Goal: Task Accomplishment & Management: Complete application form

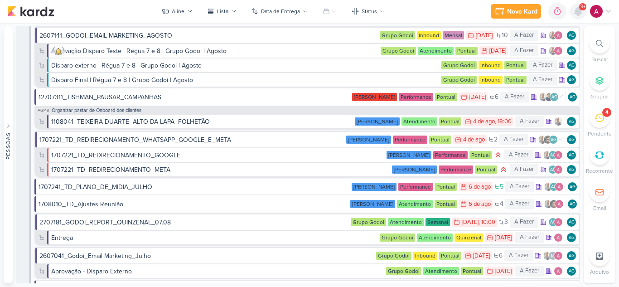
click at [574, 15] on icon at bounding box center [578, 11] width 11 height 11
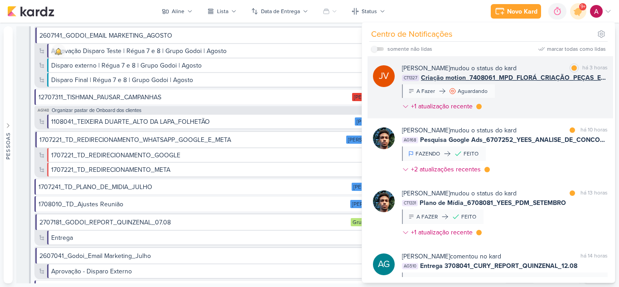
click at [538, 93] on div "[PERSON_NAME] mudou o status do kard marcar como lida há 3 horas CT1327 Criação…" at bounding box center [505, 88] width 206 height 51
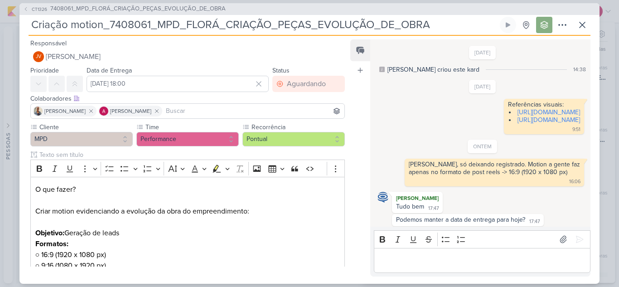
scroll to position [82, 0]
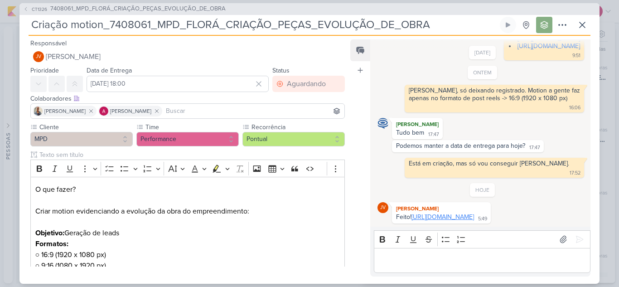
click at [474, 213] on link "https://drive.google.com/drive/folders/1gA6Nz0ODhtPKu4c9i0r9HfbT4ssnK6x0?usp=sh…" at bounding box center [442, 217] width 63 height 8
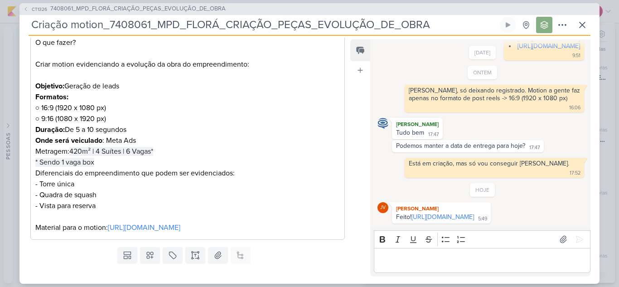
scroll to position [181, 0]
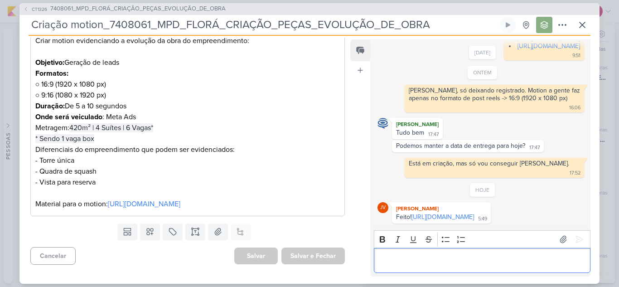
click at [424, 260] on p "Editor editing area: main" at bounding box center [481, 260] width 207 height 11
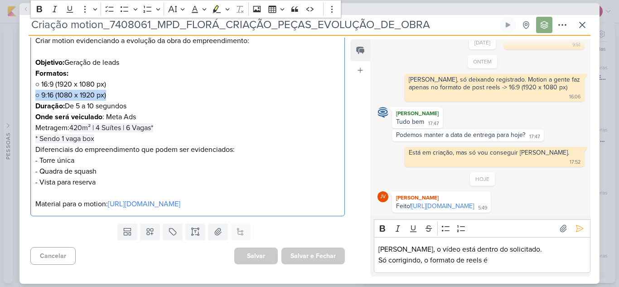
drag, startPoint x: 35, startPoint y: 84, endPoint x: 122, endPoint y: 86, distance: 86.5
click at [114, 83] on p "Formatos: ○ 16:9 (1920 x 1080 px) ○ 9:16 (1080 x 1920 px) Duração: De 5 a 10 se…" at bounding box center [187, 122] width 304 height 109
copy p "○ 9:16 (1080 x 1920 px)"
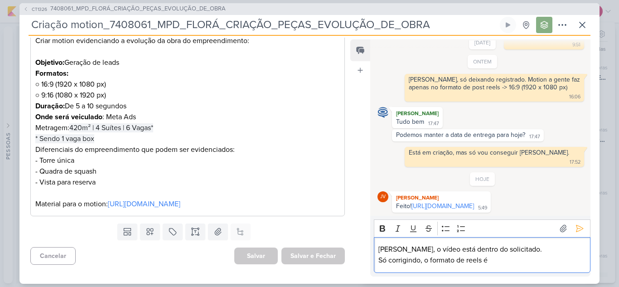
click at [512, 259] on p "Só corrigindo, o formato de reels é" at bounding box center [481, 260] width 207 height 11
drag, startPoint x: 497, startPoint y: 260, endPoint x: 490, endPoint y: 260, distance: 7.2
click at [490, 260] on p "Só corrigindo, o formato de reels é ○ 9:16 (1080 x 1920 px)" at bounding box center [481, 260] width 207 height 11
drag, startPoint x: 491, startPoint y: 261, endPoint x: 557, endPoint y: 264, distance: 66.2
click at [557, 264] on p "Só corrigindo, o formato de reels é 9:16 (1080 x 1920 px)" at bounding box center [481, 260] width 207 height 11
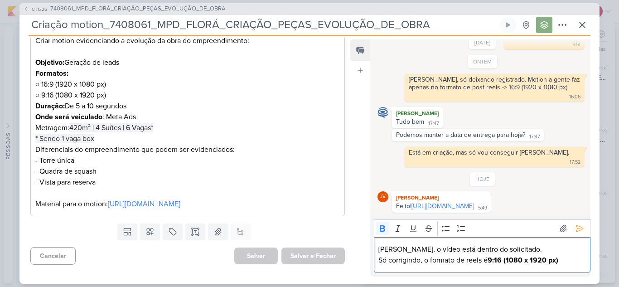
click at [564, 260] on p "Só corrigindo, o formato de reels é 9:16 (1080 x 1920 px)" at bounding box center [481, 260] width 207 height 11
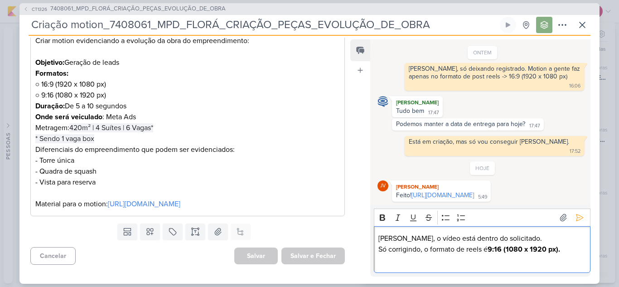
click at [520, 236] on p "Carol, o vídeo está dentro do solicitado." at bounding box center [481, 238] width 207 height 11
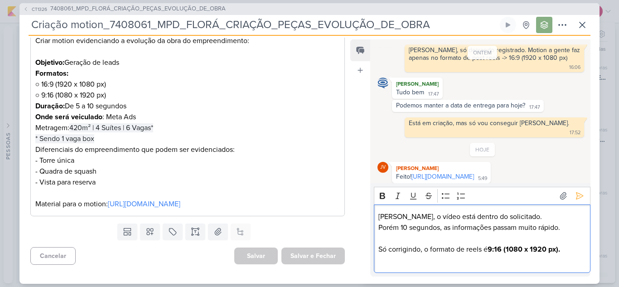
scroll to position [125, 0]
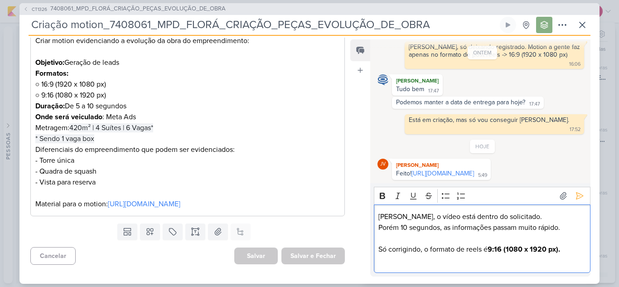
click at [402, 224] on p "Porém 10 segundos, as informações passam muito rápido." at bounding box center [481, 227] width 207 height 11
click at [0, 0] on lt-span "Porém , 10" at bounding box center [0, 0] width 0 height 0
click at [404, 226] on p "Porém, 10 segundos, as informações passam muito rápido." at bounding box center [481, 227] width 207 height 11
click at [404, 227] on p "Porém, 10 segundos, as informações passam muito rápido." at bounding box center [481, 227] width 207 height 11
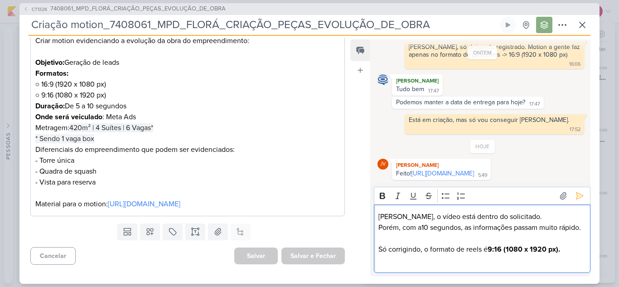
scroll to position [136, 0]
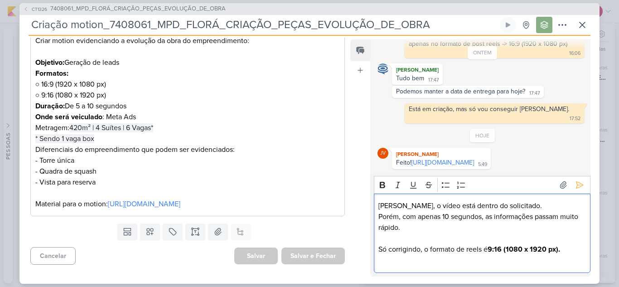
click at [380, 249] on p "Só corrigindo, o formato de reels é 9:16 (1080 x 1920 px)." at bounding box center [481, 249] width 207 height 11
click at [443, 183] on icon "Editor toolbar" at bounding box center [446, 184] width 8 height 5
click at [429, 266] on div "Carol, o vídeo está dentro do solicitado. Porém, com apenas 10 segundos, as inf…" at bounding box center [482, 232] width 217 height 79
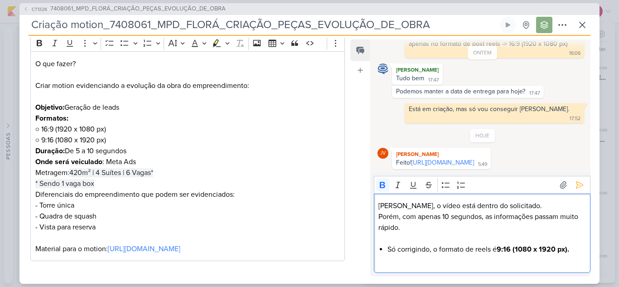
scroll to position [181, 0]
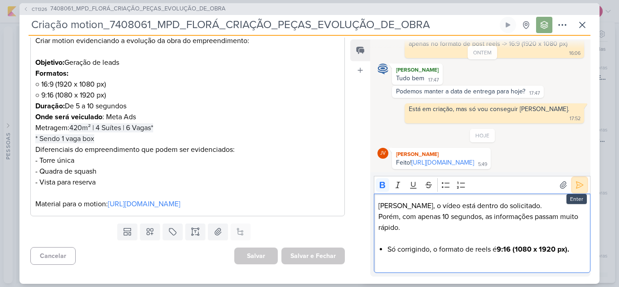
click at [577, 188] on icon at bounding box center [579, 184] width 9 height 9
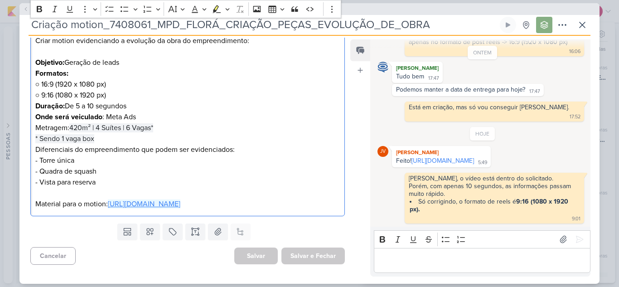
click at [180, 199] on link "https://drive.google.com/drive/folders/1JK190q9bP-y3pNrFLsfUwZ0-RVJXOb5a" at bounding box center [144, 203] width 72 height 9
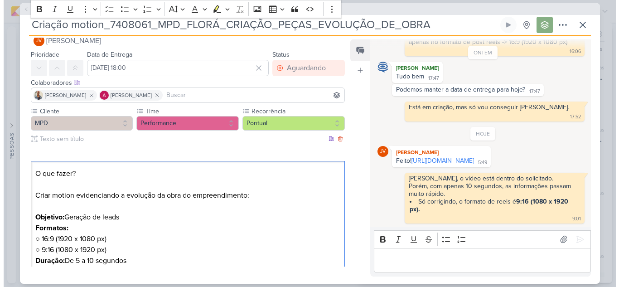
scroll to position [0, 0]
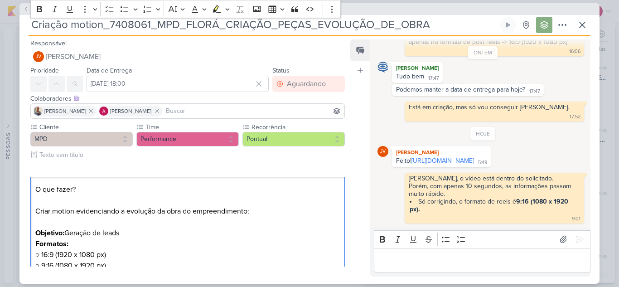
click at [23, 9] on div "CT1326 7408061_MPD_FLORÁ_CRIAÇÃO_PEÇAS_EVOLUÇÃO_DE_OBRA" at bounding box center [309, 9] width 580 height 12
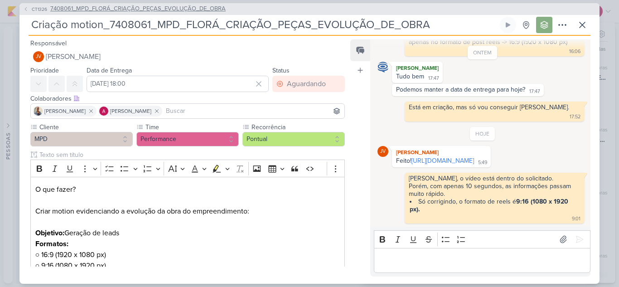
click at [38, 7] on span "CT1326" at bounding box center [39, 9] width 18 height 7
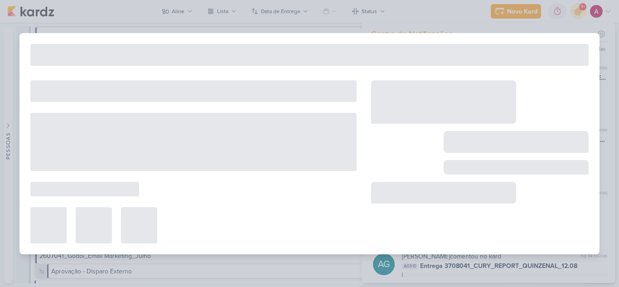
type input "7408061_MPD_FLORÁ_CRIAÇÃO_PEÇAS_EVOLUÇÃO_DE_OBRA"
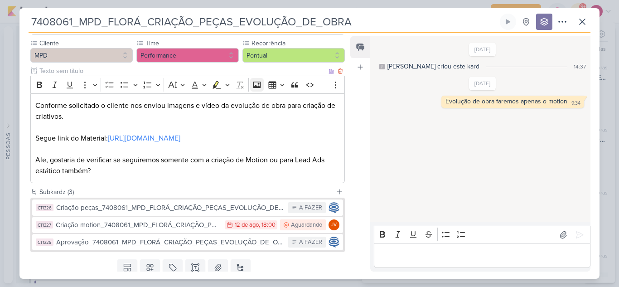
scroll to position [122, 0]
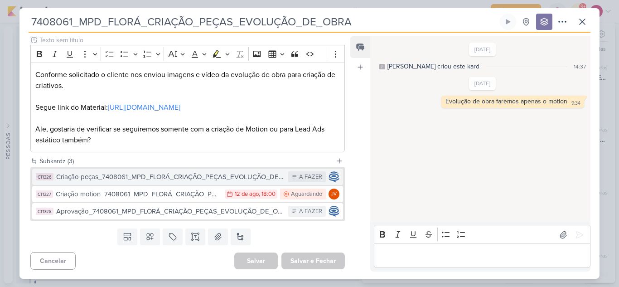
click at [246, 179] on div "Criação peças_7408061_MPD_FLORÁ_CRIAÇÃO_PEÇAS_EVOLUÇÃO_DE_OBRA" at bounding box center [169, 177] width 227 height 10
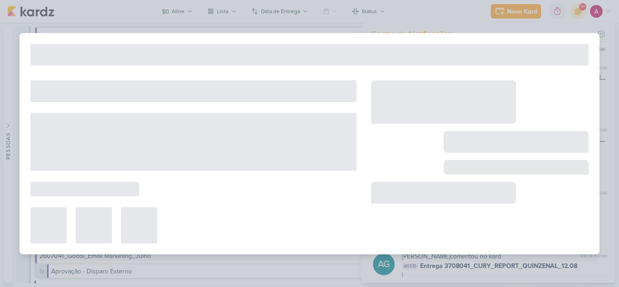
type input "Criação peças_7408061_MPD_FLORÁ_CRIAÇÃO_PEÇAS_EVOLUÇÃO_DE_OBRA"
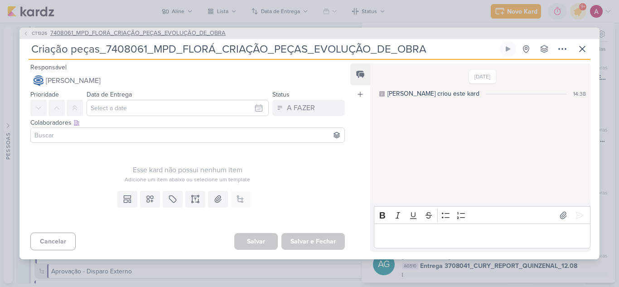
click at [38, 32] on span "CT1326" at bounding box center [39, 33] width 18 height 7
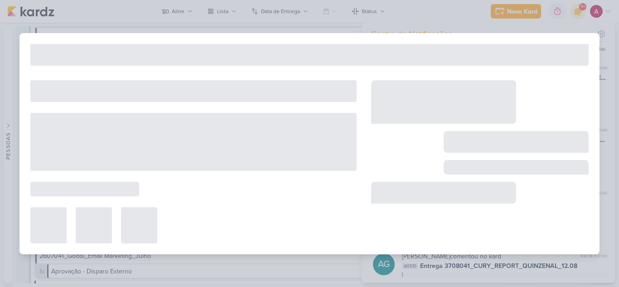
type input "7408061_MPD_FLORÁ_CRIAÇÃO_PEÇAS_EVOLUÇÃO_DE_OBRA"
type input "[DATE] 18:00"
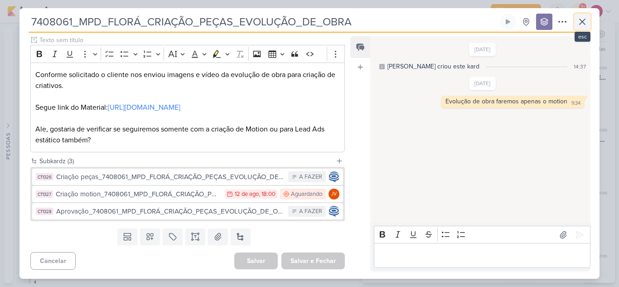
click at [581, 24] on icon at bounding box center [582, 21] width 11 height 11
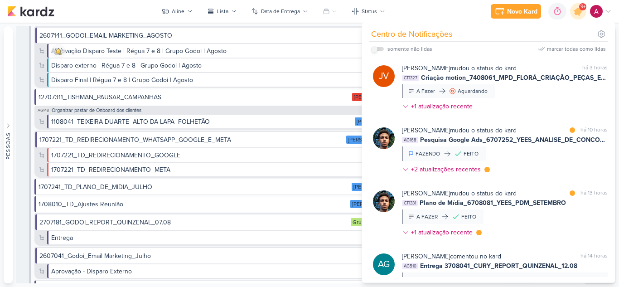
click at [375, 46] on input "checkbox" at bounding box center [374, 49] width 6 height 6
checkbox input "true"
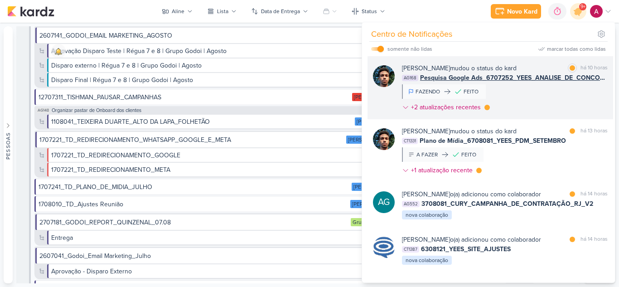
click at [548, 103] on div "Nelito Junior mudou o status do kard marcar como lida há 10 horas AG168 Pesquis…" at bounding box center [505, 89] width 206 height 52
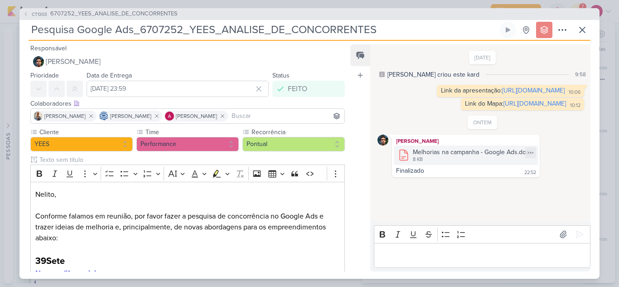
click at [488, 163] on div "8 KB" at bounding box center [473, 159] width 120 height 7
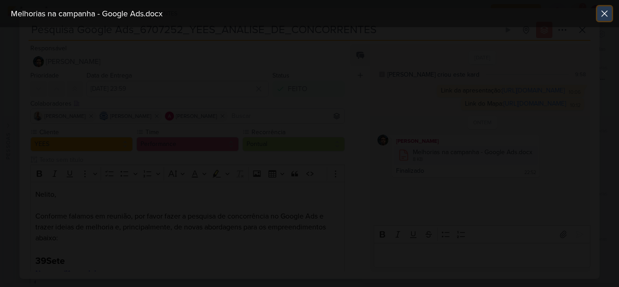
click at [607, 15] on icon at bounding box center [604, 13] width 11 height 11
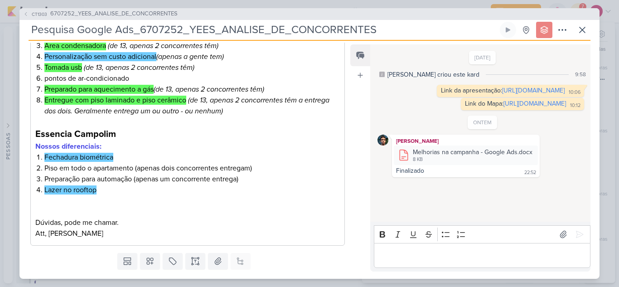
scroll to position [461, 0]
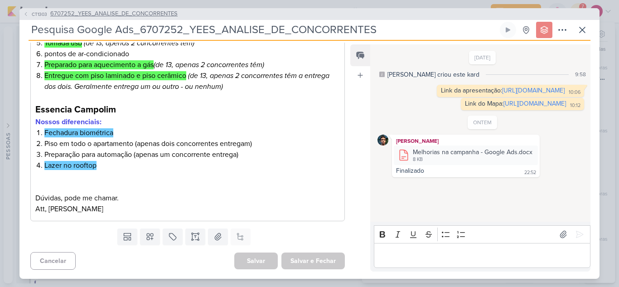
click at [25, 13] on icon at bounding box center [25, 13] width 5 height 5
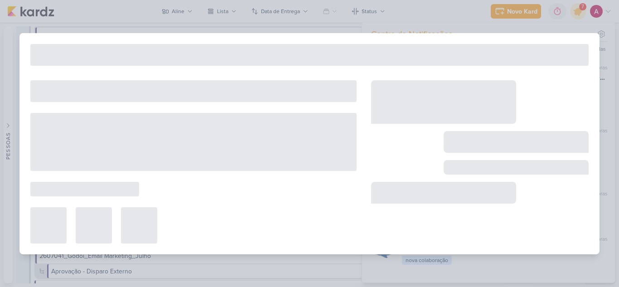
type input "6707252_YEES_ANALISE_DE_CONCORRENTES"
type input "13 de agosto de 2025 às 18:00"
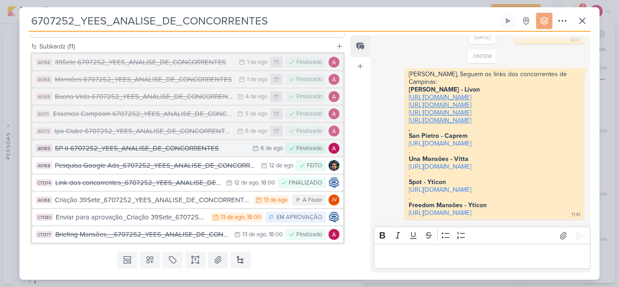
scroll to position [249, 0]
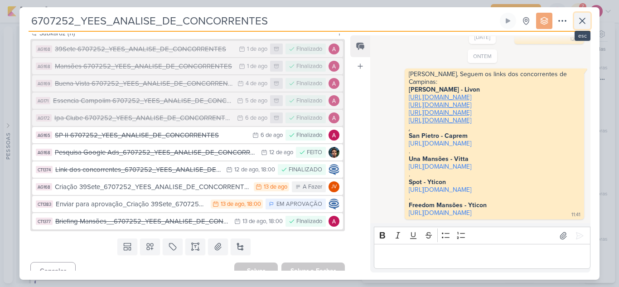
click at [586, 27] on button at bounding box center [582, 21] width 16 height 16
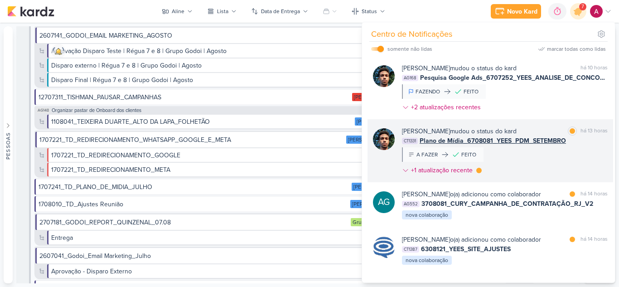
click at [551, 154] on div "Nelito Junior mudou o status do kard marcar como lida há 13 horas CT1331 Plano …" at bounding box center [505, 152] width 206 height 52
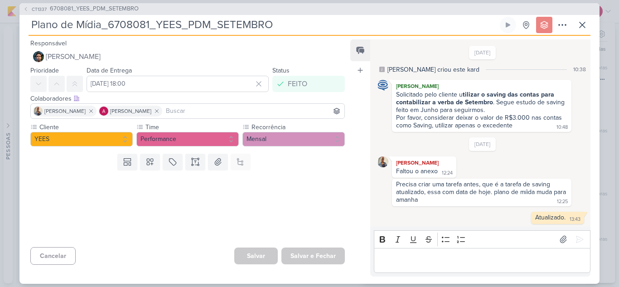
scroll to position [140, 0]
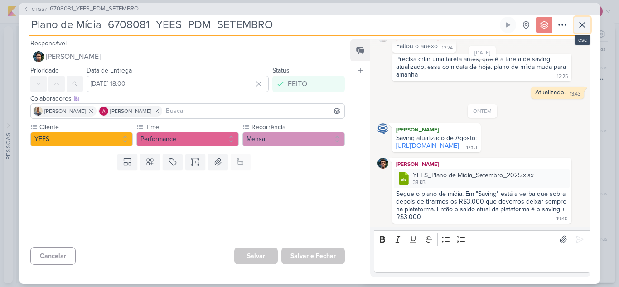
click at [582, 26] on icon at bounding box center [582, 24] width 11 height 11
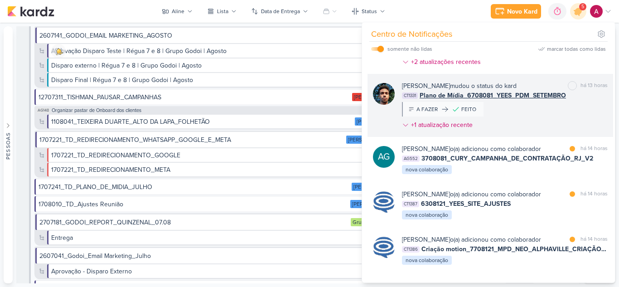
scroll to position [91, 0]
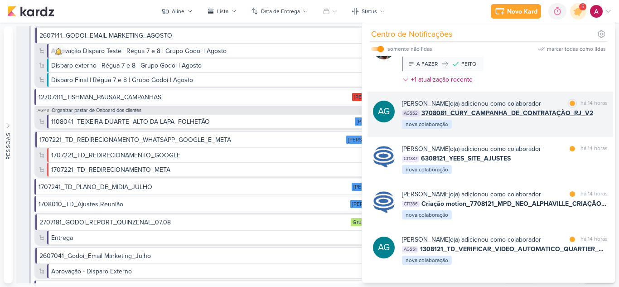
click at [516, 130] on div "Aline Gimenez Graciano o(a) adicionou como colaborador marcar como lida há 14 h…" at bounding box center [505, 114] width 206 height 31
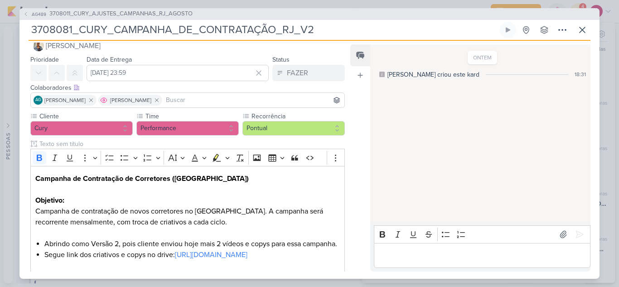
scroll to position [0, 0]
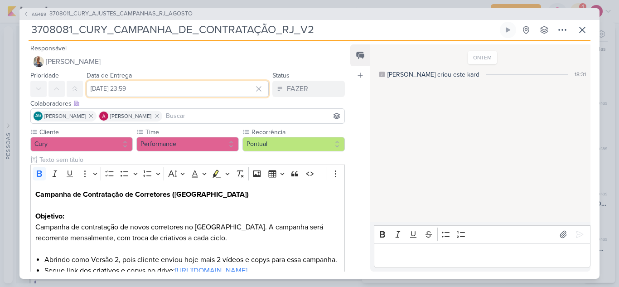
click at [153, 90] on input "14 de agosto de 2025 às 23:59" at bounding box center [178, 89] width 182 height 16
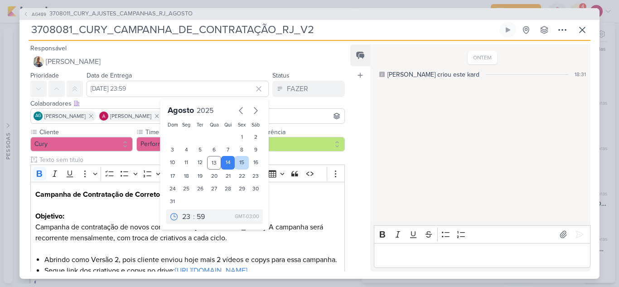
click at [235, 162] on div "15" at bounding box center [242, 163] width 14 height 14
type input "15 de agosto de 2025 às 23:59"
click at [326, 196] on h2 "Campanha de Contratação de Corretores (RJ)" at bounding box center [187, 200] width 304 height 22
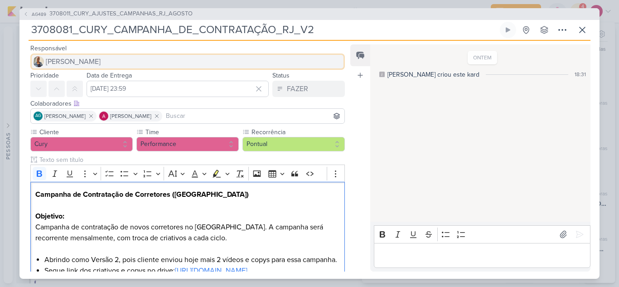
click at [73, 59] on span "[PERSON_NAME]" at bounding box center [73, 61] width 55 height 11
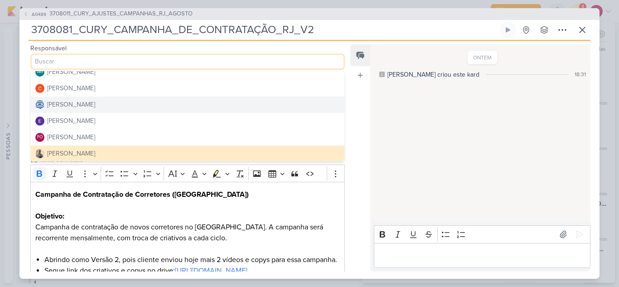
scroll to position [45, 0]
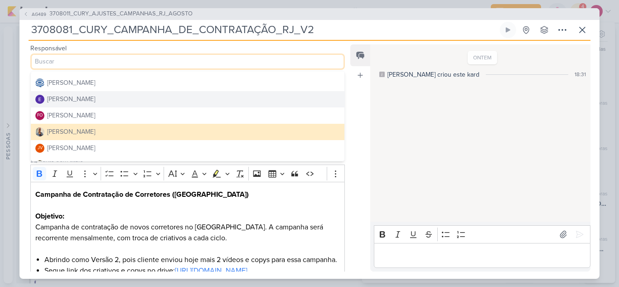
click at [108, 101] on button "Eduardo Quaresma" at bounding box center [187, 99] width 313 height 16
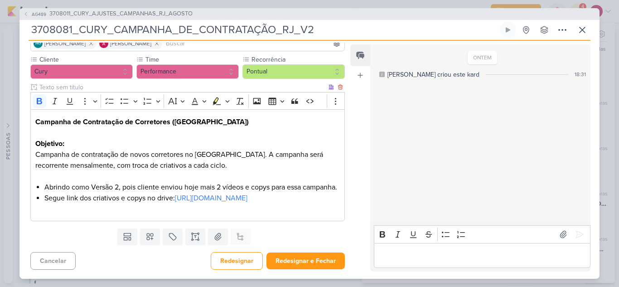
scroll to position [94, 0]
click at [303, 261] on button "Redesignar e Fechar" at bounding box center [305, 260] width 78 height 17
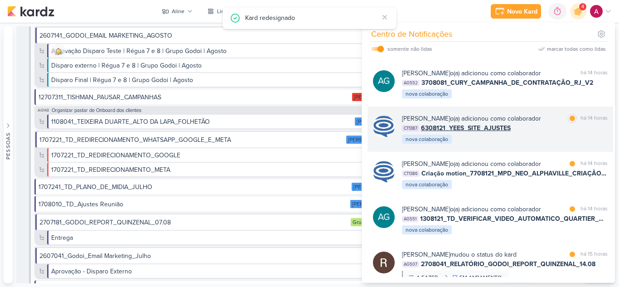
scroll to position [136, 0]
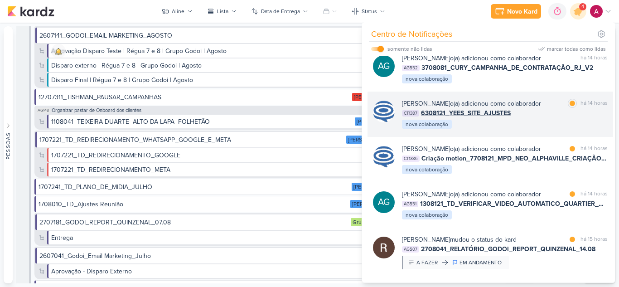
click at [537, 118] on div "CT1387 6308121_YEES_SITE_AJUSTES" at bounding box center [505, 113] width 206 height 10
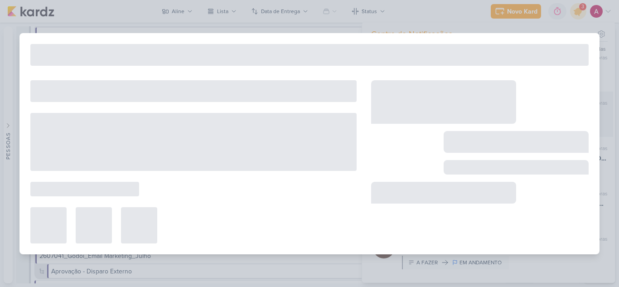
type input "6308121_YEES_SITE_AJUSTES"
type input "[DATE] 18:00"
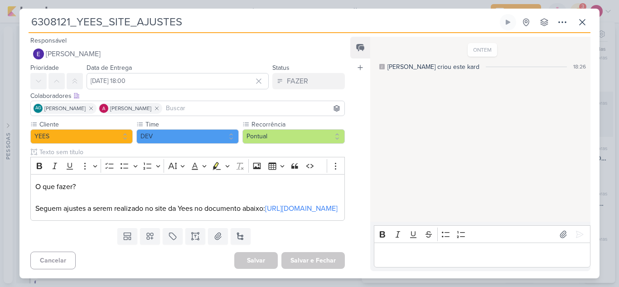
scroll to position [0, 0]
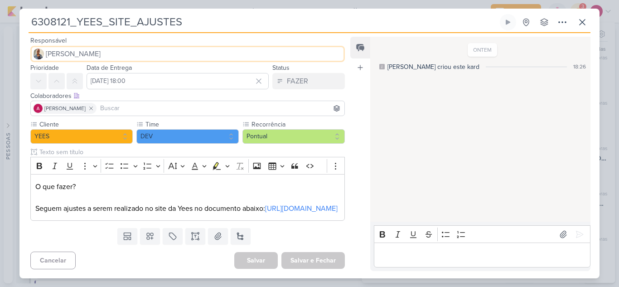
click at [81, 57] on span "[PERSON_NAME]" at bounding box center [73, 53] width 55 height 11
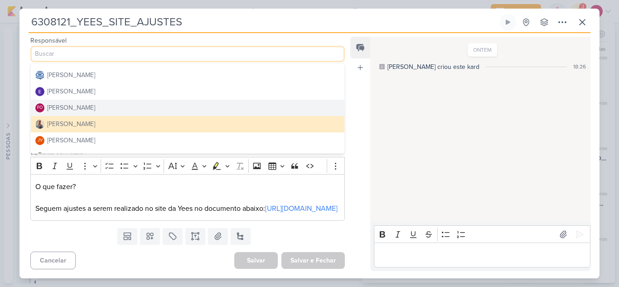
click at [93, 108] on button "FO Fabio Oliveira" at bounding box center [187, 108] width 313 height 16
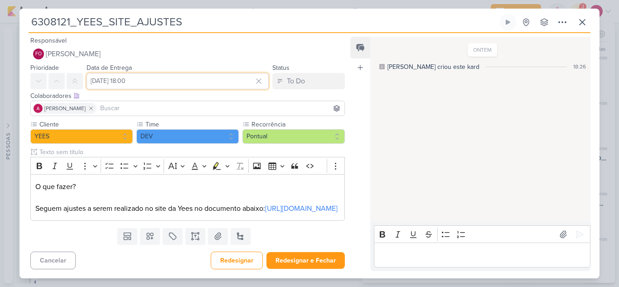
click at [160, 81] on input "[DATE] 18:00" at bounding box center [178, 81] width 182 height 16
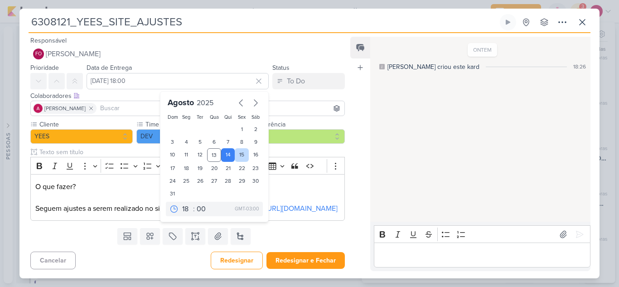
click at [235, 152] on div "15" at bounding box center [242, 155] width 14 height 14
type input "[DATE] 18:00"
click at [143, 107] on input at bounding box center [220, 108] width 244 height 11
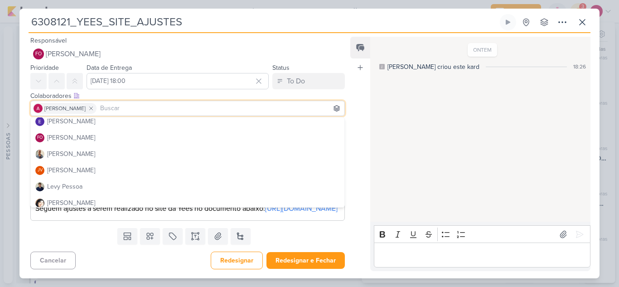
scroll to position [91, 0]
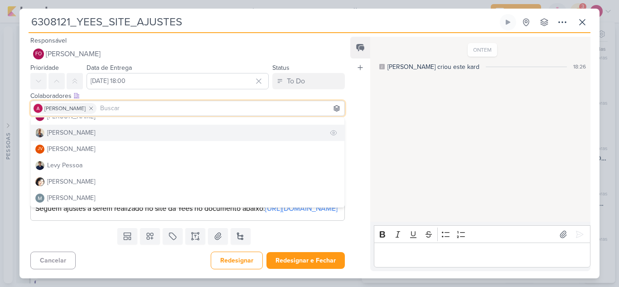
click at [93, 127] on button "[PERSON_NAME]" at bounding box center [187, 133] width 313 height 16
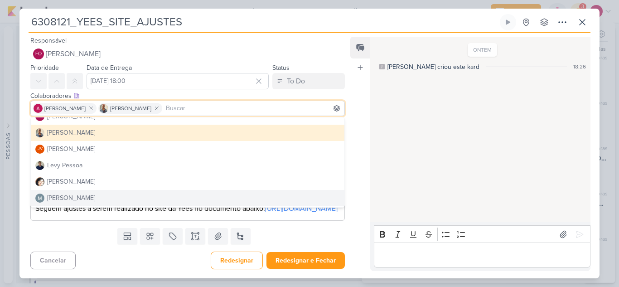
click at [277, 248] on div "Templates Campos Personalizados Marcadores Caixa De Texto Anexo [GEOGRAPHIC_DAT…" at bounding box center [183, 236] width 329 height 24
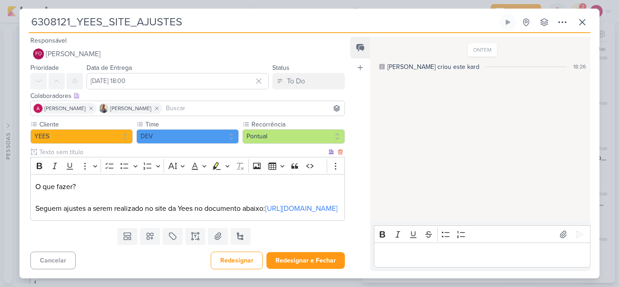
scroll to position [21, 0]
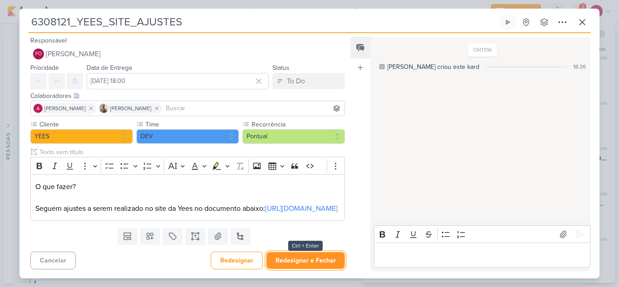
click at [310, 262] on button "Redesignar e Fechar" at bounding box center [305, 260] width 78 height 17
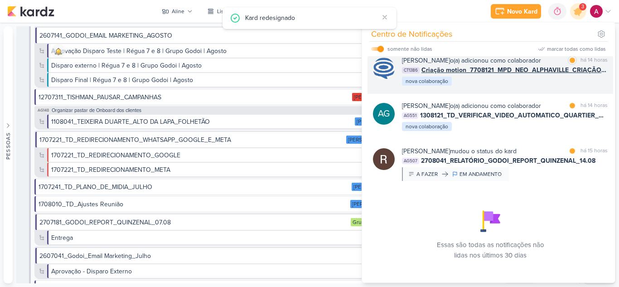
scroll to position [226, 0]
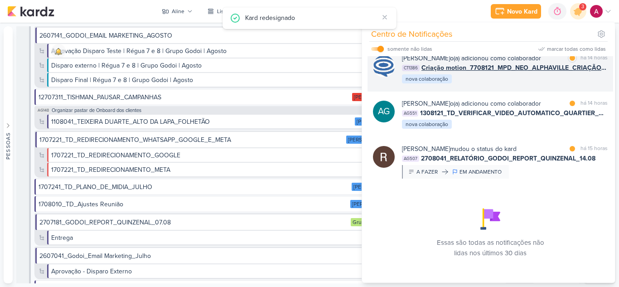
click at [527, 92] on div "Caroline Traven De Andrade o(a) adicionou como colaborador marcar como lida há …" at bounding box center [490, 68] width 246 height 45
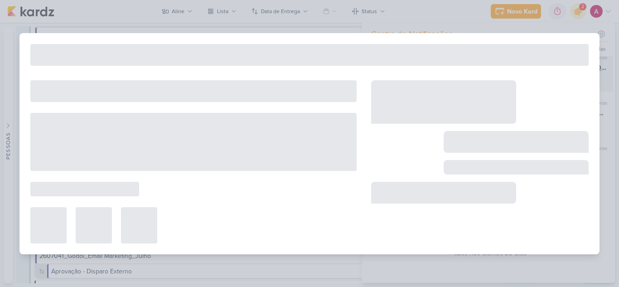
type input "Criação motion_7708121_MPD_NEO_ALPHAVILLE_CRIAÇÃO_PEÇAS_EVOLUÇÃO_DE_OBRA"
type input "[DATE] 18:00"
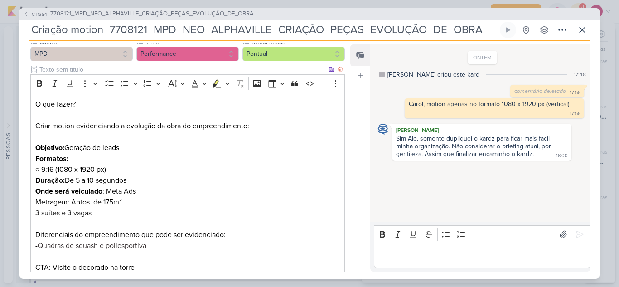
scroll to position [0, 0]
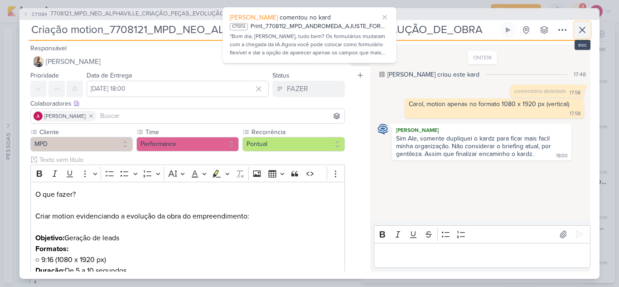
click at [579, 34] on icon at bounding box center [582, 29] width 11 height 11
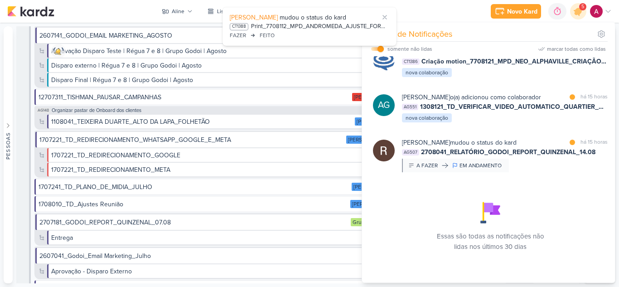
scroll to position [337, 0]
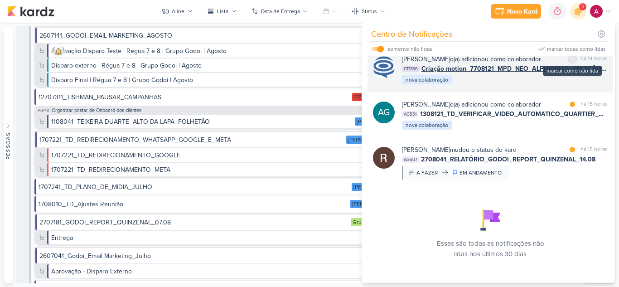
click at [569, 62] on div at bounding box center [571, 58] width 5 height 5
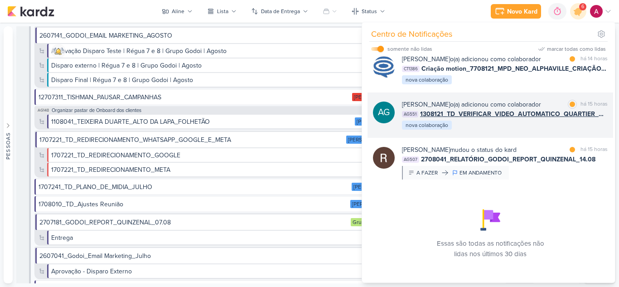
click at [541, 109] on div "Aline Gimenez Graciano o(a) adicionou como colaborador" at bounding box center [471, 105] width 139 height 10
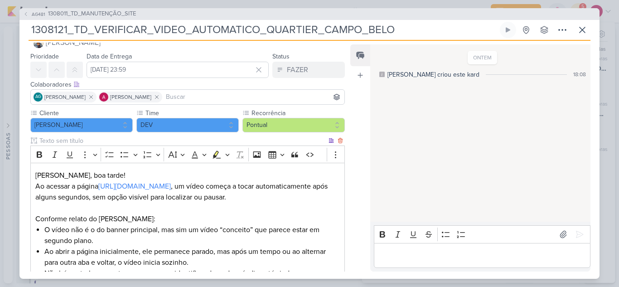
scroll to position [0, 0]
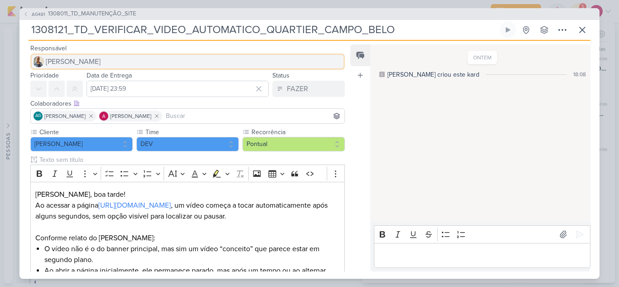
click at [62, 63] on span "[PERSON_NAME]" at bounding box center [73, 61] width 55 height 11
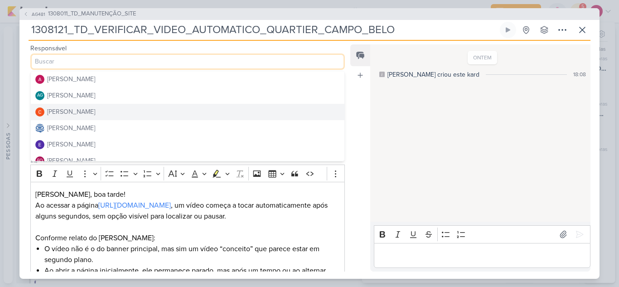
scroll to position [45, 0]
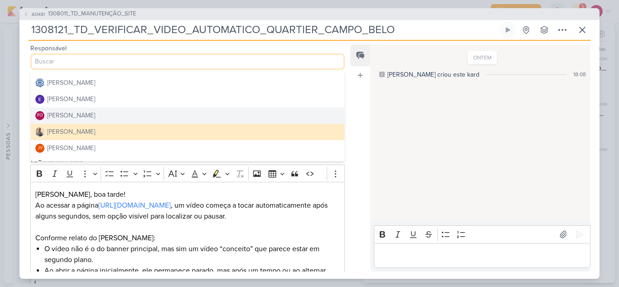
click at [78, 118] on div "Fabio Oliveira" at bounding box center [71, 116] width 48 height 10
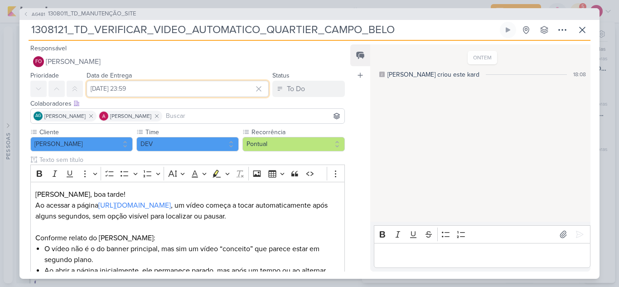
click at [202, 91] on input "[DATE] 23:59" at bounding box center [178, 89] width 182 height 16
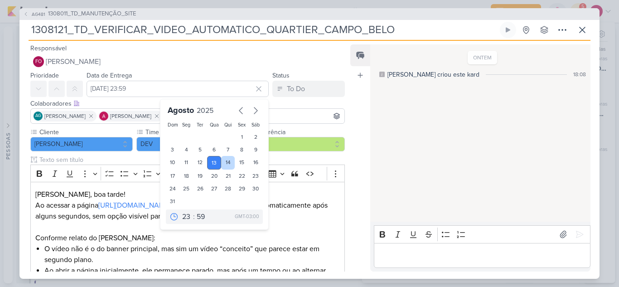
click at [222, 163] on div "14" at bounding box center [228, 163] width 14 height 14
type input "14 de agosto de 2025 às 23:59"
click at [306, 193] on p "Fabio, boa tarde! Ao acessar a página https://teixeiraduarte.com.br/imoveis/qua…" at bounding box center [187, 210] width 304 height 43
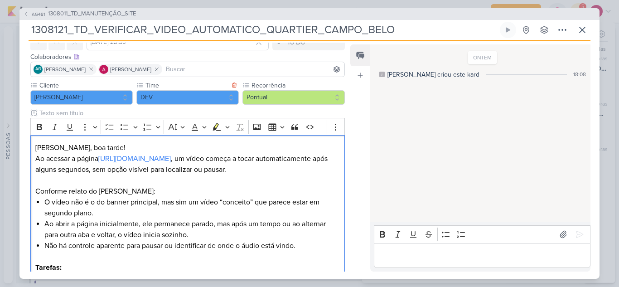
scroll to position [138, 0]
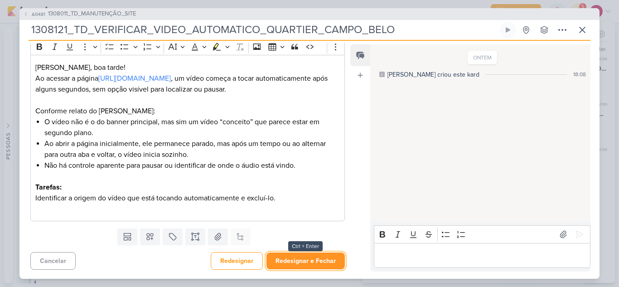
click at [304, 262] on button "Redesignar e Fechar" at bounding box center [305, 260] width 78 height 17
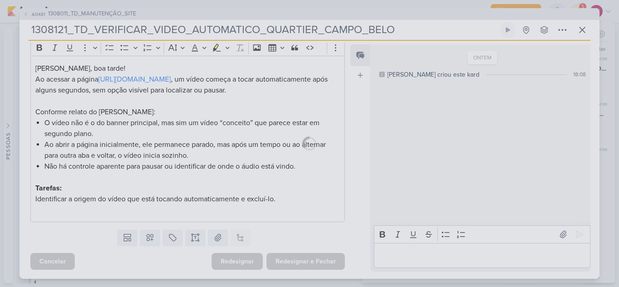
scroll to position [137, 0]
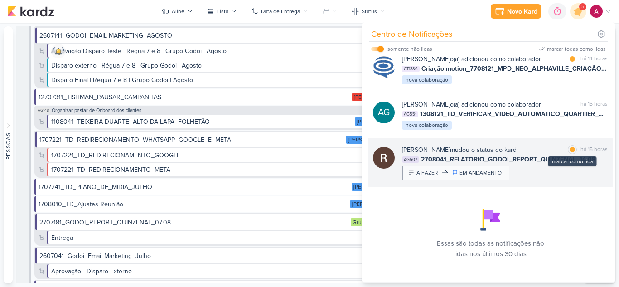
click at [569, 152] on div at bounding box center [571, 149] width 5 height 5
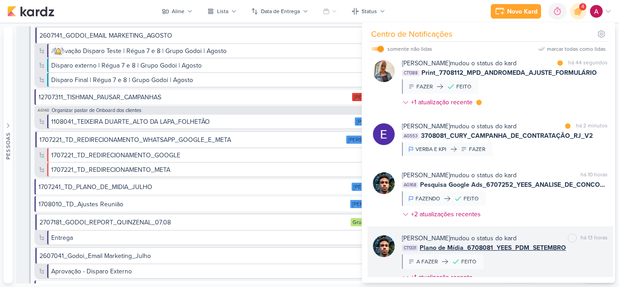
scroll to position [0, 0]
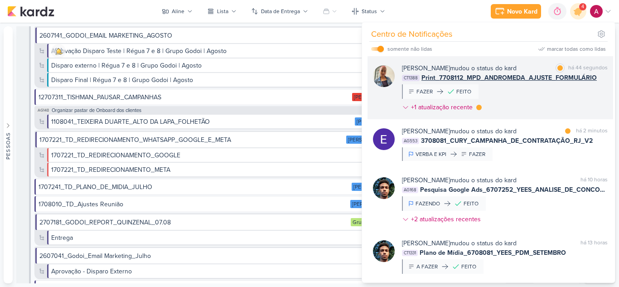
click at [569, 97] on div "Iara Santos mudou o status do kard marcar como lida há 44 segundos CT1388 Print…" at bounding box center [505, 89] width 206 height 52
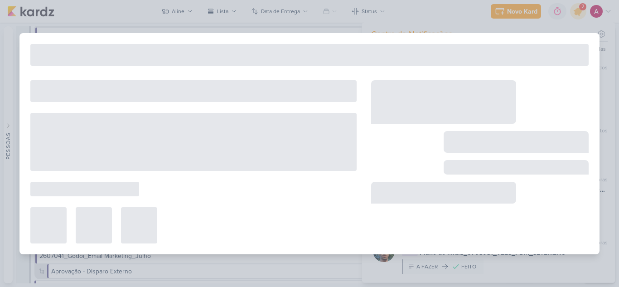
type input "Print_7708112_MPD_ANDROMEDA_AJUSTE_FORMULÁRIO"
type input "12 de agosto de 2025 às 17:00"
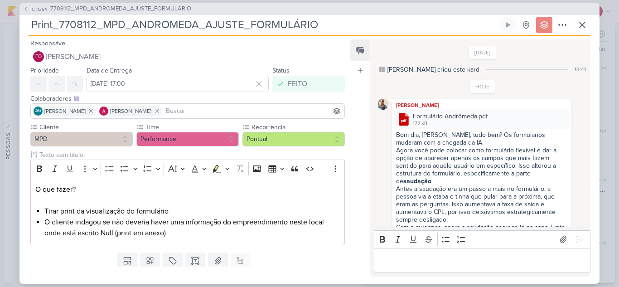
scroll to position [64, 0]
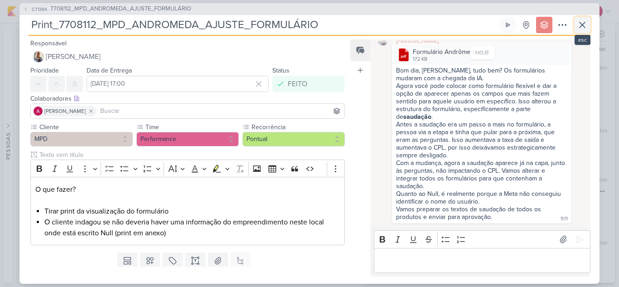
click at [586, 28] on icon at bounding box center [582, 24] width 11 height 11
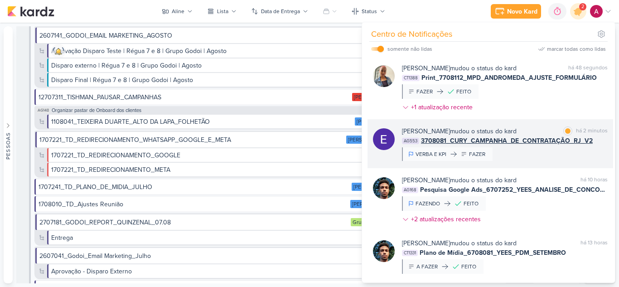
click at [538, 151] on div "Eduardo Quaresma mudou o status do kard marcar como lida há 2 minutos AG553 370…" at bounding box center [505, 143] width 206 height 34
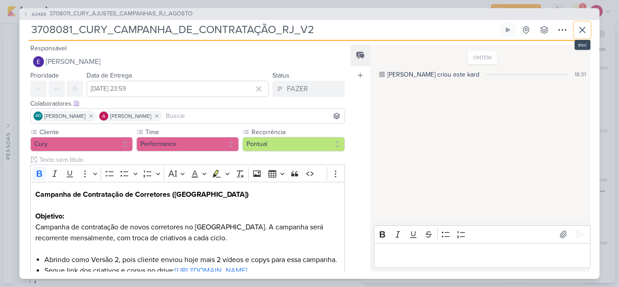
click at [577, 36] on button at bounding box center [582, 30] width 16 height 16
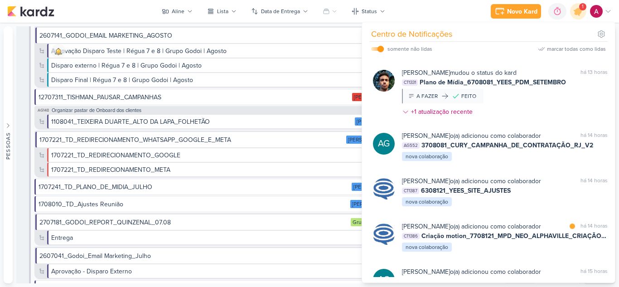
scroll to position [272, 0]
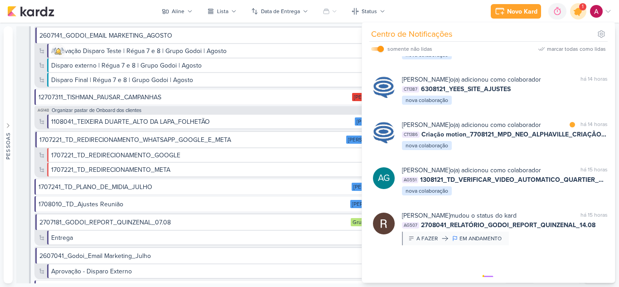
click at [578, 14] on icon at bounding box center [578, 11] width 11 height 11
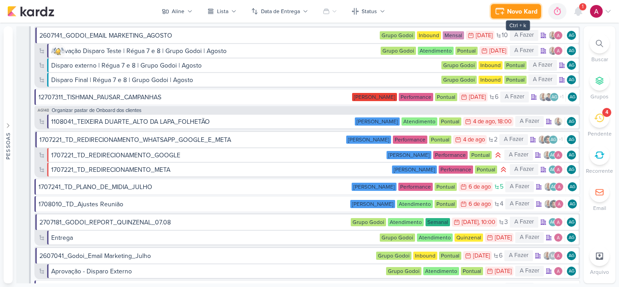
click at [507, 11] on div "Novo Kard" at bounding box center [522, 12] width 30 height 10
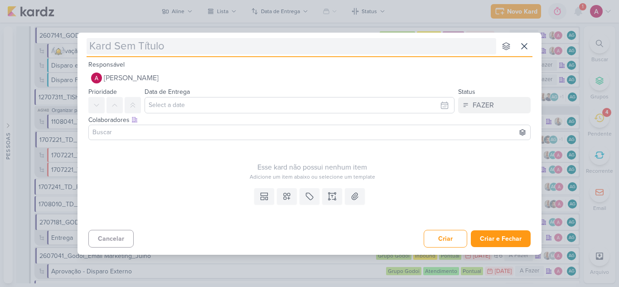
click at [145, 45] on input "text" at bounding box center [292, 46] width 410 height 16
type input "Boas P"
type input "Boas Práticas"
type input "Boas Práticas Performanc"
type input "Boas Práticas Performance - Um G"
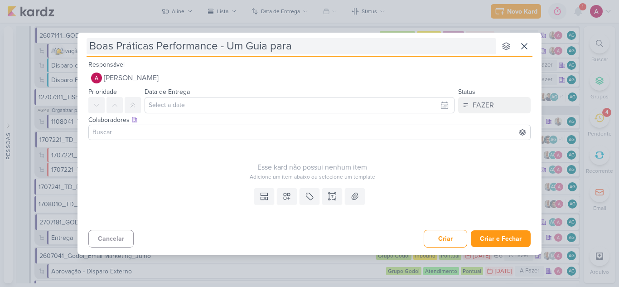
type input "Boas Práticas Performance - Um Guia para"
type input "Boas Práticas Performance - Um Guia para o Atendimento"
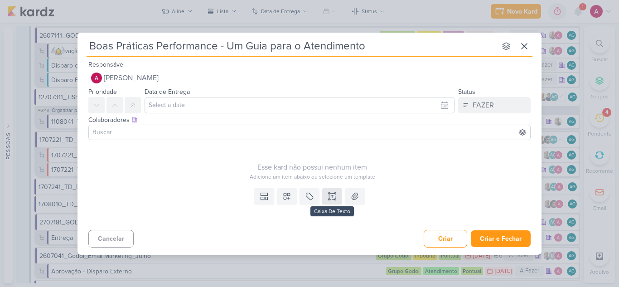
type input "Boas Práticas Performance - Um Guia para o Atendimento"
click at [326, 194] on button at bounding box center [332, 196] width 20 height 16
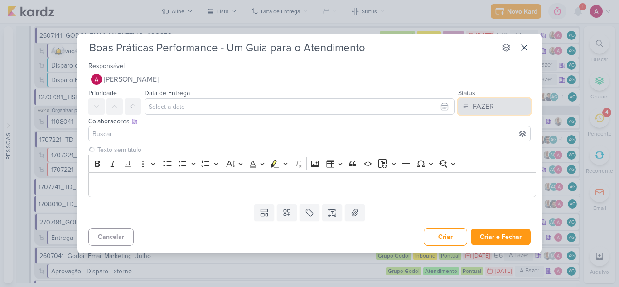
click at [495, 107] on button "FAZER" at bounding box center [494, 106] width 72 height 16
click at [126, 192] on div "Editor editing area: main" at bounding box center [312, 184] width 448 height 25
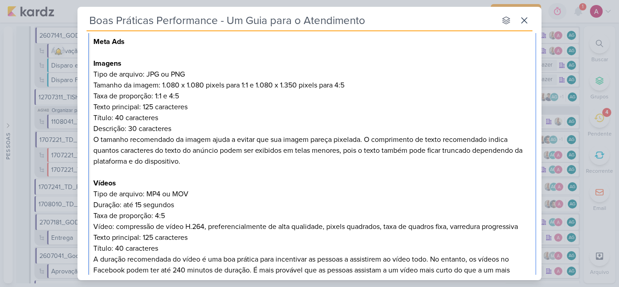
scroll to position [70, 0]
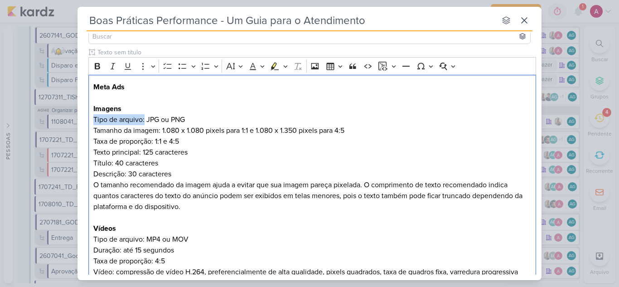
drag, startPoint x: 145, startPoint y: 119, endPoint x: 83, endPoint y: 123, distance: 62.2
click at [93, 64] on icon "Editor toolbar" at bounding box center [97, 66] width 9 height 9
drag, startPoint x: 163, startPoint y: 131, endPoint x: 92, endPoint y: 130, distance: 70.2
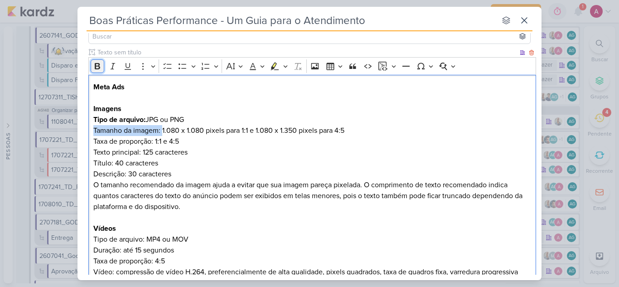
click at [101, 67] on icon "Editor toolbar" at bounding box center [97, 66] width 9 height 9
click at [233, 162] on p "Título: 40 caracteres" at bounding box center [312, 163] width 438 height 11
click at [166, 130] on p "Tamanho da imagem: 1.080 x 1.080 pixels para 1:1 e 1.080 x 1.350 pixels para 4:5" at bounding box center [312, 130] width 438 height 11
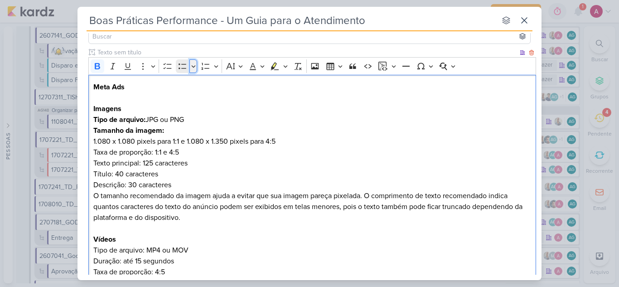
click at [191, 64] on button "Bulleted List" at bounding box center [193, 66] width 8 height 14
click at [185, 93] on icon "Bulleted list styles toolbar" at bounding box center [182, 89] width 9 height 10
drag, startPoint x: 166, startPoint y: 141, endPoint x: 179, endPoint y: 141, distance: 13.6
click at [179, 141] on li "1.080 x 1.080 pixels para 1:1 e 1.080 x 1.350 pixels para 4:5" at bounding box center [316, 141] width 429 height 11
drag, startPoint x: 190, startPoint y: 139, endPoint x: 185, endPoint y: 140, distance: 5.0
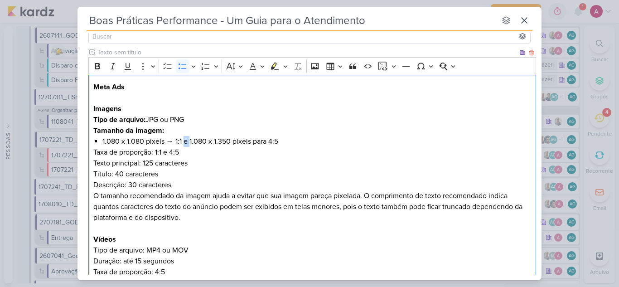
click at [185, 140] on li "1.080 x 1.080 pixels → 1:1 e 1.080 x 1.350 pixels para 4:5" at bounding box center [316, 141] width 429 height 11
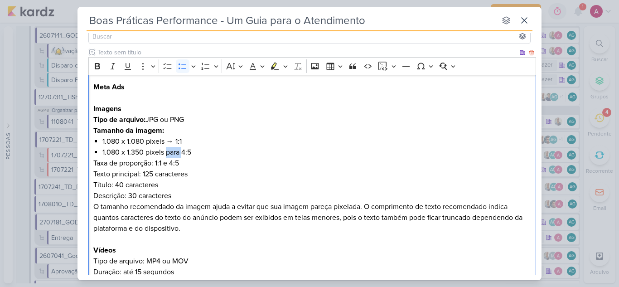
drag, startPoint x: 181, startPoint y: 153, endPoint x: 166, endPoint y: 151, distance: 15.1
click at [166, 151] on li "1.080 x 1.350 pixels para 4:5" at bounding box center [316, 152] width 429 height 11
click at [169, 131] on p "Tamanho da imagem:" at bounding box center [312, 130] width 438 height 11
click at [162, 132] on strong "Tamanho da imagem:" at bounding box center [128, 130] width 71 height 9
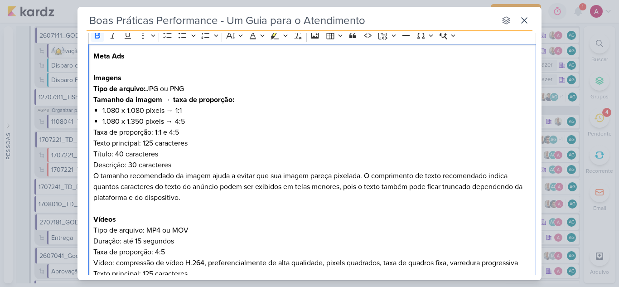
scroll to position [116, 0]
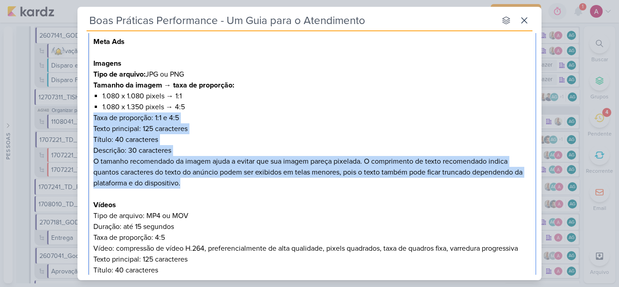
drag, startPoint x: 95, startPoint y: 118, endPoint x: 367, endPoint y: 182, distance: 279.5
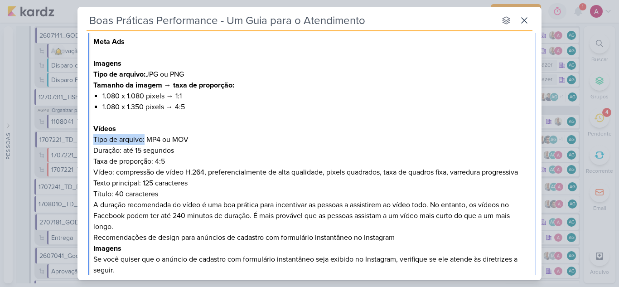
drag, startPoint x: 145, startPoint y: 138, endPoint x: 91, endPoint y: 135, distance: 54.4
click at [91, 135] on div "Meta Ads Imagens Tipo de arquivo: JPG ou PNG Tamanho da imagem → taxa de propor…" at bounding box center [312, 264] width 448 height 471
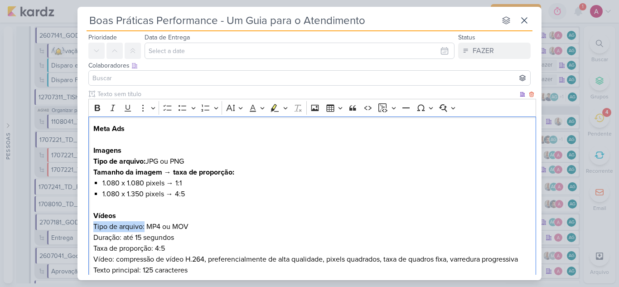
scroll to position [25, 0]
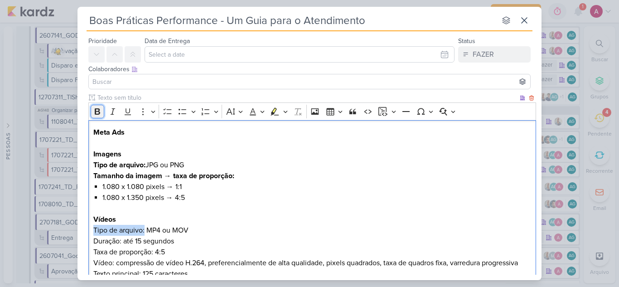
click at [97, 113] on icon "Editor toolbar" at bounding box center [97, 111] width 9 height 9
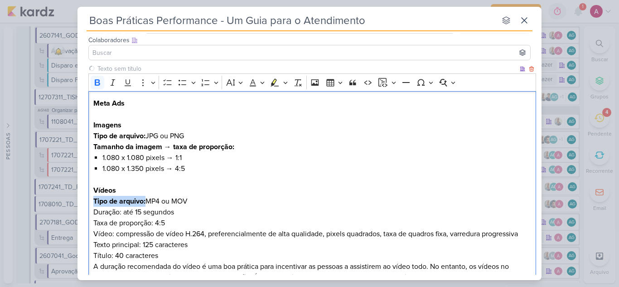
scroll to position [70, 0]
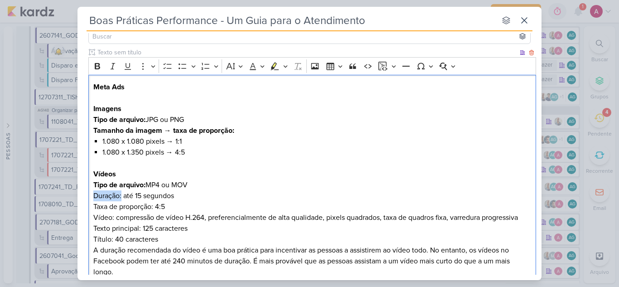
drag, startPoint x: 122, startPoint y: 197, endPoint x: 93, endPoint y: 198, distance: 29.5
click at [93, 198] on p "Duração: até 15 segundos" at bounding box center [312, 195] width 438 height 11
click at [98, 69] on icon "Editor toolbar" at bounding box center [97, 66] width 5 height 6
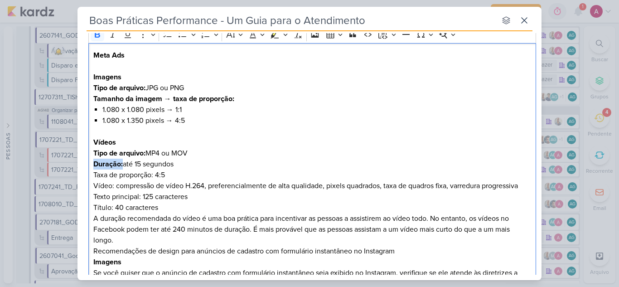
scroll to position [116, 0]
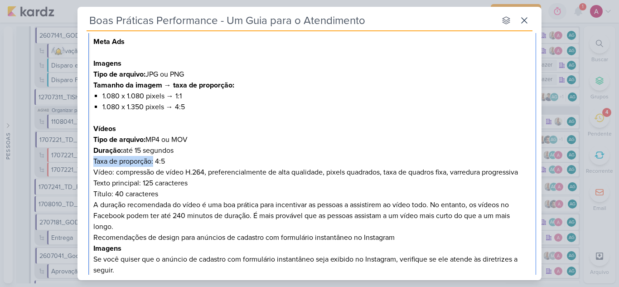
drag, startPoint x: 154, startPoint y: 160, endPoint x: 92, endPoint y: 161, distance: 62.5
click at [92, 161] on div "Meta Ads Imagens Tipo de arquivo: JPG ou PNG Tamanho da imagem → taxa de propor…" at bounding box center [312, 264] width 448 height 471
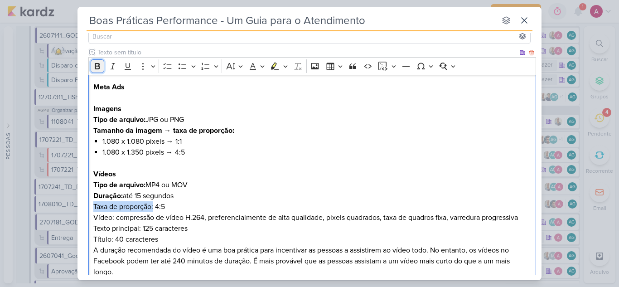
click at [100, 68] on icon "Editor toolbar" at bounding box center [97, 66] width 9 height 9
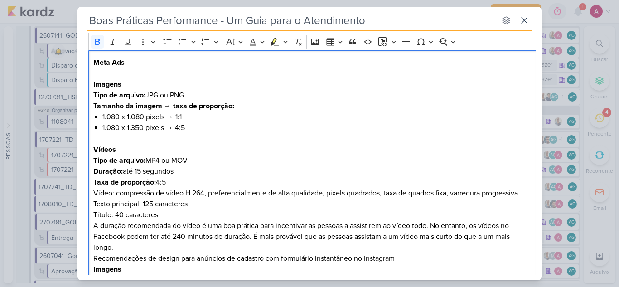
scroll to position [116, 0]
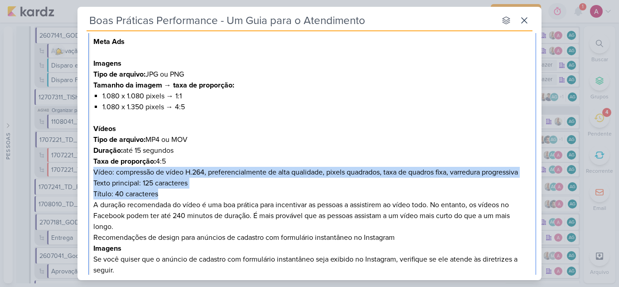
drag, startPoint x: 94, startPoint y: 173, endPoint x: 184, endPoint y: 198, distance: 93.5
click at [184, 198] on div "Meta Ads Imagens Tipo de arquivo: JPG ou PNG Tamanho da imagem → taxa de propor…" at bounding box center [312, 264] width 448 height 471
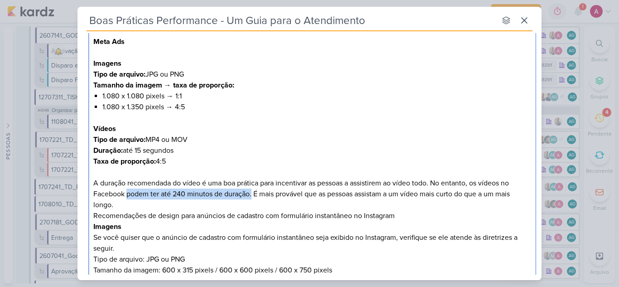
drag, startPoint x: 126, startPoint y: 195, endPoint x: 253, endPoint y: 195, distance: 126.4
click at [253, 195] on p "A duração recomendada do vídeo é uma boa prática para incentivar as pessoas a a…" at bounding box center [312, 194] width 438 height 33
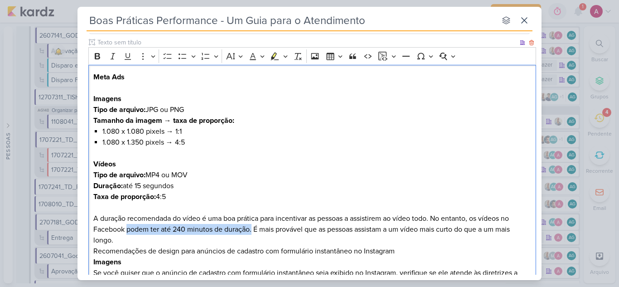
scroll to position [70, 0]
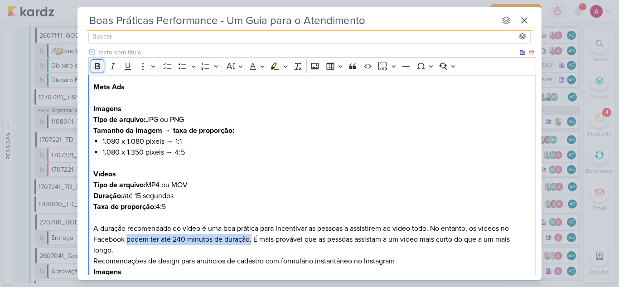
click at [96, 70] on icon "Editor toolbar" at bounding box center [97, 66] width 9 height 9
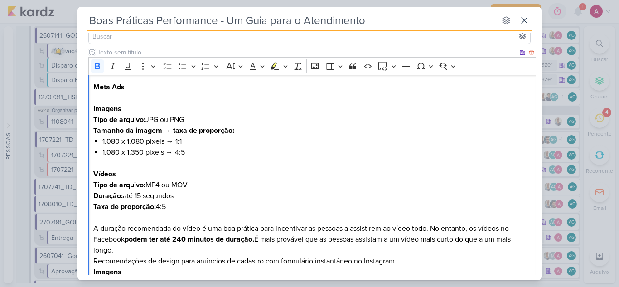
scroll to position [116, 0]
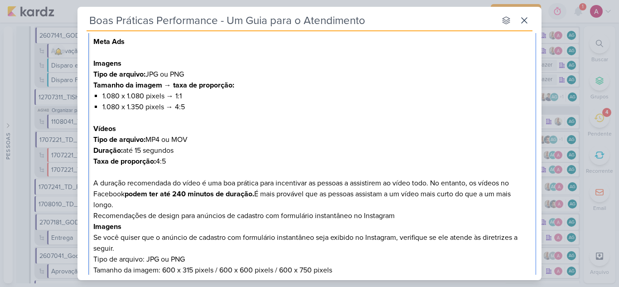
click at [293, 194] on p "A duração recomendada do vídeo é uma boa prática para incentivar as pessoas a a…" at bounding box center [312, 194] width 438 height 33
click at [237, 207] on p "A duração recomendada do vídeo é uma boa prática para incentivar as pessoas a a…" at bounding box center [312, 194] width 438 height 33
drag, startPoint x: 407, startPoint y: 218, endPoint x: 145, endPoint y: 224, distance: 262.3
click at [145, 224] on div "Meta Ads Imagens Tipo de arquivo: JPG ou PNG Tamanho da imagem → taxa de propor…" at bounding box center [312, 253] width 448 height 449
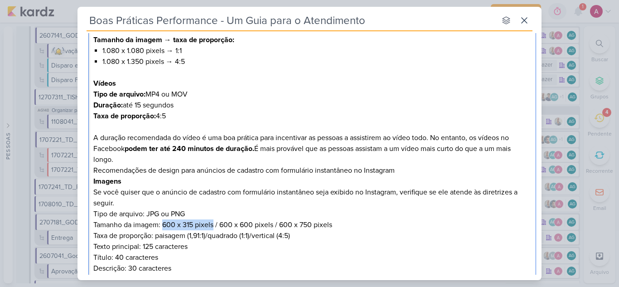
drag, startPoint x: 163, startPoint y: 224, endPoint x: 215, endPoint y: 224, distance: 52.1
click at [215, 224] on p "Tamanho da imagem: 600 x 315 pixels / 600 x 600 pixels / 600 x 750 pixels" at bounding box center [312, 224] width 438 height 11
copy p "600 x 315 pixels"
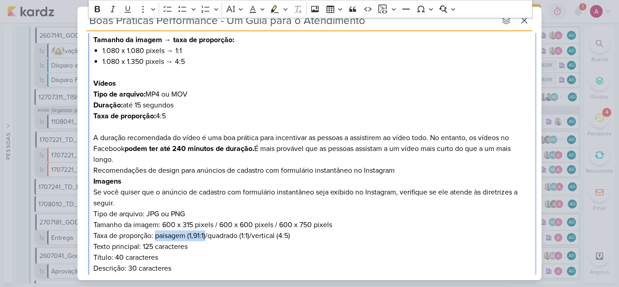
drag, startPoint x: 159, startPoint y: 236, endPoint x: 208, endPoint y: 233, distance: 49.0
click at [208, 233] on p "Taxa de proporção: paisagem (1,91:1)/quadrado (1:1)/vertical (4:5)" at bounding box center [312, 235] width 438 height 11
copy p "paisagem (1,91:1)"
drag, startPoint x: 188, startPoint y: 60, endPoint x: 211, endPoint y: 64, distance: 22.9
click at [188, 60] on li "1.080 x 1.350 pixels → 4:5" at bounding box center [316, 61] width 429 height 11
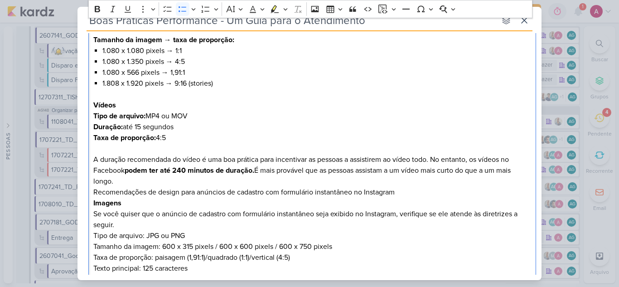
click at [202, 75] on li "1.080 x 566 pixels → 1,91:1" at bounding box center [316, 72] width 429 height 11
click at [188, 63] on li "1.080 x 1.350 pixels → 4:5" at bounding box center [316, 61] width 429 height 11
click at [188, 47] on li "1.080 x 1.080 pixels → 1:1" at bounding box center [316, 50] width 429 height 11
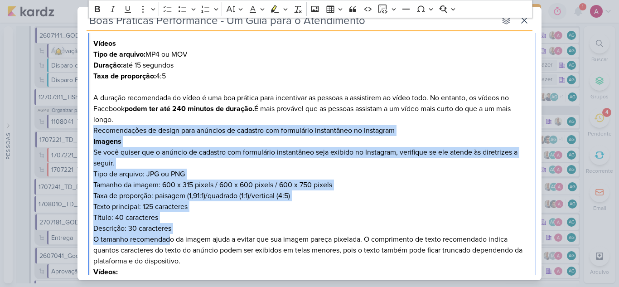
scroll to position [251, 0]
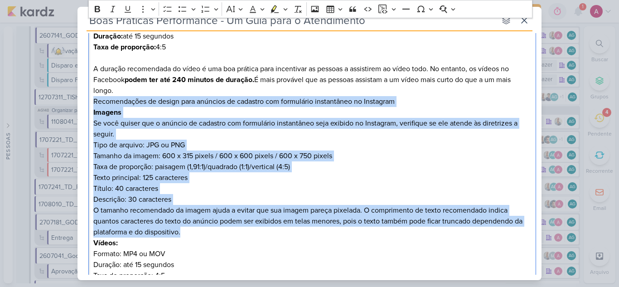
drag, startPoint x: 93, startPoint y: 193, endPoint x: 204, endPoint y: 231, distance: 117.2
click at [204, 231] on div "Meta Ads Imagens Tipo de arquivo: JPG ou PNG Tamanho da imagem → taxa de propor…" at bounding box center [312, 129] width 448 height 471
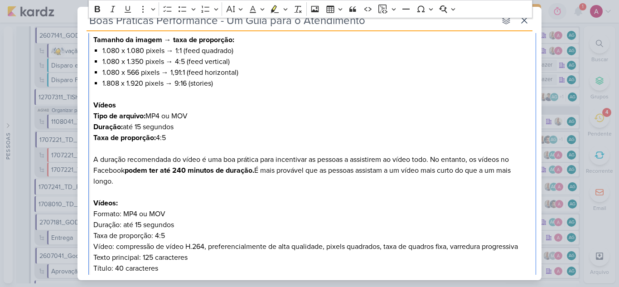
scroll to position [206, 0]
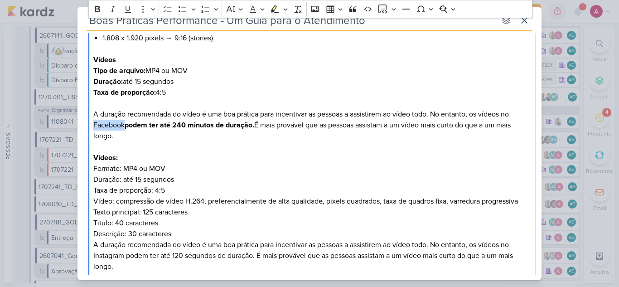
drag, startPoint x: 125, startPoint y: 124, endPoint x: 94, endPoint y: 120, distance: 30.6
click at [94, 120] on p "A duração recomendada do vídeo é uma boa prática para incentivar as pessoas a a…" at bounding box center [312, 125] width 438 height 33
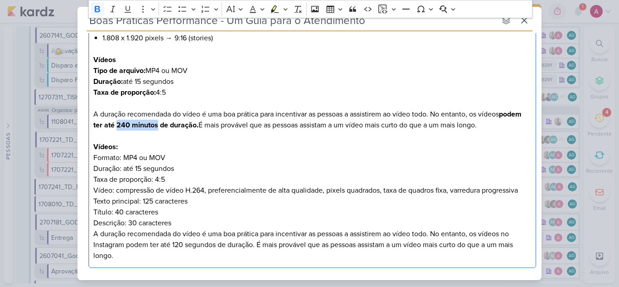
drag, startPoint x: 142, startPoint y: 125, endPoint x: 182, endPoint y: 122, distance: 39.9
click at [183, 123] on strong "podem ter até 240 minutos de duração." at bounding box center [307, 120] width 428 height 20
click at [231, 125] on p "A duração recomendada do vídeo é uma boa prática para incentivar as pessoas a a…" at bounding box center [312, 120] width 438 height 22
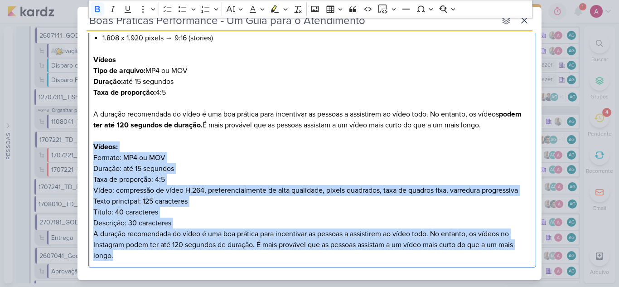
drag, startPoint x: 117, startPoint y: 257, endPoint x: 90, endPoint y: 144, distance: 116.4
click at [90, 144] on div "Meta Ads Imagens Tipo de arquivo: JPG ou PNG Tamanho da imagem → taxa de propor…" at bounding box center [312, 103] width 448 height 329
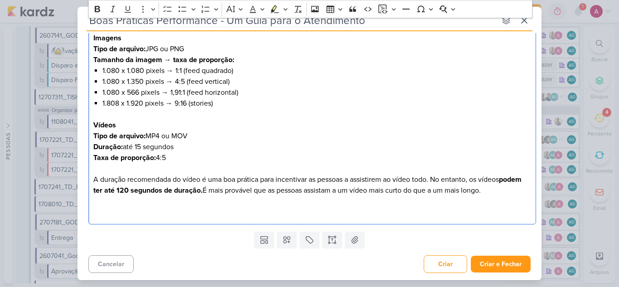
scroll to position [141, 0]
drag, startPoint x: 177, startPoint y: 158, endPoint x: 94, endPoint y: 158, distance: 82.9
click at [94, 158] on p "Taxa de proporção: 4:5" at bounding box center [312, 157] width 438 height 11
click at [94, 146] on strong "Duração:" at bounding box center [107, 146] width 29 height 9
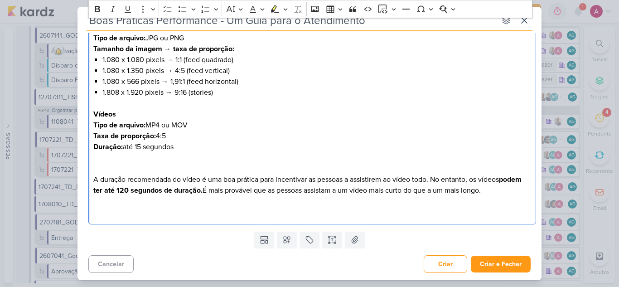
click at [119, 172] on p "Editor editing area: main" at bounding box center [312, 168] width 438 height 11
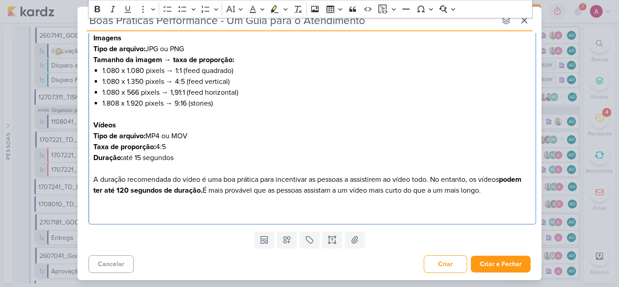
drag, startPoint x: 512, startPoint y: 191, endPoint x: 80, endPoint y: 146, distance: 434.0
click at [68, 173] on div "Boas Práticas Performance - Um Guia para o Atendimento nenhum grupo disponível …" at bounding box center [309, 143] width 619 height 287
click at [270, 7] on icon "Editor toolbar" at bounding box center [274, 9] width 9 height 9
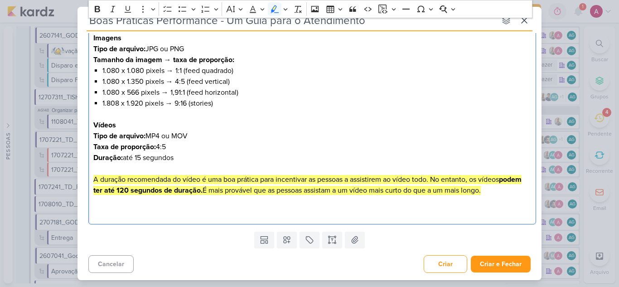
click at [183, 197] on h2 "Editor editing area: main" at bounding box center [312, 201] width 438 height 11
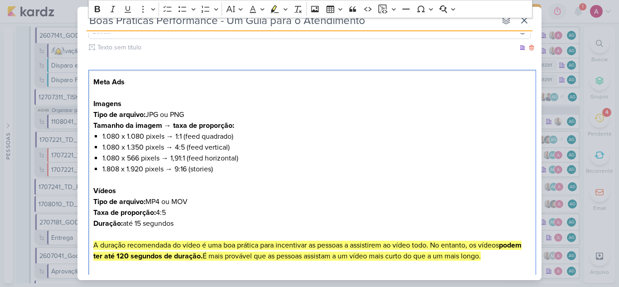
scroll to position [50, 0]
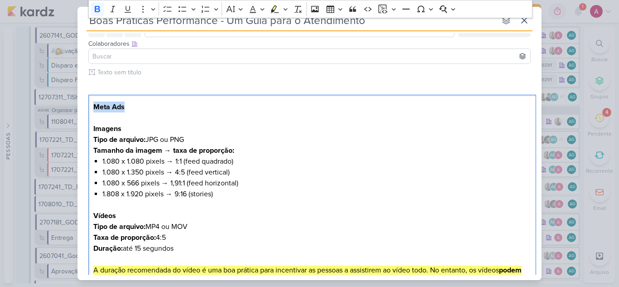
drag, startPoint x: 128, startPoint y: 109, endPoint x: 163, endPoint y: 52, distance: 66.3
click at [82, 108] on div "Clique para deixar o item visível somente à membros da sua organização Rich Tex…" at bounding box center [309, 192] width 464 height 251
click at [231, 10] on icon "Editor toolbar" at bounding box center [230, 8] width 9 height 7
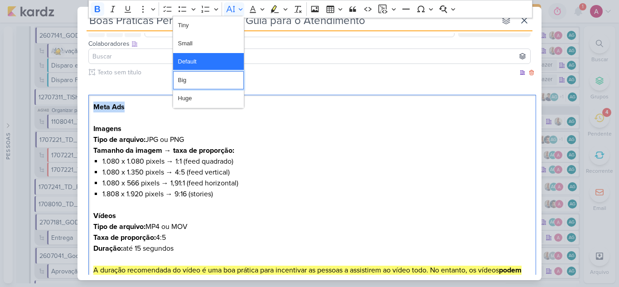
click at [210, 81] on button "Big" at bounding box center [208, 80] width 71 height 18
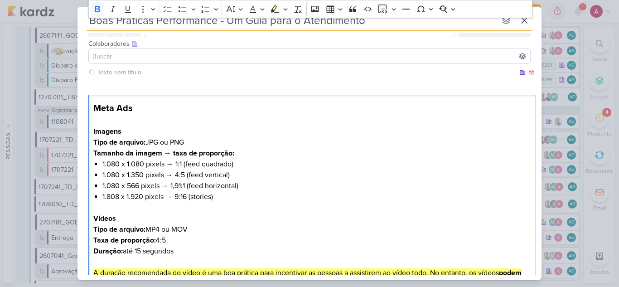
click at [232, 132] on p "Imagens" at bounding box center [312, 131] width 438 height 11
drag, startPoint x: 127, startPoint y: 133, endPoint x: 92, endPoint y: 127, distance: 35.7
click at [87, 133] on div "Clique para deixar o item visível somente à membros da sua organização Rich Tex…" at bounding box center [309, 194] width 464 height 254
click at [282, 10] on button "Highlight" at bounding box center [285, 9] width 8 height 14
click at [265, 26] on icon "Text highlight toolbar" at bounding box center [262, 24] width 9 height 9
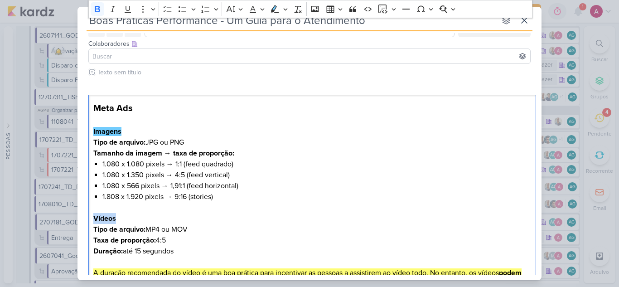
drag, startPoint x: 128, startPoint y: 219, endPoint x: 67, endPoint y: 211, distance: 60.8
click at [68, 214] on div "Boas Práticas Performance - Um Guia para o Atendimento nenhum grupo disponível …" at bounding box center [309, 143] width 619 height 287
click at [276, 10] on icon "Editor toolbar" at bounding box center [274, 9] width 9 height 9
click at [326, 210] on p "Editor editing area: main" at bounding box center [312, 207] width 438 height 11
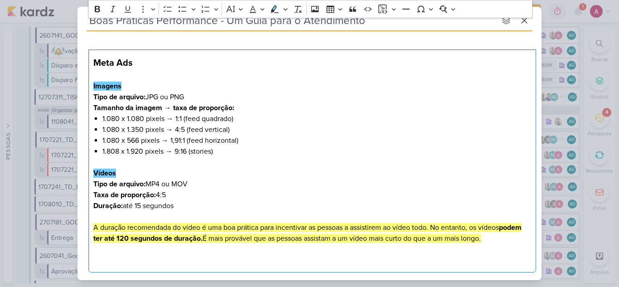
scroll to position [141, 0]
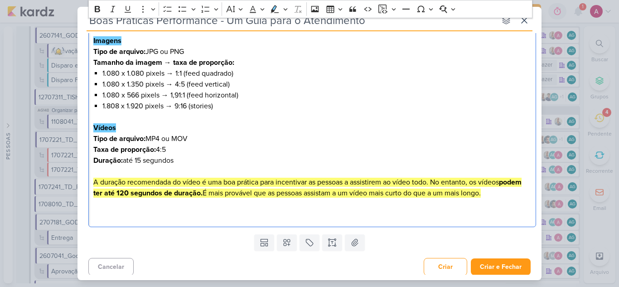
click at [185, 149] on p "Taxa de proporção: 4:5" at bounding box center [312, 149] width 438 height 11
click at [158, 149] on p "Taxa de proporção: 4:5 (feed vertical)" at bounding box center [312, 149] width 438 height 11
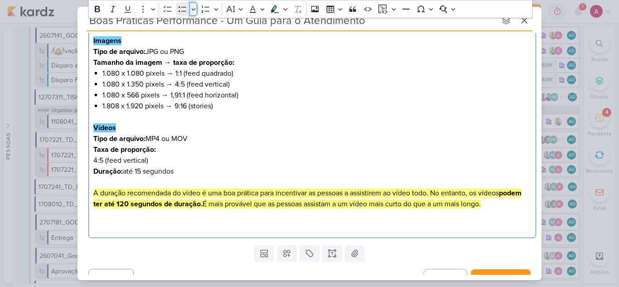
click at [194, 11] on icon "Editor toolbar" at bounding box center [193, 9] width 5 height 9
click at [182, 35] on icon "Bulleted list styles toolbar" at bounding box center [182, 32] width 9 height 10
click at [164, 160] on li "4:5 (feed vertical)" at bounding box center [316, 160] width 429 height 11
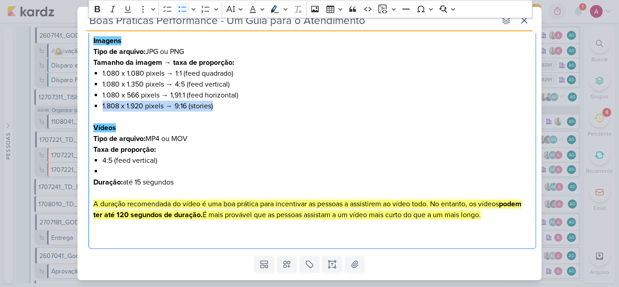
drag, startPoint x: 226, startPoint y: 103, endPoint x: 100, endPoint y: 106, distance: 126.4
click at [100, 106] on div "Meta Ads Imagens Tipo de arquivo: JPG ou PNG Tamanho da imagem → taxa de propor…" at bounding box center [312, 126] width 448 height 245
copy li "1.808 x 1.920 pixels → 9:16 (stories)"
click at [127, 171] on li "Editor editing area: main" at bounding box center [316, 171] width 429 height 11
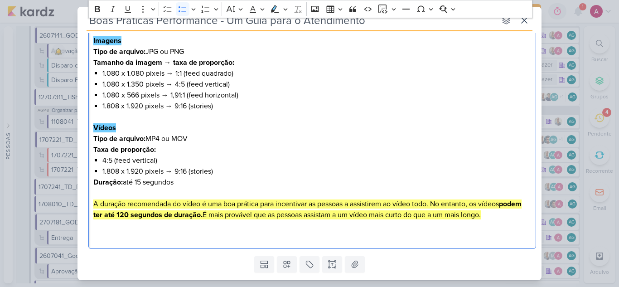
drag, startPoint x: 192, startPoint y: 172, endPoint x: 230, endPoint y: 176, distance: 37.8
click at [192, 172] on li "1.808 x 1.920 pixels → 9:16 (stories)" at bounding box center [316, 171] width 429 height 11
click at [253, 173] on li "1.808 x 1.920 pixels → 9:16 (reels e stories)" at bounding box center [316, 171] width 429 height 11
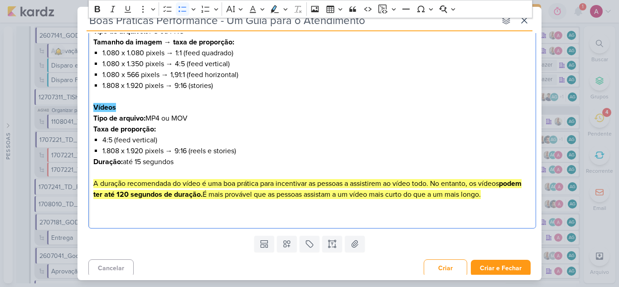
scroll to position [165, 0]
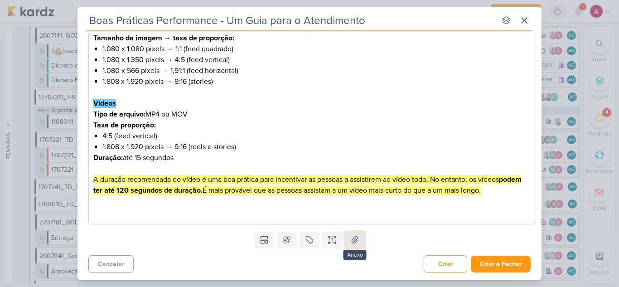
click at [352, 235] on icon at bounding box center [354, 239] width 9 height 9
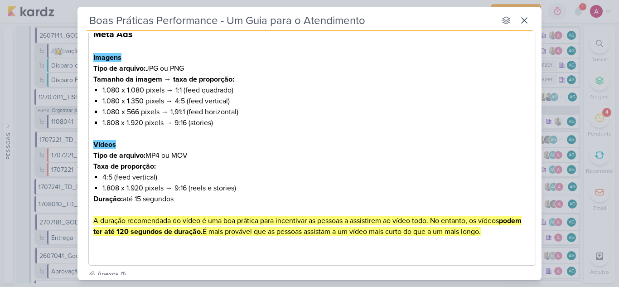
scroll to position [218, 0]
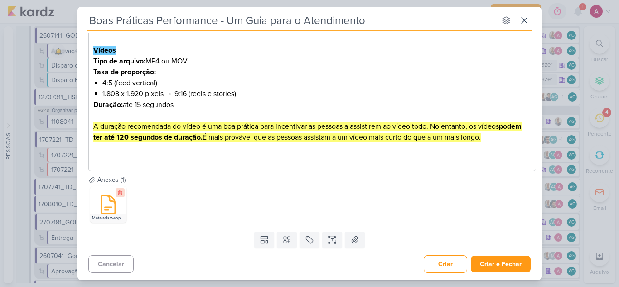
click at [120, 191] on icon at bounding box center [120, 192] width 6 height 6
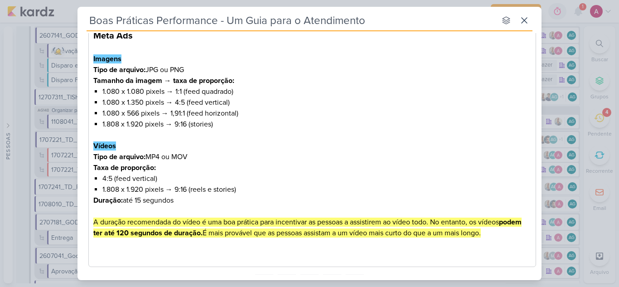
scroll to position [165, 0]
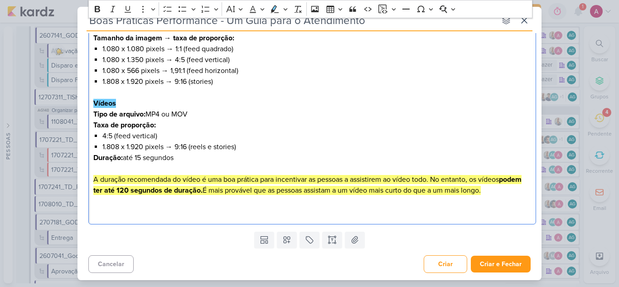
click at [116, 210] on p "Editor editing area: main" at bounding box center [312, 212] width 438 height 11
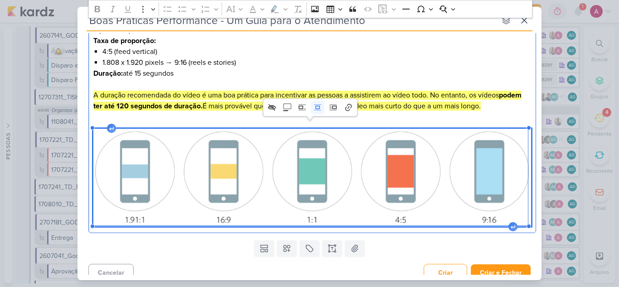
scroll to position [257, 0]
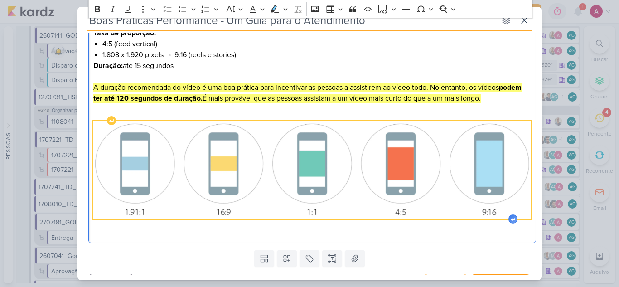
click at [511, 220] on icon "Editor editing area: main" at bounding box center [513, 219] width 5 height 4
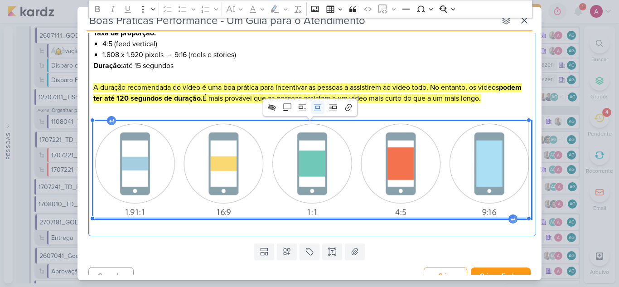
click at [509, 179] on img "Editor editing area: main" at bounding box center [312, 169] width 438 height 97
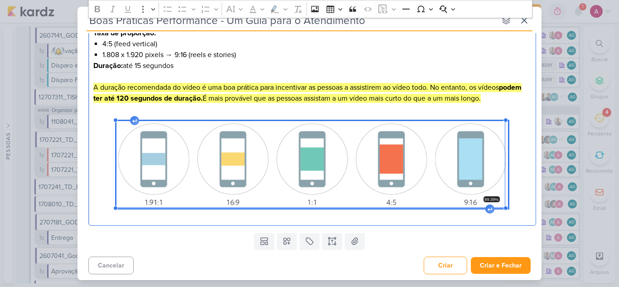
scroll to position [257, 0]
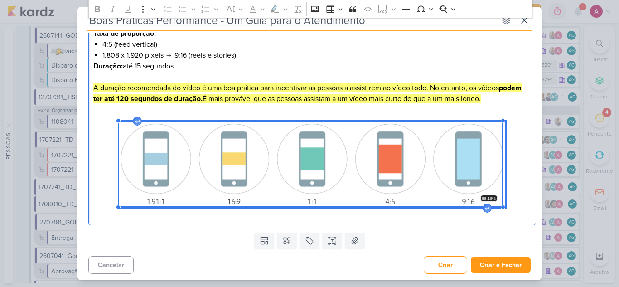
drag, startPoint x: 530, startPoint y: 219, endPoint x: 506, endPoint y: 199, distance: 30.9
click at [506, 199] on div "Meta Ads Imagens Tipo de arquivo: JPG ou PNG Tamanho da imagem → taxa de propor…" at bounding box center [312, 56] width 448 height 337
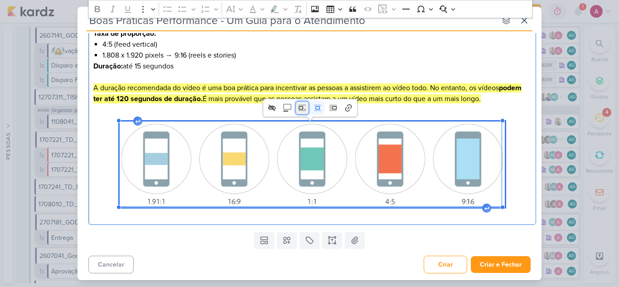
click at [302, 106] on icon "Image toolbar" at bounding box center [301, 107] width 5 height 3
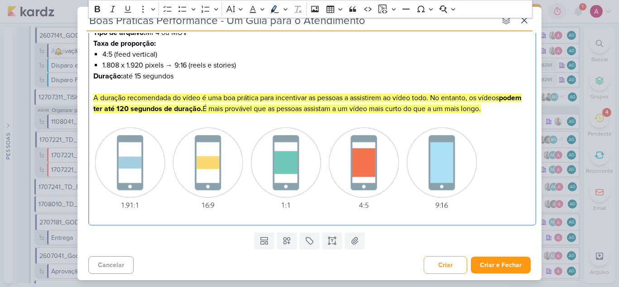
click at [491, 146] on p "Editor editing area: main" at bounding box center [312, 169] width 438 height 89
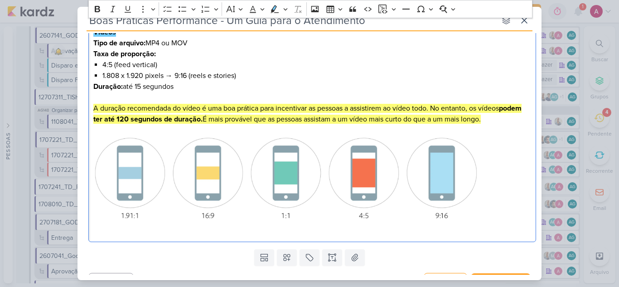
scroll to position [253, 0]
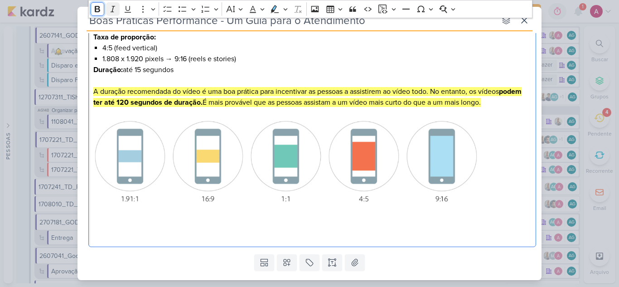
drag, startPoint x: 98, startPoint y: 12, endPoint x: 112, endPoint y: 10, distance: 13.7
click at [98, 11] on icon "Editor toolbar" at bounding box center [97, 9] width 5 height 6
click at [235, 8] on icon "Editor toolbar" at bounding box center [230, 9] width 9 height 9
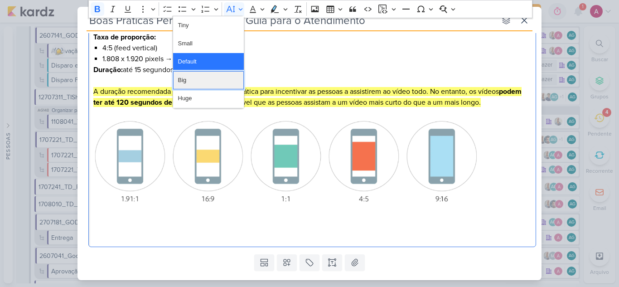
click at [212, 79] on button "Big" at bounding box center [208, 80] width 71 height 18
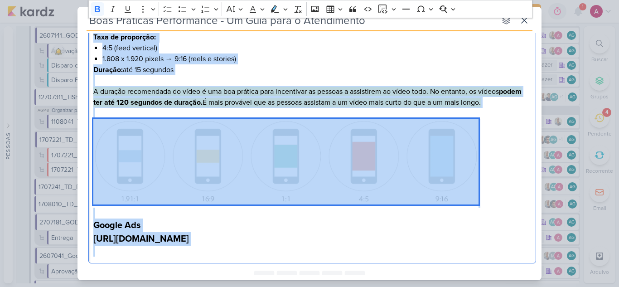
click at [337, 245] on p "[URL][DOMAIN_NAME]" at bounding box center [312, 239] width 438 height 14
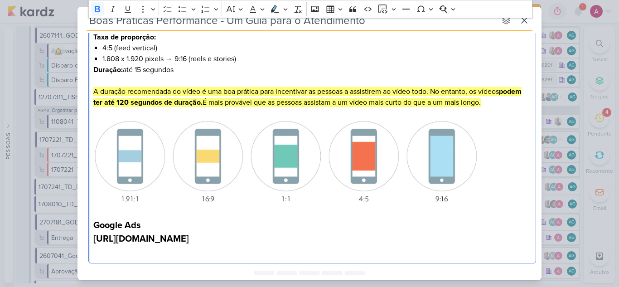
drag, startPoint x: 347, startPoint y: 254, endPoint x: 89, endPoint y: 228, distance: 259.0
click at [89, 235] on div "Meta Ads Imagens Tipo de arquivo: JPG ou PNG Tamanho da imagem → taxa de propor…" at bounding box center [312, 77] width 448 height 371
click at [94, 9] on icon "Editor toolbar" at bounding box center [97, 9] width 9 height 9
click at [344, 246] on p "[URL][DOMAIN_NAME]" at bounding box center [312, 239] width 438 height 14
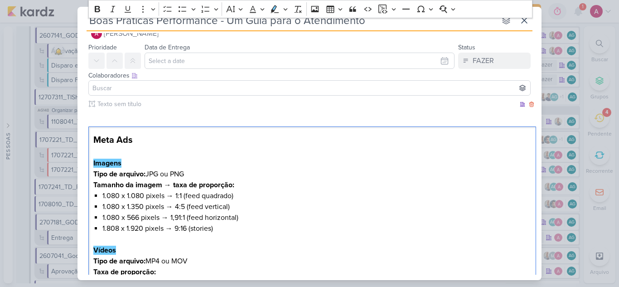
scroll to position [0, 0]
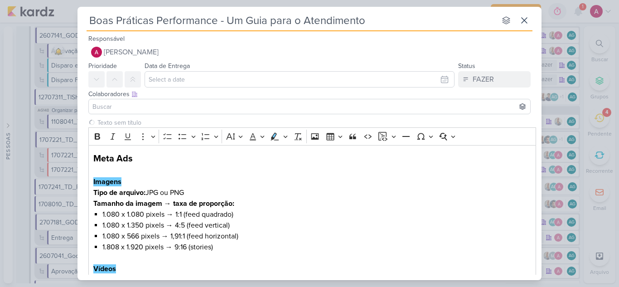
click at [162, 111] on input at bounding box center [310, 106] width 438 height 11
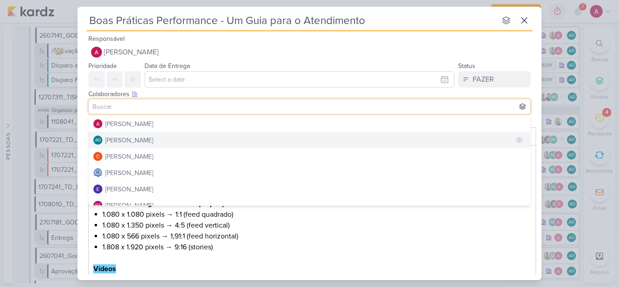
click at [153, 140] on div "[PERSON_NAME]" at bounding box center [129, 140] width 48 height 10
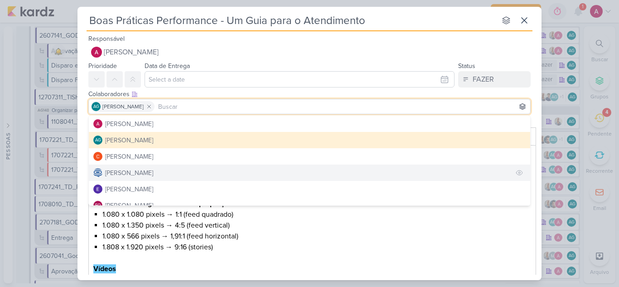
click at [152, 169] on div "[PERSON_NAME]" at bounding box center [129, 173] width 48 height 10
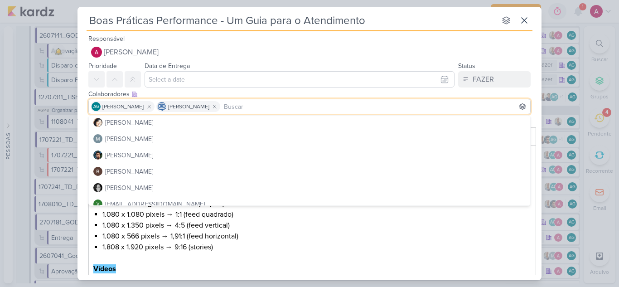
scroll to position [155, 0]
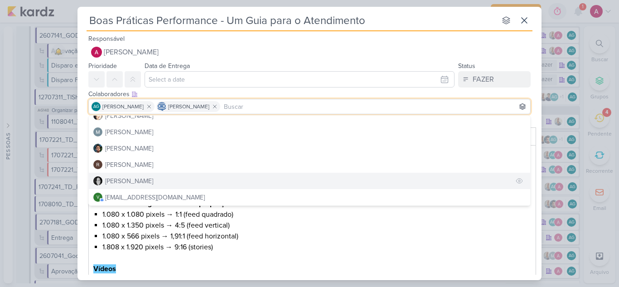
click at [130, 181] on div "[PERSON_NAME]" at bounding box center [129, 181] width 48 height 10
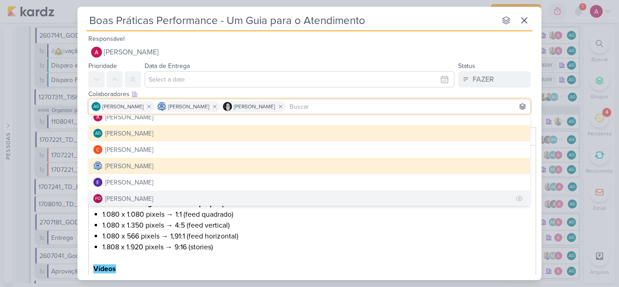
scroll to position [0, 0]
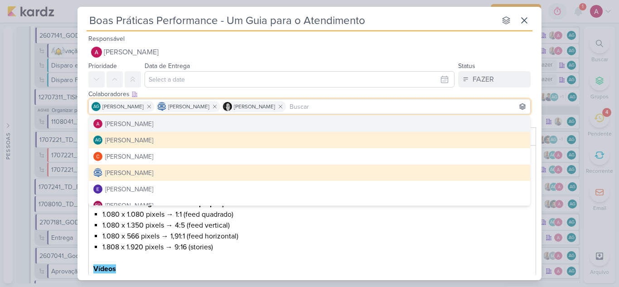
click at [475, 91] on div "Colaboradores Este kard pode ser visível a usuários da sua organização Este kar…" at bounding box center [309, 94] width 442 height 10
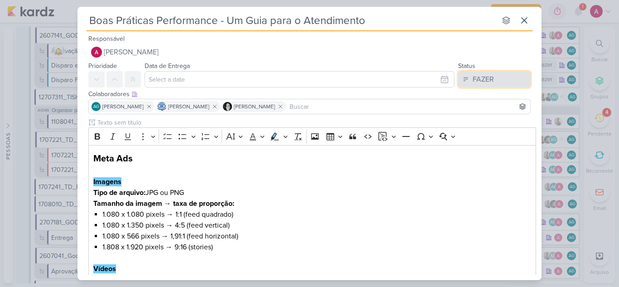
click at [482, 78] on div "FAZER" at bounding box center [482, 79] width 21 height 11
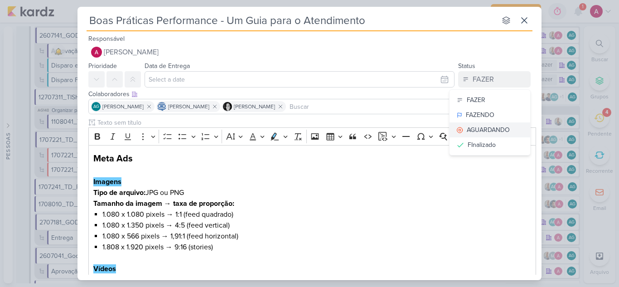
click at [474, 126] on button "AGUARDANDO" at bounding box center [489, 129] width 81 height 15
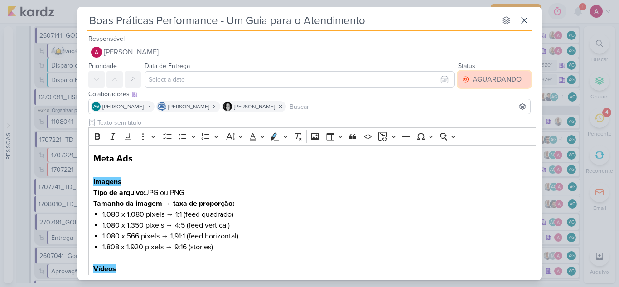
click at [487, 76] on div "AGUARDANDO" at bounding box center [496, 79] width 49 height 11
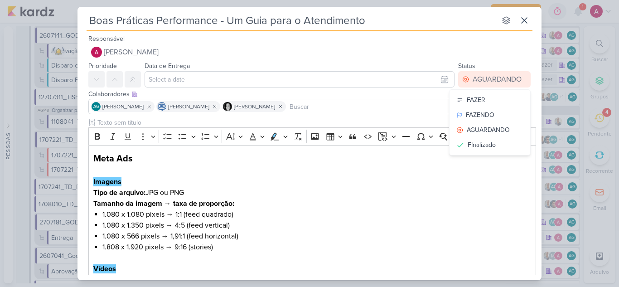
click at [396, 64] on div "Data de Entrega Agosto 2025 Dom Seg Ter Qua Qui Sex Sáb 00 01 02 03 04 05 06 07…" at bounding box center [300, 73] width 310 height 27
click at [519, 106] on icon at bounding box center [522, 106] width 7 height 7
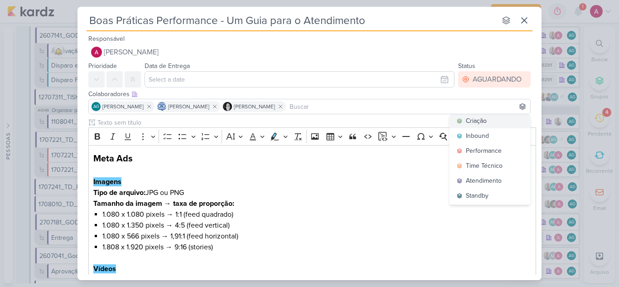
scroll to position [5, 0]
click at [533, 90] on div "Colaboradores Este kard pode ser visível a usuários da sua organização Este kar…" at bounding box center [309, 102] width 464 height 30
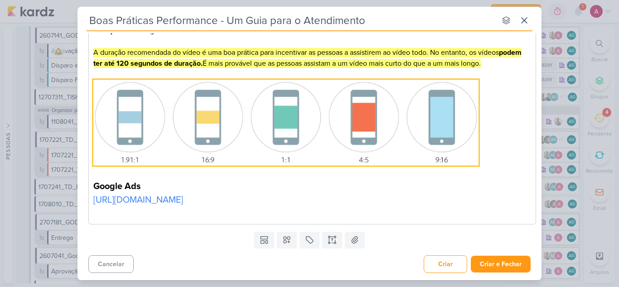
scroll to position [305, 0]
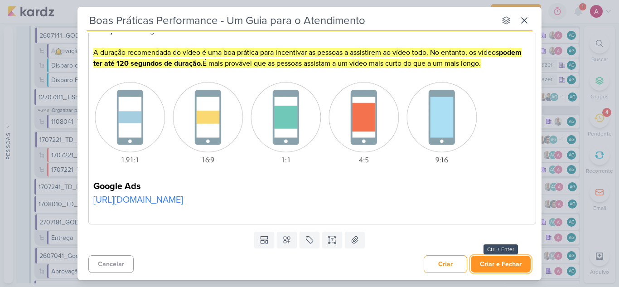
click at [505, 263] on button "Criar e Fechar" at bounding box center [501, 263] width 60 height 17
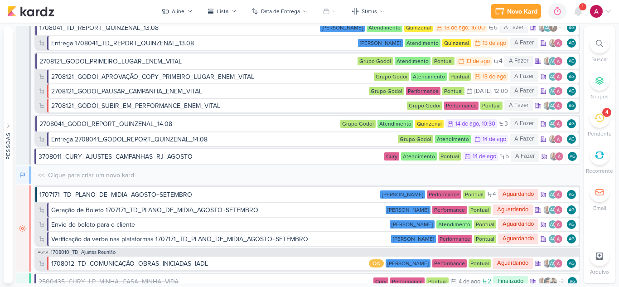
scroll to position [485, 0]
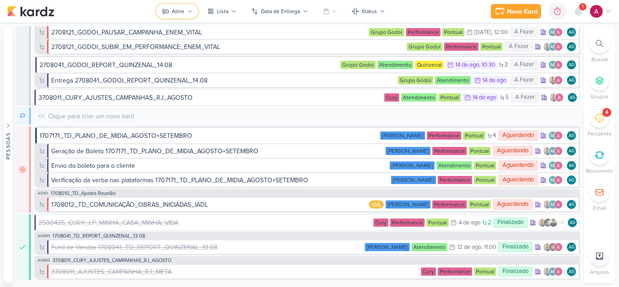
click at [183, 10] on div "Aline" at bounding box center [178, 11] width 13 height 8
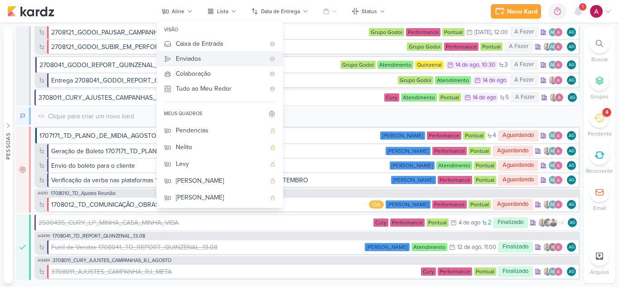
click at [202, 58] on div "Enviados" at bounding box center [220, 59] width 89 height 10
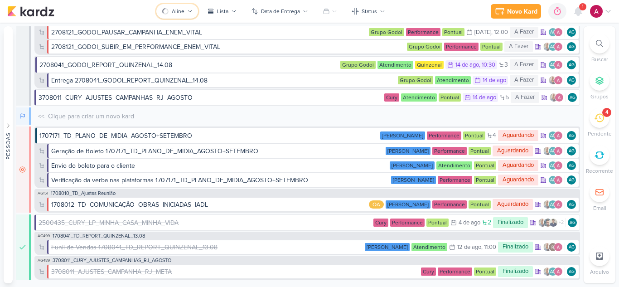
click at [184, 14] on div "Aline" at bounding box center [178, 11] width 13 height 8
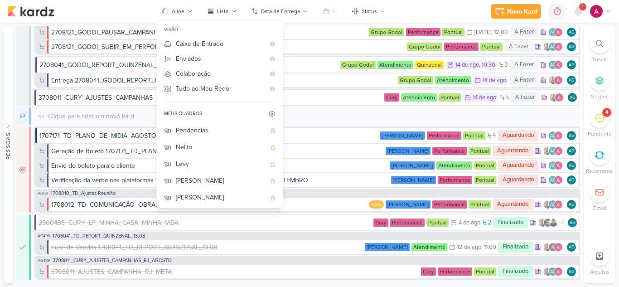
click at [193, 35] on div "visão" at bounding box center [220, 30] width 126 height 13
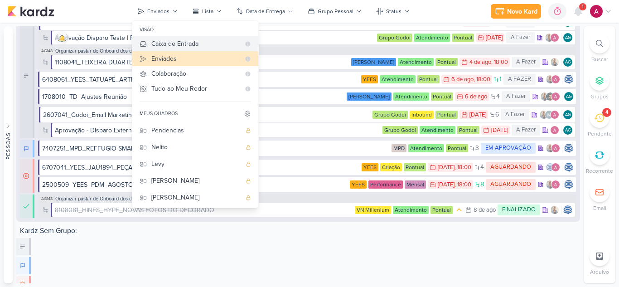
click at [196, 43] on div "Caixa de Entrada" at bounding box center [195, 44] width 89 height 10
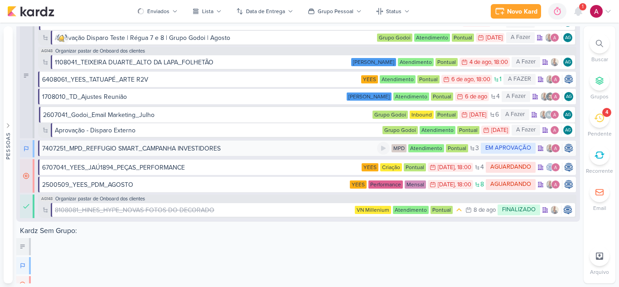
scroll to position [437, 0]
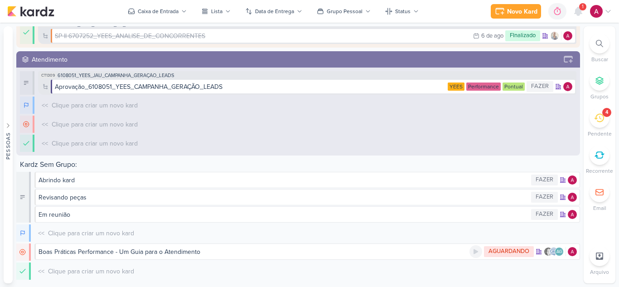
click at [168, 253] on div "Boas Práticas Performance - Um Guia para o Atendimento" at bounding box center [120, 252] width 162 height 10
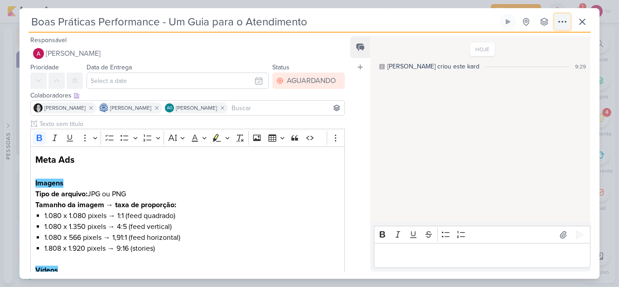
click at [564, 24] on icon at bounding box center [562, 21] width 11 height 11
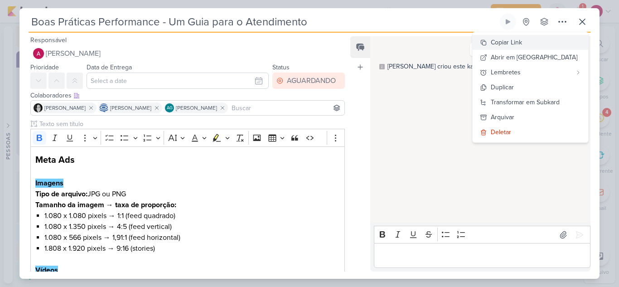
click at [522, 44] on div "Copiar Link" at bounding box center [506, 43] width 31 height 10
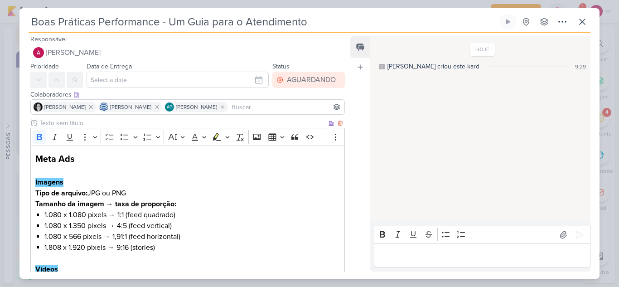
scroll to position [0, 0]
click at [578, 21] on icon at bounding box center [582, 21] width 11 height 11
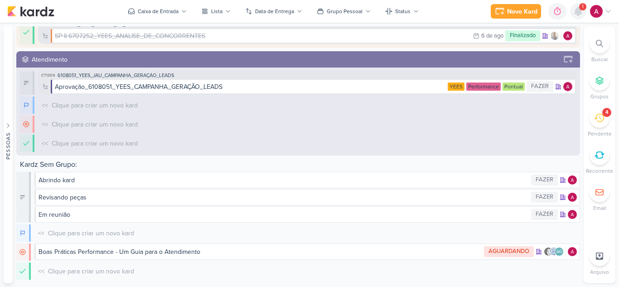
click at [580, 10] on icon at bounding box center [577, 11] width 7 height 8
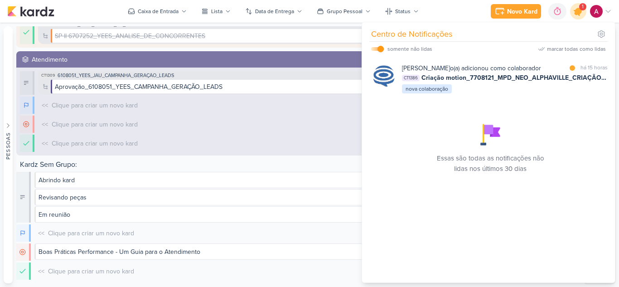
click at [580, 12] on icon at bounding box center [578, 11] width 11 height 11
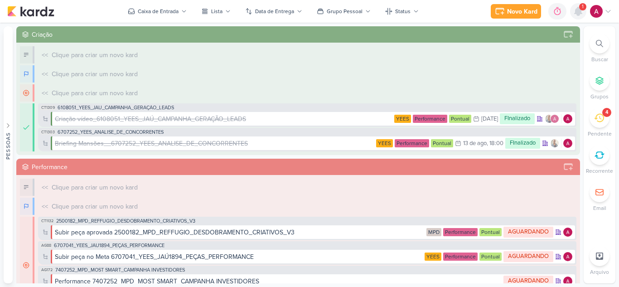
click at [577, 10] on icon at bounding box center [577, 11] width 7 height 8
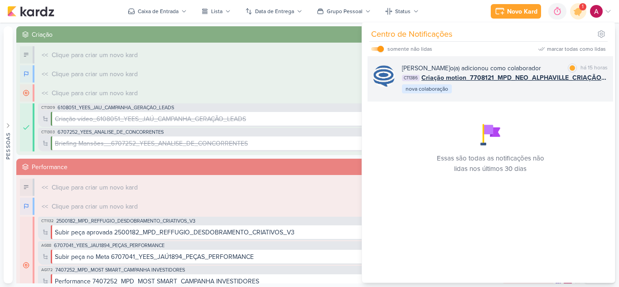
click at [479, 82] on span "Criação motion_7708121_MPD_NEO_ALPHAVILLE_CRIAÇÃO_PEÇAS_EVOLUÇÃO_DE_OBRA" at bounding box center [514, 78] width 186 height 10
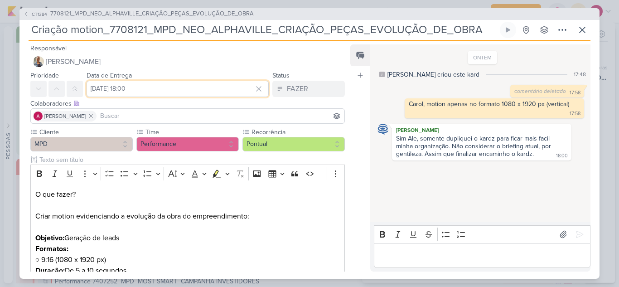
click at [153, 87] on input "[DATE] 18:00" at bounding box center [178, 89] width 182 height 16
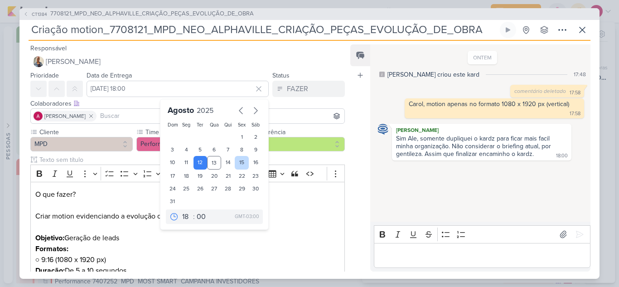
click at [239, 161] on div "15" at bounding box center [242, 163] width 14 height 14
type input "[DATE] 18:00"
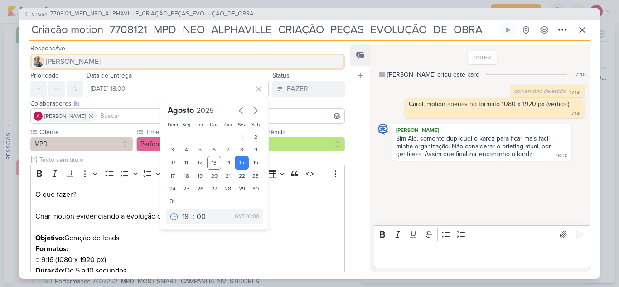
click at [85, 61] on button "[PERSON_NAME]" at bounding box center [187, 61] width 314 height 16
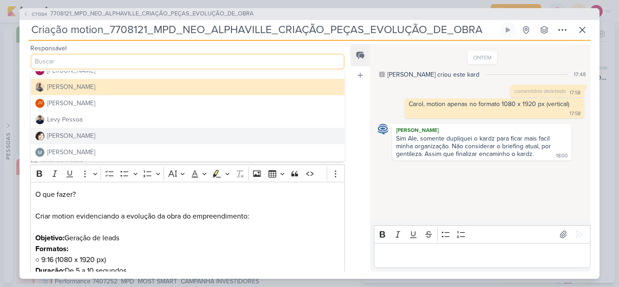
scroll to position [91, 0]
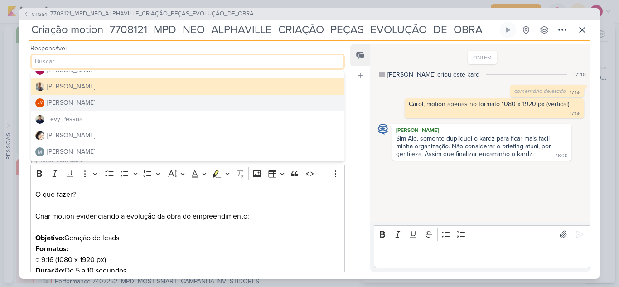
click at [78, 107] on div "[PERSON_NAME]" at bounding box center [71, 103] width 48 height 10
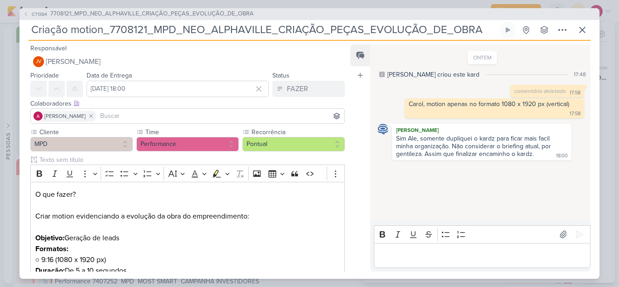
click at [128, 113] on input at bounding box center [220, 116] width 244 height 11
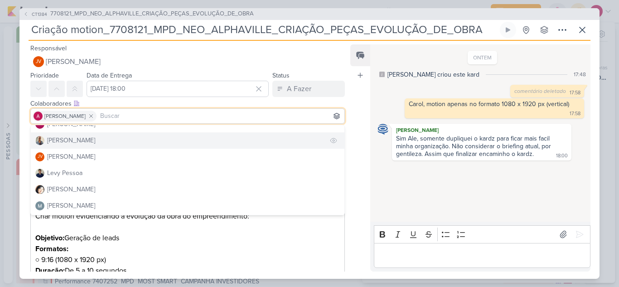
click at [65, 140] on div "[PERSON_NAME]" at bounding box center [71, 140] width 48 height 10
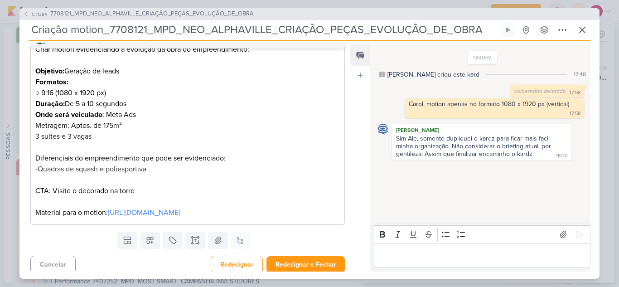
scroll to position [181, 0]
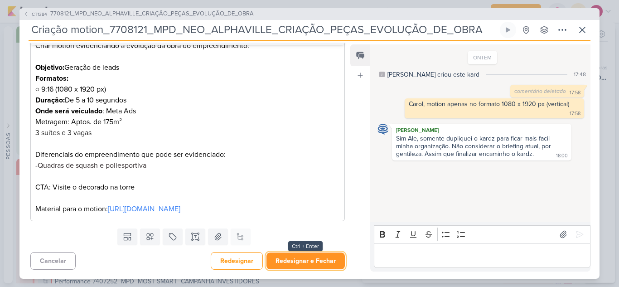
click at [303, 261] on button "Redesignar e Fechar" at bounding box center [305, 260] width 78 height 17
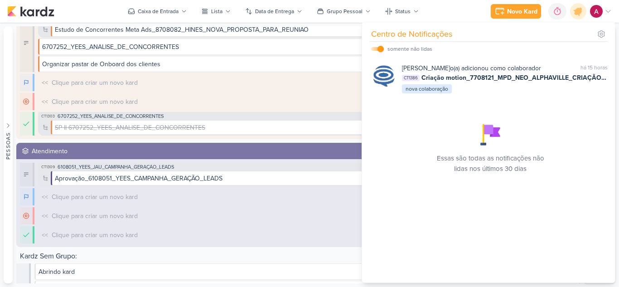
scroll to position [437, 0]
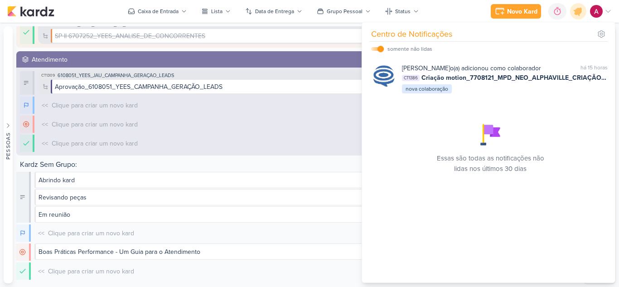
click at [222, 126] on div "<< Clique para criar um novo kard O título do kard deve ter menos que 100 carac…" at bounding box center [307, 124] width 538 height 17
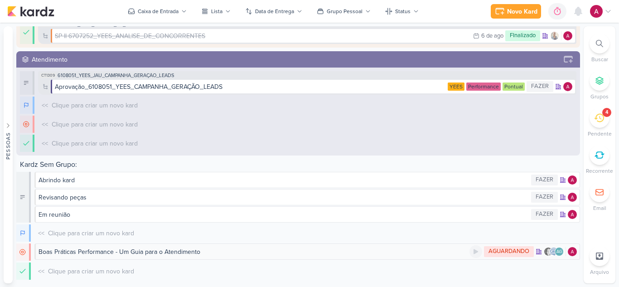
click at [220, 254] on div "Boas Práticas Performance - Um Guia para o Atendimento" at bounding box center [254, 252] width 431 height 10
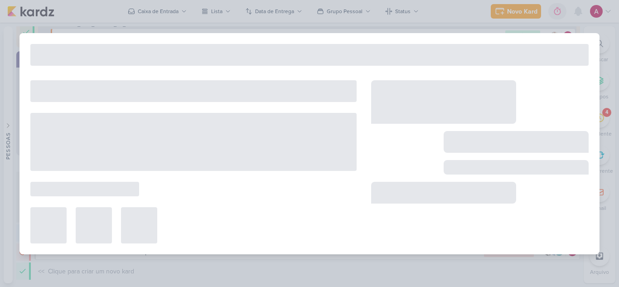
type input "Boas Práticas Performance - Um Guia para o Atendimento"
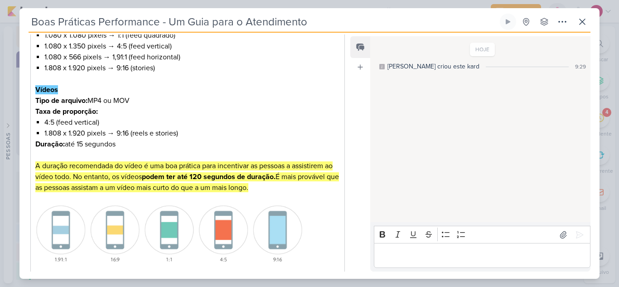
scroll to position [0, 0]
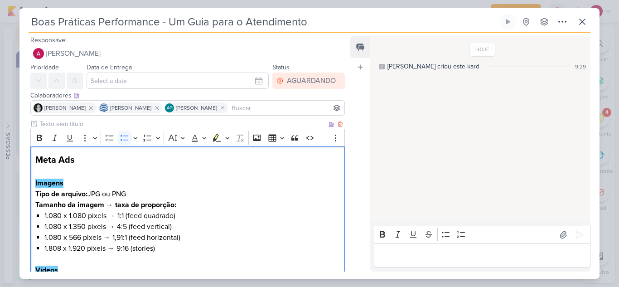
click at [61, 249] on li "1.808 x 1.920 pixels → 9:16 (stories)" at bounding box center [191, 248] width 295 height 11
click at [55, 249] on li "1.808 x 1.920 pixels → 9:16 (stories)" at bounding box center [191, 248] width 295 height 11
click at [54, 250] on li "1.808 x 1.920 pixels → 9:16 (stories)" at bounding box center [191, 248] width 295 height 11
click at [247, 211] on li "1.080 x 1.080 pixels → 1:1 (feed quadrado)" at bounding box center [191, 215] width 295 height 11
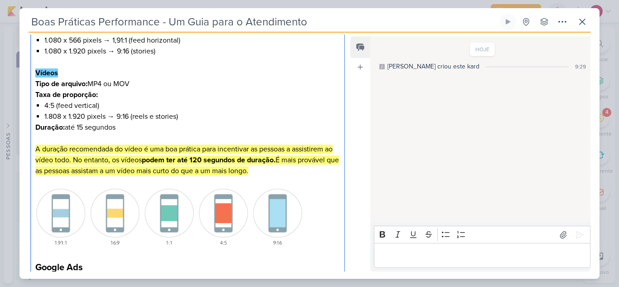
scroll to position [181, 0]
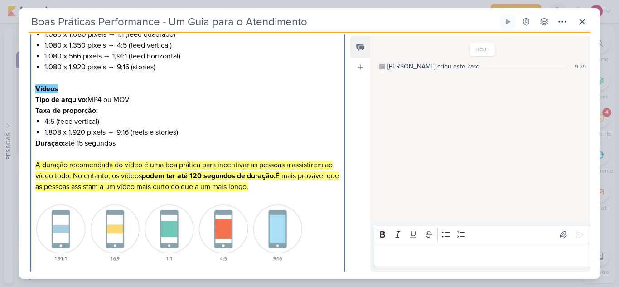
click at [52, 131] on li "1.808 x 1.920 pixels → 9:16 (reels e stories)" at bounding box center [191, 132] width 295 height 11
click at [241, 141] on p "Duração: até 15 segundos" at bounding box center [187, 143] width 304 height 11
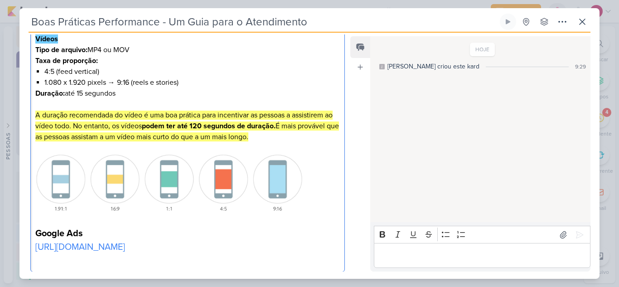
scroll to position [308, 0]
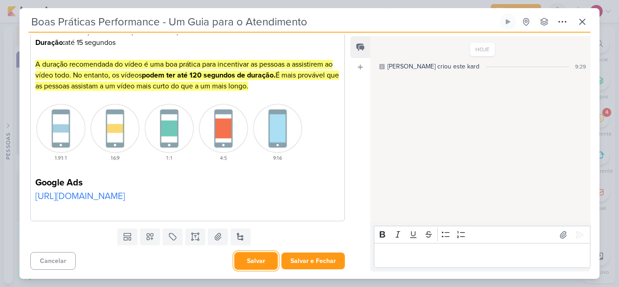
click at [263, 264] on button "Salvar" at bounding box center [255, 261] width 43 height 18
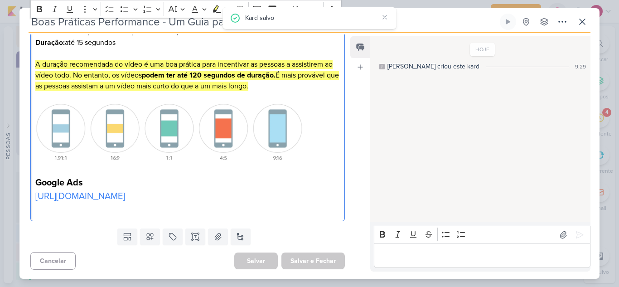
click at [199, 208] on p "Editor editing area: main" at bounding box center [187, 208] width 304 height 11
drag, startPoint x: 195, startPoint y: 199, endPoint x: 31, endPoint y: 172, distance: 166.2
click at [35, 189] on p "[URL][DOMAIN_NAME]" at bounding box center [187, 196] width 304 height 14
click at [179, 7] on button "Font Size" at bounding box center [176, 9] width 20 height 14
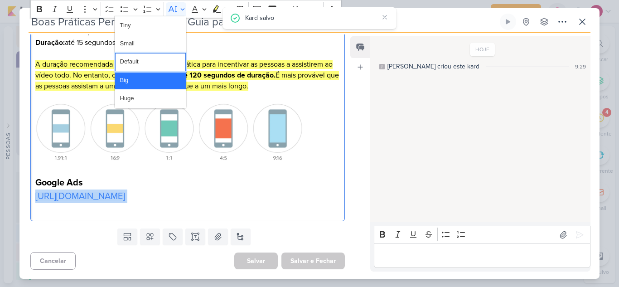
click at [147, 60] on button "Default" at bounding box center [150, 62] width 71 height 18
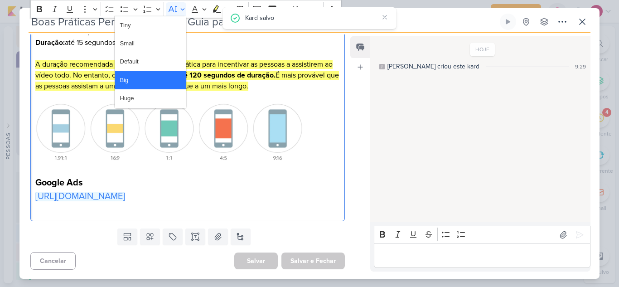
scroll to position [289, 0]
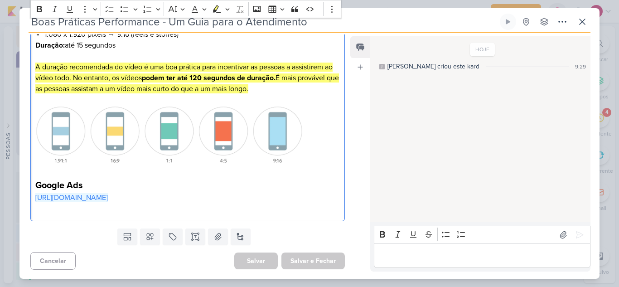
click at [265, 209] on p "Editor editing area: main" at bounding box center [187, 208] width 304 height 11
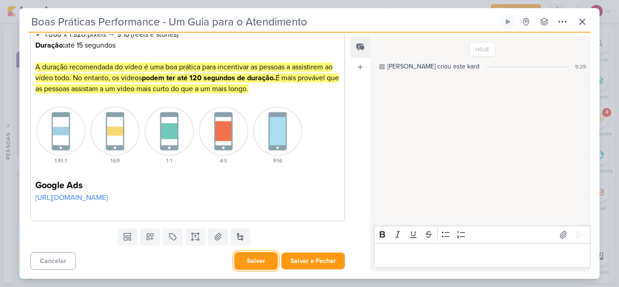
click at [266, 257] on button "Salvar" at bounding box center [255, 261] width 43 height 18
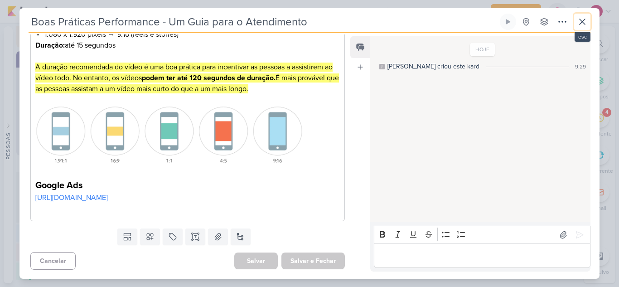
click at [578, 23] on icon at bounding box center [582, 21] width 11 height 11
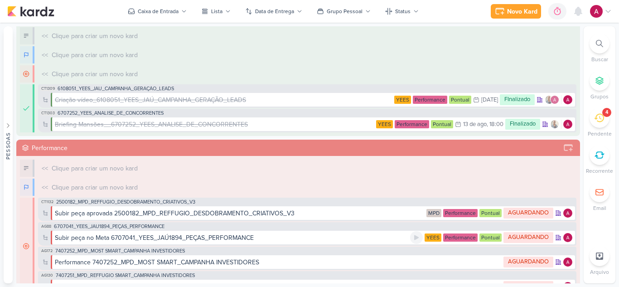
scroll to position [0, 0]
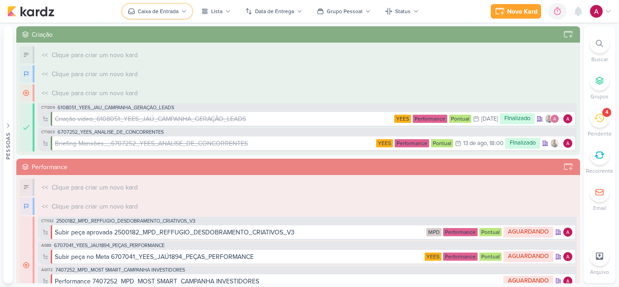
click at [161, 13] on div "Caixa de Entrada" at bounding box center [158, 11] width 41 height 8
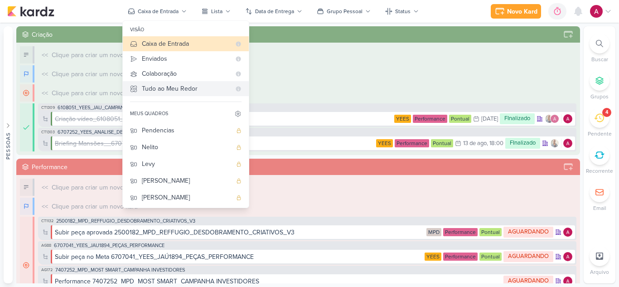
click at [157, 93] on div "Tudo ao Meu Redor" at bounding box center [186, 89] width 89 height 10
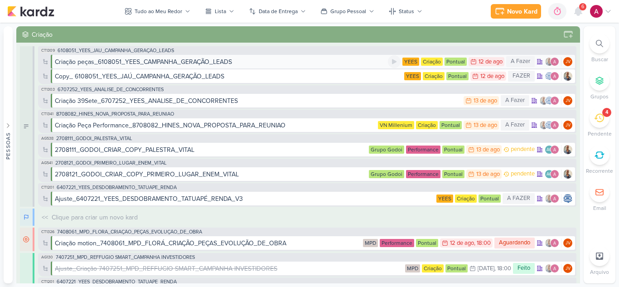
click at [168, 61] on div "Criação peças_6108051_YEES_CAMPANHA_GERAÇÃO_LEADS" at bounding box center [143, 62] width 177 height 10
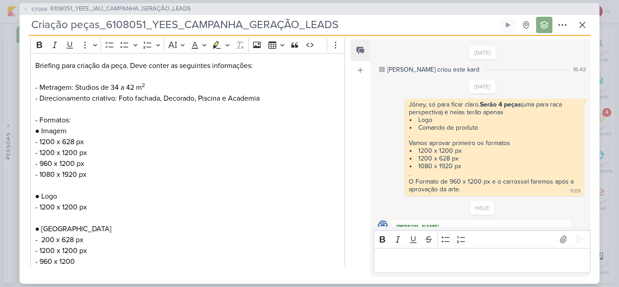
scroll to position [279, 0]
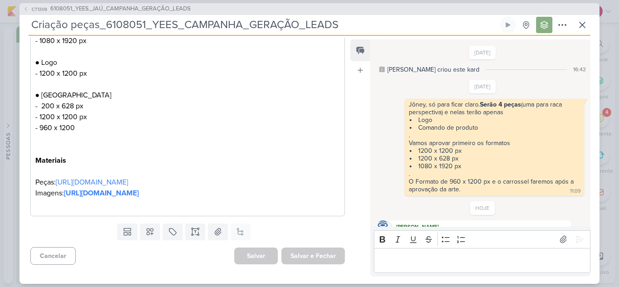
click at [458, 255] on p "Editor editing area: main" at bounding box center [481, 260] width 207 height 11
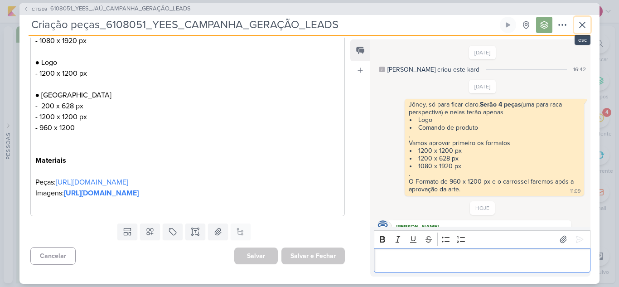
click at [581, 28] on icon at bounding box center [582, 24] width 11 height 11
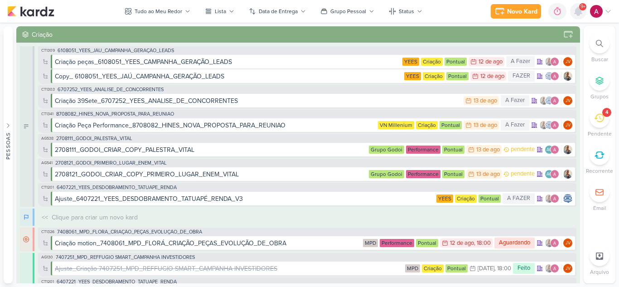
click at [578, 16] on icon at bounding box center [578, 11] width 11 height 11
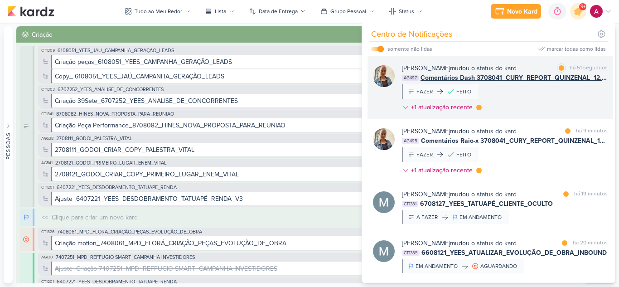
click at [533, 95] on div "[PERSON_NAME] mudou o status do kard marcar como lida há 51 segundos AG497 Come…" at bounding box center [505, 89] width 206 height 52
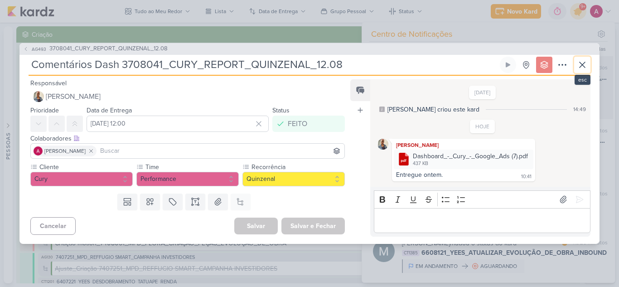
click at [585, 67] on icon at bounding box center [582, 64] width 11 height 11
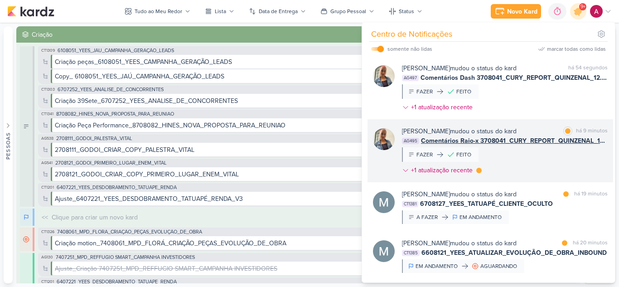
click at [535, 154] on div "[PERSON_NAME] mudou o status do kard marcar como lida há 9 minutos AG495 Coment…" at bounding box center [505, 152] width 206 height 52
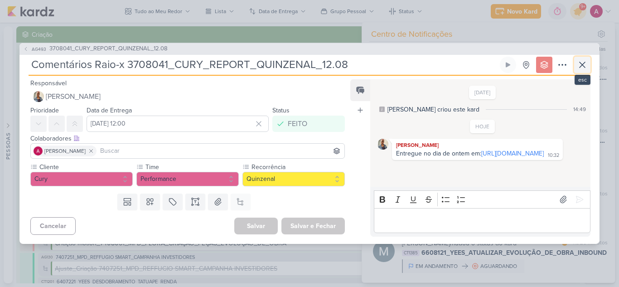
click at [584, 65] on icon at bounding box center [582, 64] width 11 height 11
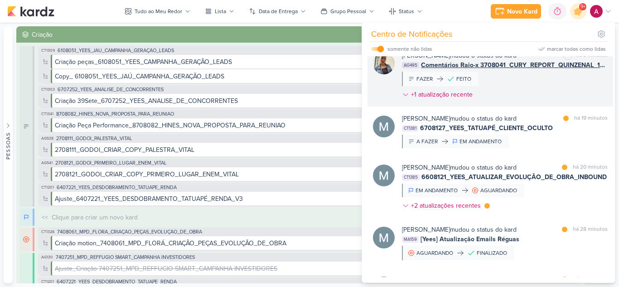
scroll to position [91, 0]
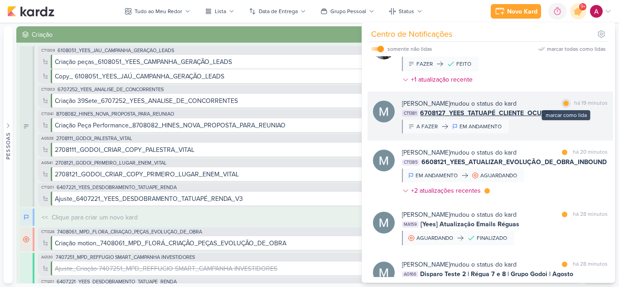
click at [564, 106] on div "marcar como lida" at bounding box center [565, 103] width 9 height 9
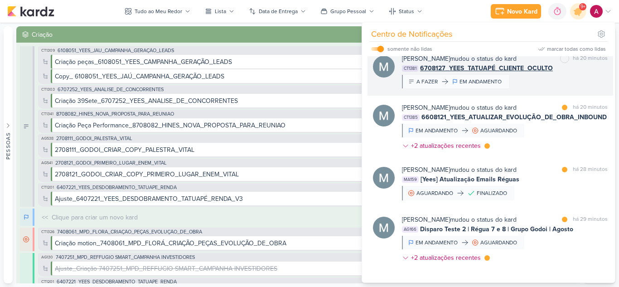
scroll to position [136, 0]
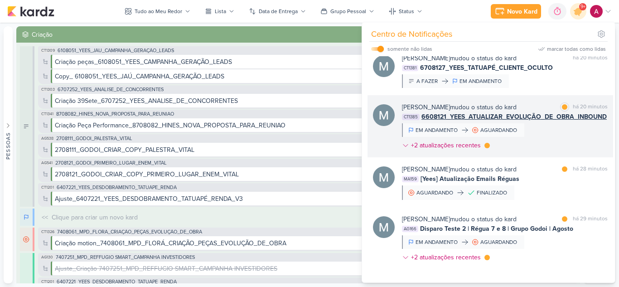
click at [544, 140] on div "[PERSON_NAME] mudou o status do kard marcar como lida há 20 minutos CT1385 6608…" at bounding box center [505, 127] width 206 height 51
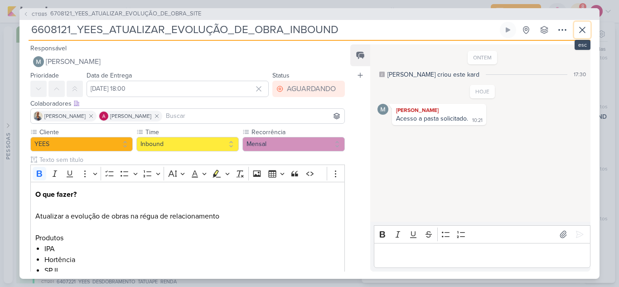
click at [580, 31] on icon at bounding box center [582, 29] width 11 height 11
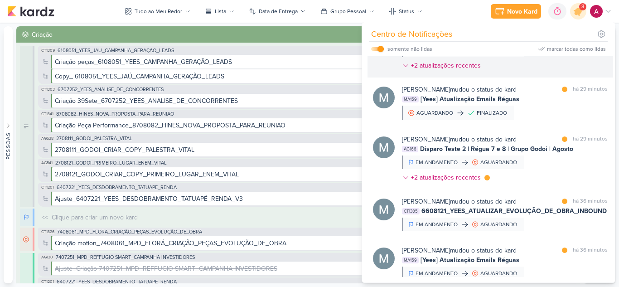
scroll to position [226, 0]
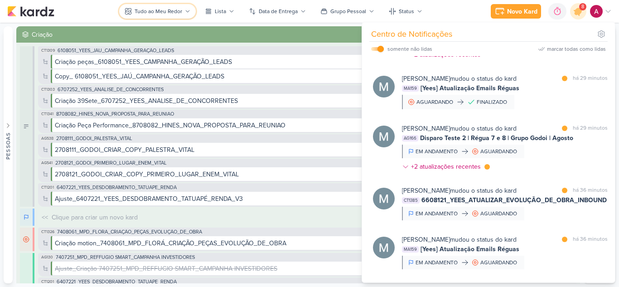
click at [171, 12] on div "Tudo ao Meu Redor" at bounding box center [159, 11] width 48 height 8
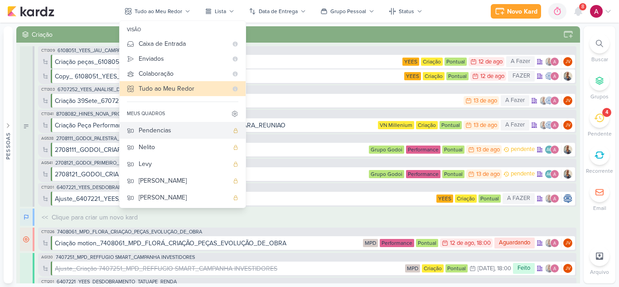
click at [179, 133] on div "Pendencias" at bounding box center [184, 130] width 90 height 10
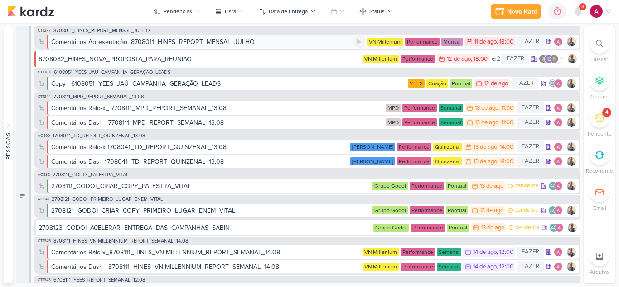
click at [315, 45] on div "Comentários Apresentação_8708011_HINES_REPORT_MENSAL_JULHO" at bounding box center [201, 42] width 301 height 10
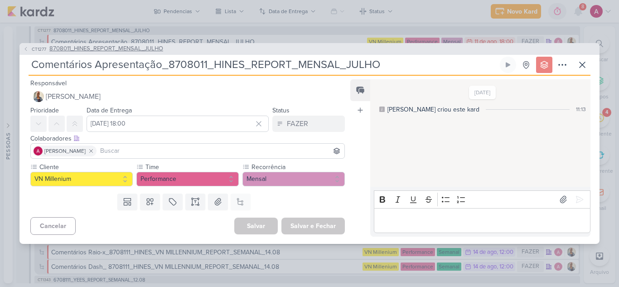
click at [36, 50] on span "CT1277" at bounding box center [38, 49] width 17 height 7
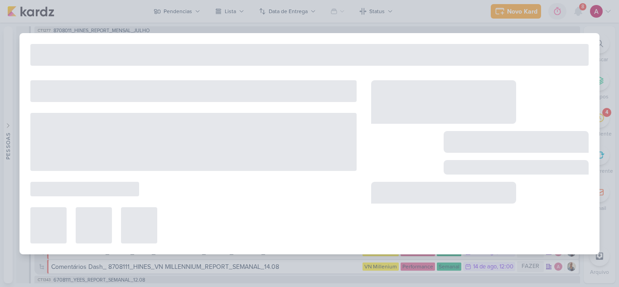
type input "8708011_HINES_REPORT_MENSAL_JULHO"
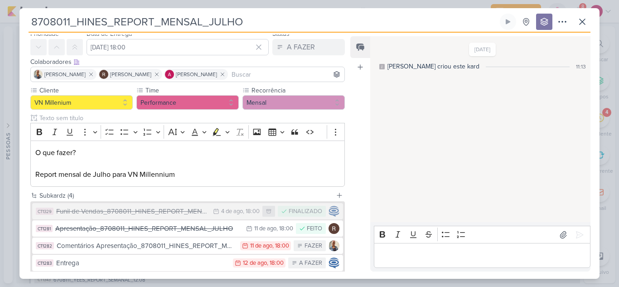
scroll to position [85, 0]
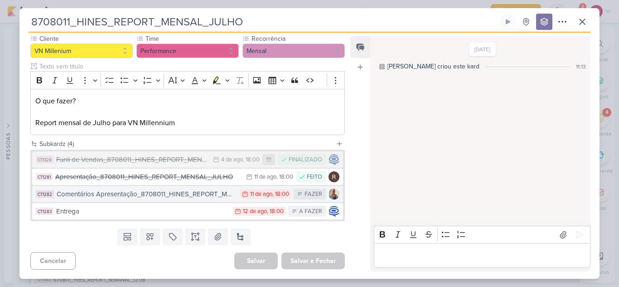
click at [250, 196] on div "11 de ago" at bounding box center [261, 194] width 22 height 6
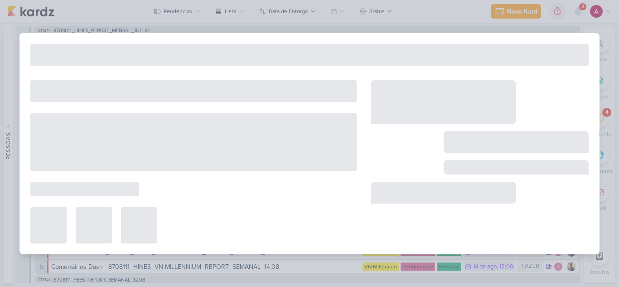
type input "Comentários Apresentação_8708011_HINES_REPORT_MENSAL_JULHO"
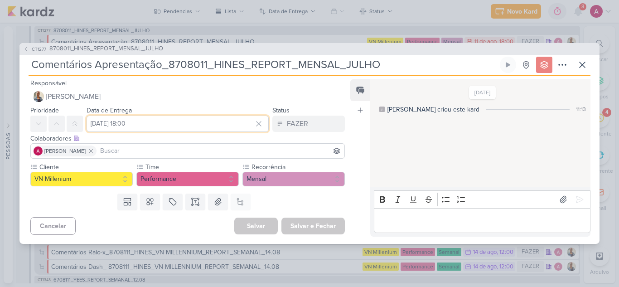
click at [177, 124] on input "[DATE] 18:00" at bounding box center [178, 124] width 182 height 16
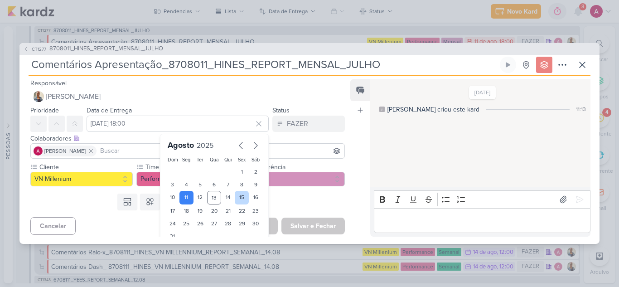
click at [235, 197] on div "15" at bounding box center [242, 198] width 14 height 14
type input "[DATE] 18:00"
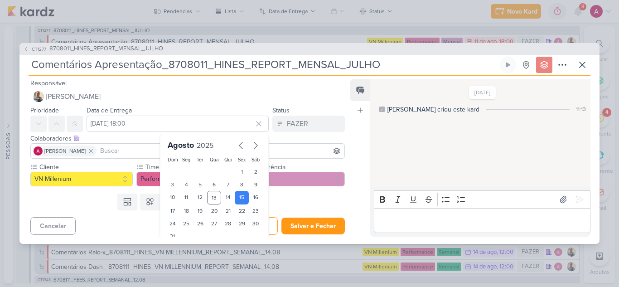
click at [124, 230] on div "Cancelar [GEOGRAPHIC_DATA] Salvar e Fechar Ctrl + Enter" at bounding box center [183, 224] width 329 height 23
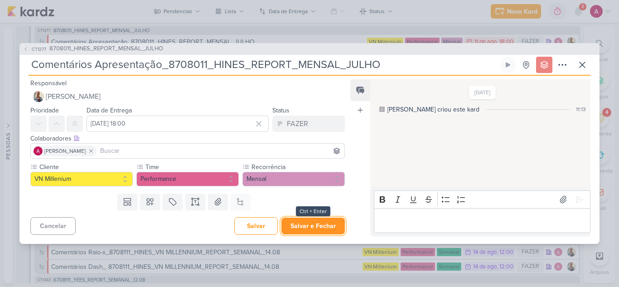
click at [304, 226] on button "Salvar e Fechar" at bounding box center [312, 225] width 63 height 17
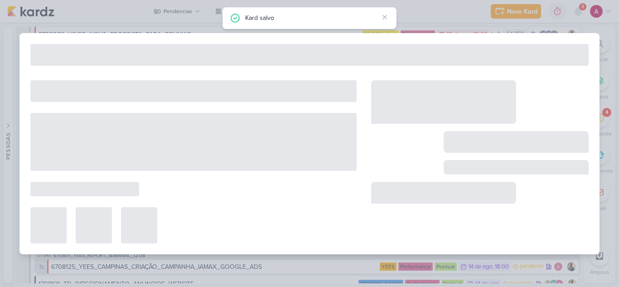
type input "8708011_HINES_REPORT_MENSAL_JULHO"
type input "[DATE] 18:00"
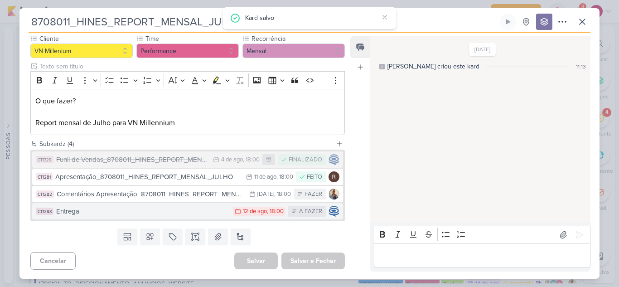
click at [267, 213] on div ", 18:00" at bounding box center [275, 211] width 17 height 6
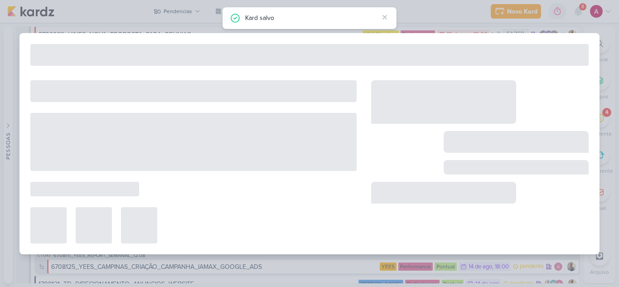
type input "Entrega"
type input "[DATE] 18:00"
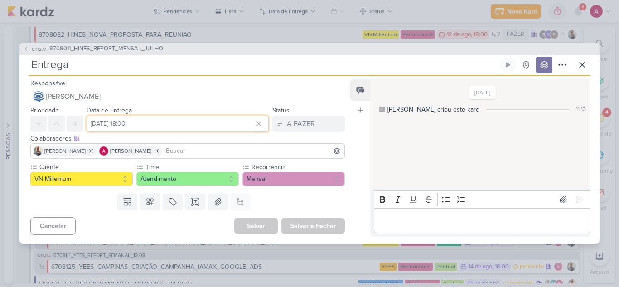
click at [172, 123] on input "[DATE] 18:00" at bounding box center [178, 124] width 182 height 16
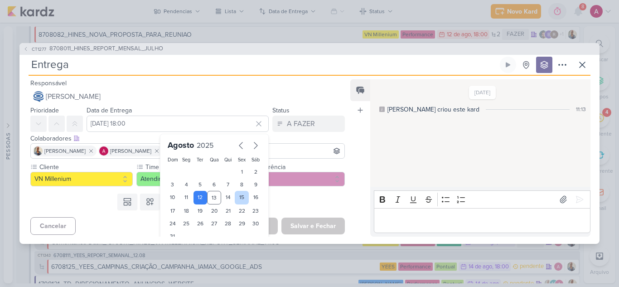
click at [236, 199] on div "15" at bounding box center [242, 198] width 14 height 14
type input "[DATE] 18:00"
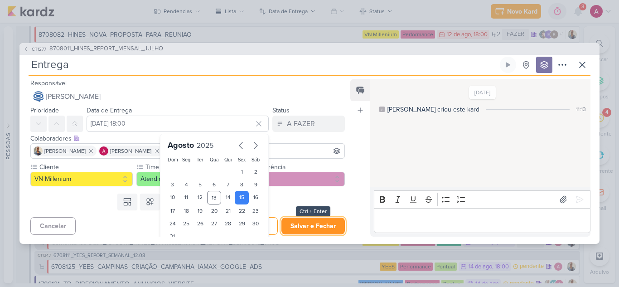
click at [297, 227] on button "Salvar e Fechar" at bounding box center [312, 225] width 63 height 17
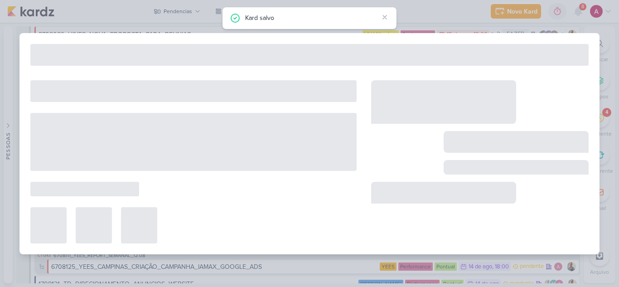
type input "8708011_HINES_REPORT_MENSAL_JULHO"
type input "[DATE] 18:00"
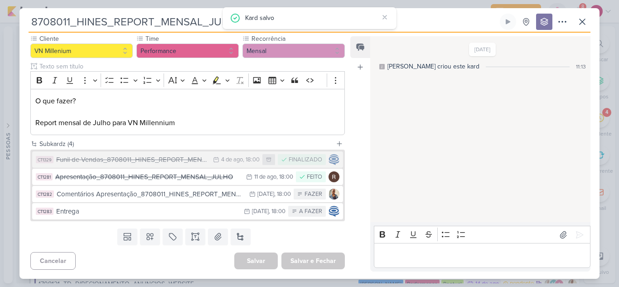
click at [418, 255] on p "Editor editing area: main" at bounding box center [481, 255] width 207 height 11
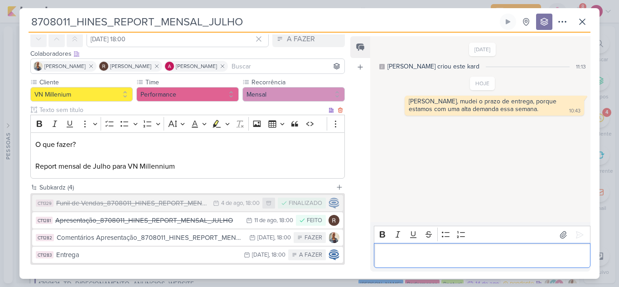
scroll to position [0, 0]
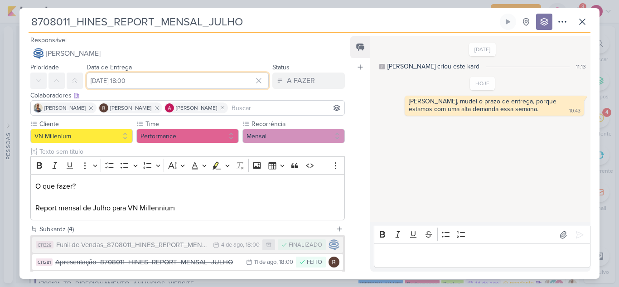
click at [147, 82] on input "[DATE] 18:00" at bounding box center [178, 80] width 182 height 16
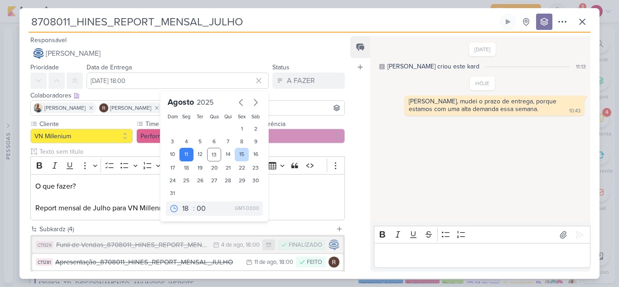
click at [236, 155] on div "15" at bounding box center [242, 155] width 14 height 14
type input "[DATE] 18:00"
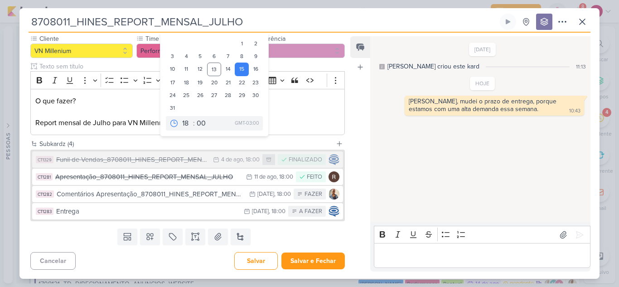
click at [307, 238] on div "Templates Campos Personalizados Marcadores Caixa De Texto Anexo [GEOGRAPHIC_DAT…" at bounding box center [183, 237] width 329 height 24
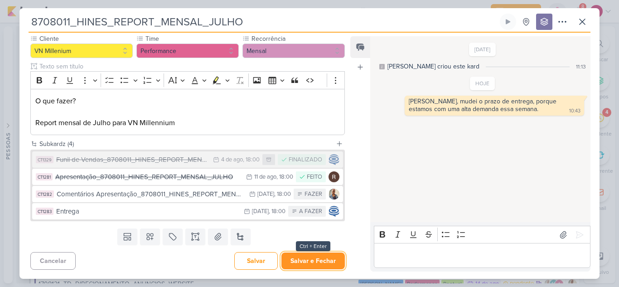
click at [314, 264] on button "Salvar e Fechar" at bounding box center [312, 260] width 63 height 17
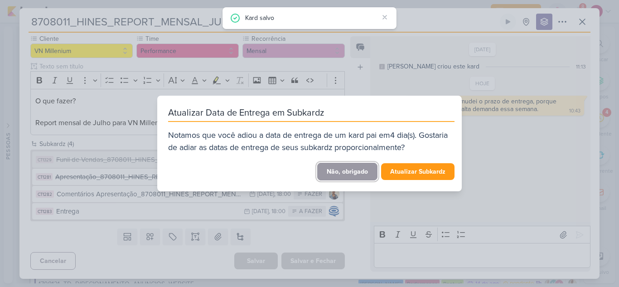
click at [361, 171] on button "Não, obrigado" at bounding box center [347, 172] width 60 height 18
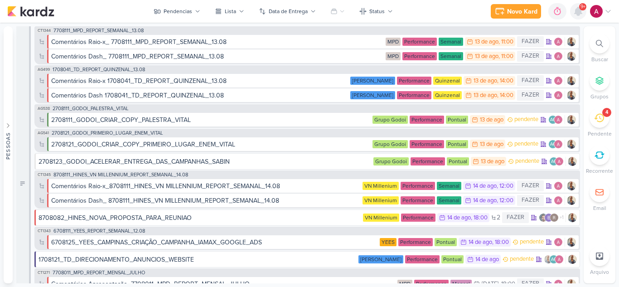
click at [583, 14] on icon at bounding box center [578, 11] width 11 height 11
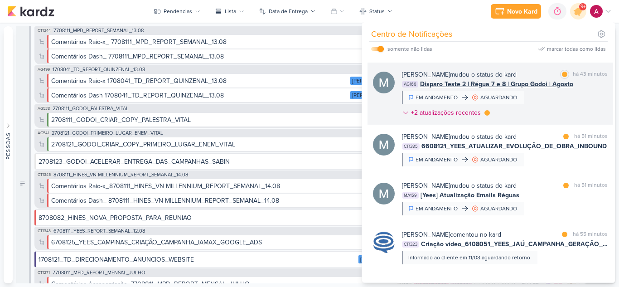
click at [580, 104] on div "[PERSON_NAME] mudou o status do kard marcar como lida há 43 minutos AG166 Dispa…" at bounding box center [505, 95] width 206 height 51
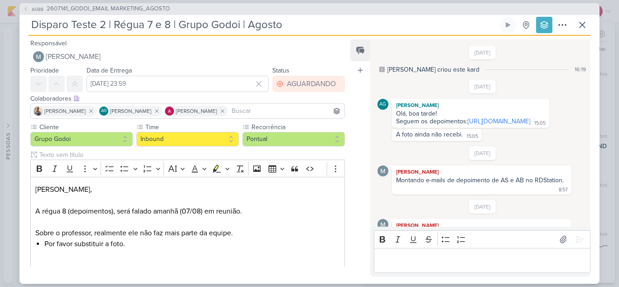
scroll to position [375, 0]
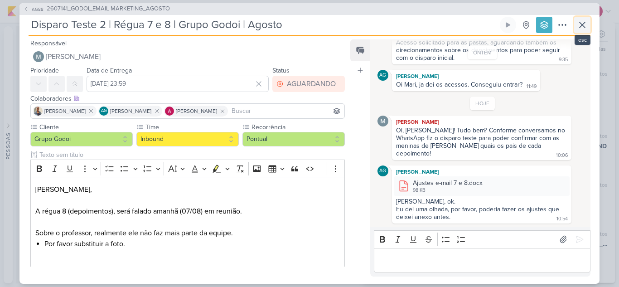
click at [583, 29] on icon at bounding box center [582, 24] width 11 height 11
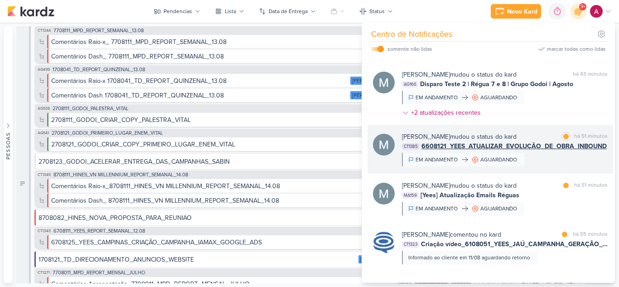
click at [551, 154] on div "[PERSON_NAME] mudou o status do kard marcar como lida há 51 minutos CT1385 6608…" at bounding box center [505, 149] width 206 height 34
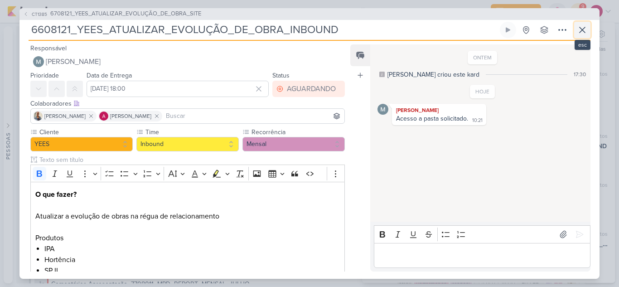
click at [586, 35] on icon at bounding box center [582, 29] width 11 height 11
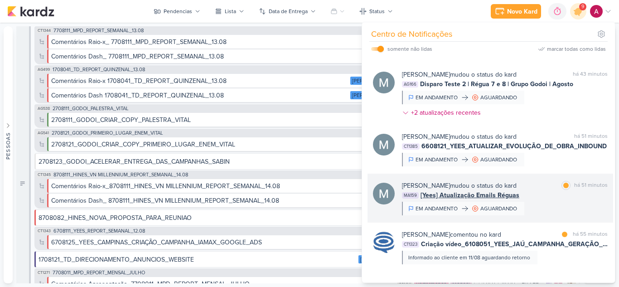
click at [543, 205] on div "[PERSON_NAME] mudou o status do kard marcar como lida há 51 minutos MA159 [Yees…" at bounding box center [505, 198] width 206 height 34
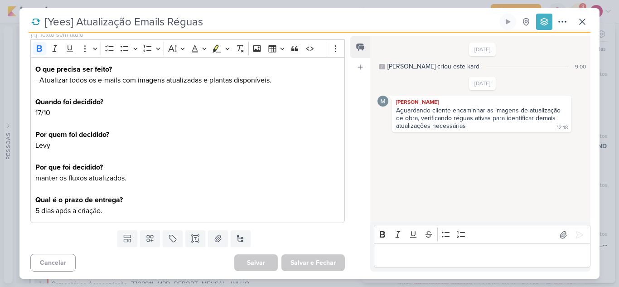
scroll to position [119, 0]
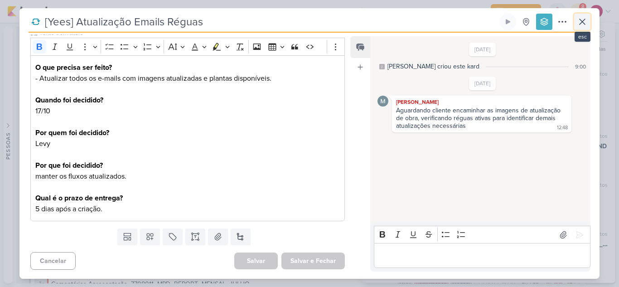
click at [584, 25] on icon at bounding box center [582, 21] width 11 height 11
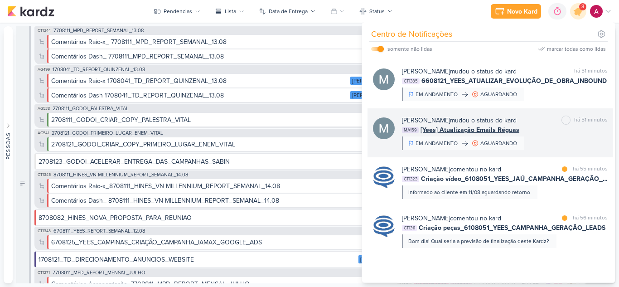
scroll to position [317, 0]
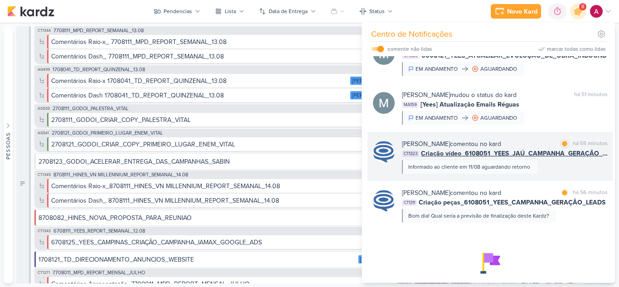
click at [547, 166] on div "[PERSON_NAME] comentou no kard marcar como lida há 55 minutos CT1323 Criação ví…" at bounding box center [505, 156] width 206 height 34
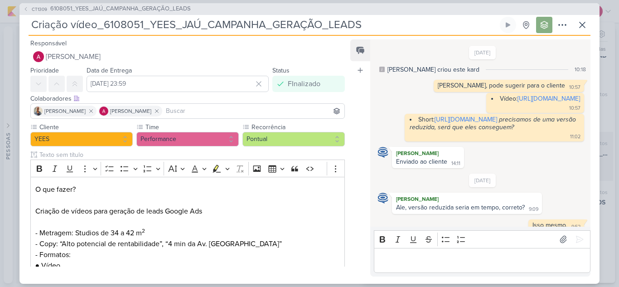
scroll to position [284, 0]
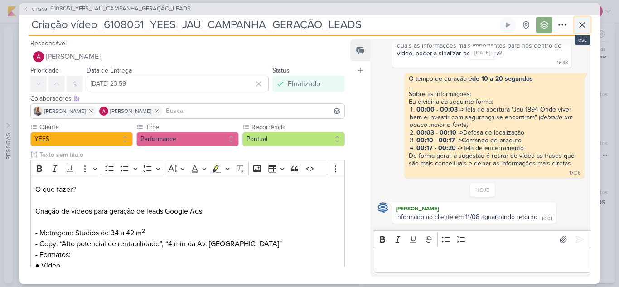
click at [588, 23] on button at bounding box center [582, 25] width 16 height 16
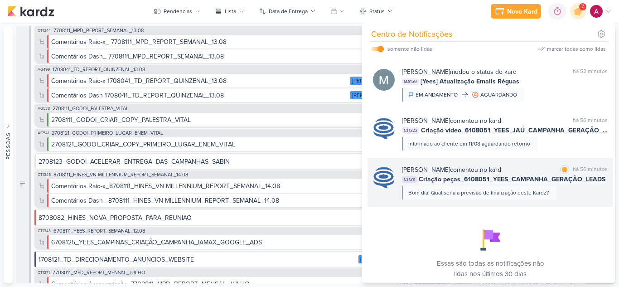
scroll to position [362, 0]
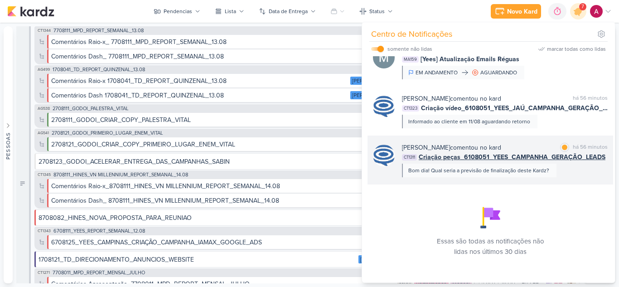
click at [562, 169] on div "[PERSON_NAME] comentou no kard marcar como lida há 56 minutos CT1311 Criação pe…" at bounding box center [505, 160] width 206 height 34
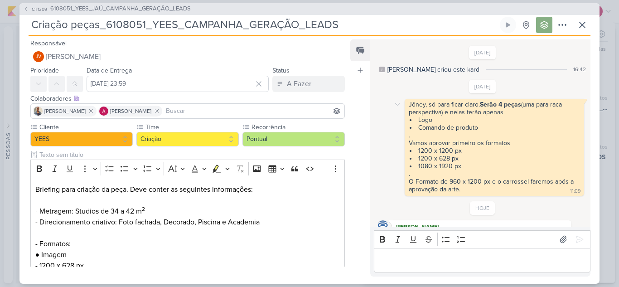
scroll to position [43, 0]
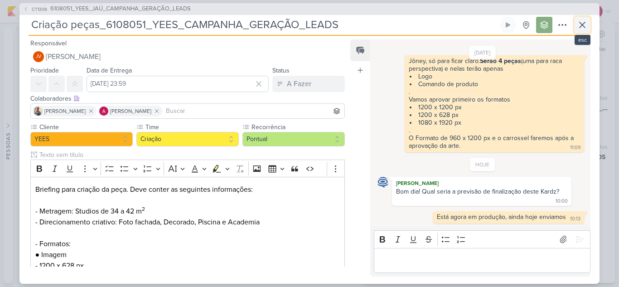
click at [583, 27] on icon at bounding box center [582, 24] width 11 height 11
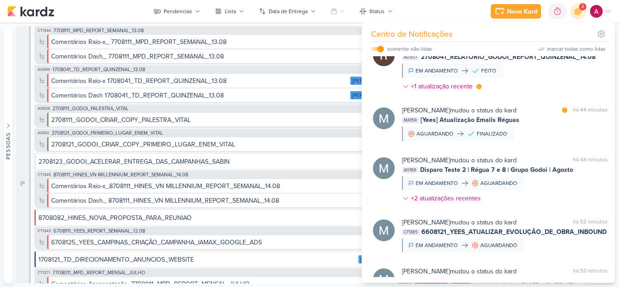
scroll to position [0, 0]
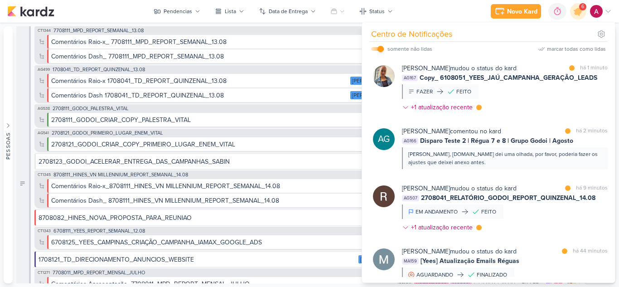
click at [378, 46] on input "checkbox" at bounding box center [380, 49] width 6 height 6
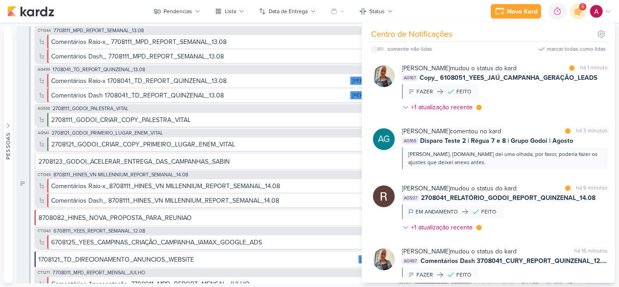
click at [378, 49] on label at bounding box center [377, 49] width 13 height 4
click at [377, 49] on input "checkbox" at bounding box center [374, 49] width 6 height 6
checkbox input "true"
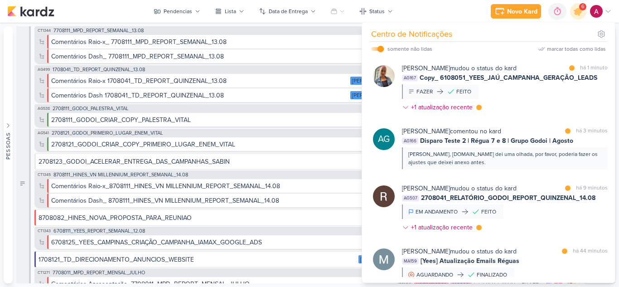
click at [539, 104] on div "[PERSON_NAME] mudou o status do kard marcar como lida há 1 minuto AG167 Copy_ 6…" at bounding box center [505, 89] width 206 height 52
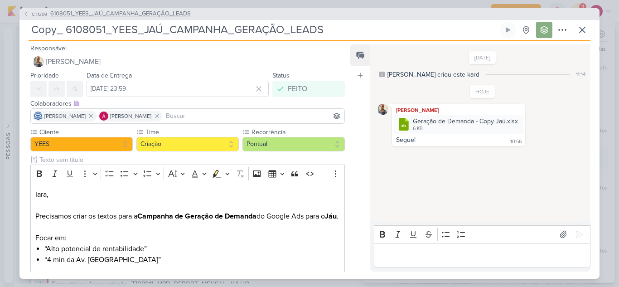
click at [34, 12] on span "CT1309" at bounding box center [39, 14] width 18 height 7
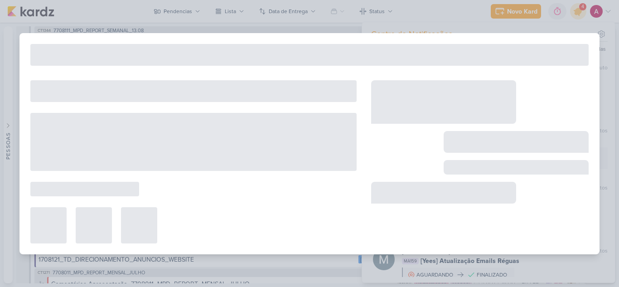
type input "6108051_YEES_JAÚ_CAMPANHA_GERAÇÃO_LEADS"
type input "[DATE] 18:00"
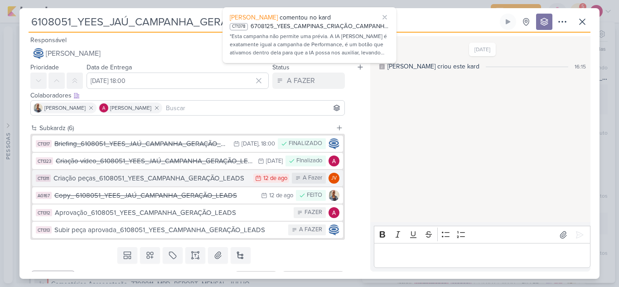
click at [190, 182] on div "Criação peças_6108051_YEES_CAMPANHA_GERAÇÃO_LEADS" at bounding box center [150, 178] width 195 height 10
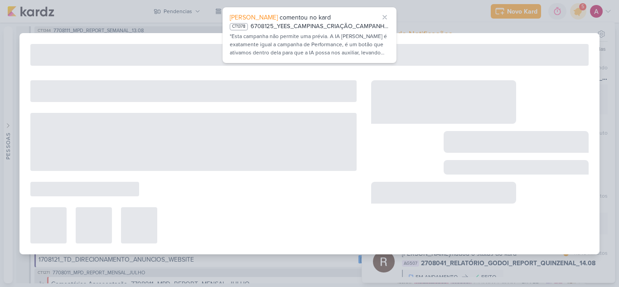
type input "Criação peças_6108051_YEES_CAMPANHA_GERAÇÃO_LEADS"
type input "[DATE] 23:59"
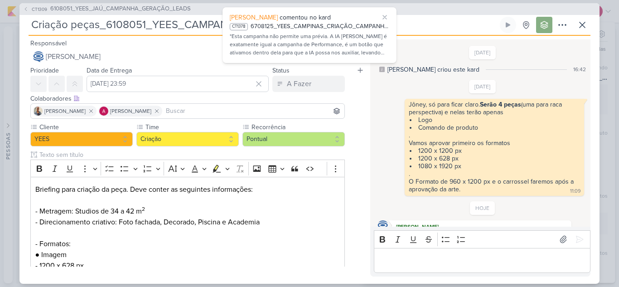
scroll to position [43, 0]
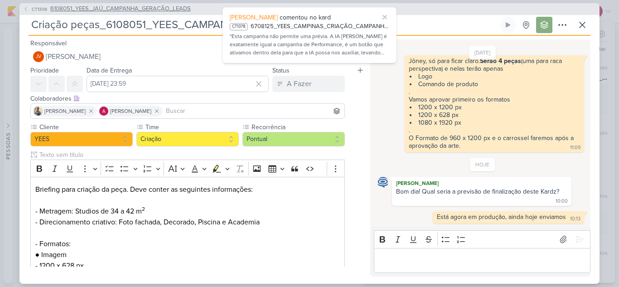
click at [39, 10] on span "CT1309" at bounding box center [39, 9] width 18 height 7
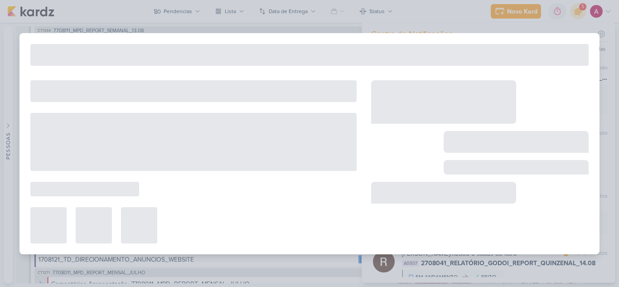
type input "6108051_YEES_JAÚ_CAMPANHA_GERAÇÃO_LEADS"
type input "[DATE] 18:00"
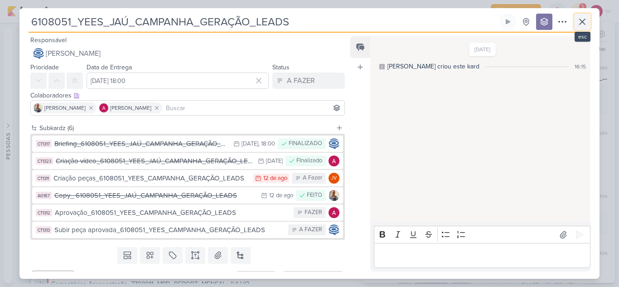
click at [586, 24] on icon at bounding box center [582, 21] width 11 height 11
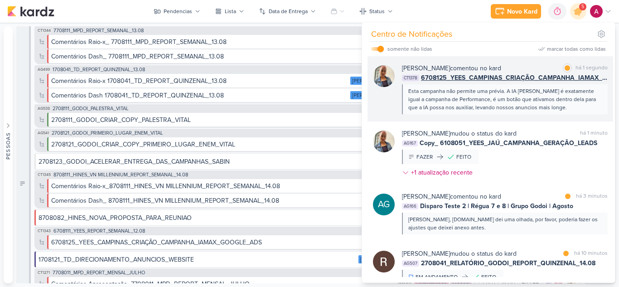
click at [577, 108] on div "Esta campanha não permite uma prévia. A IA [PERSON_NAME] é exatamente igual a c…" at bounding box center [504, 99] width 192 height 24
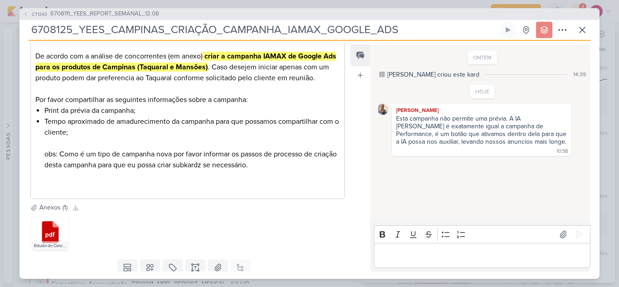
scroll to position [191, 0]
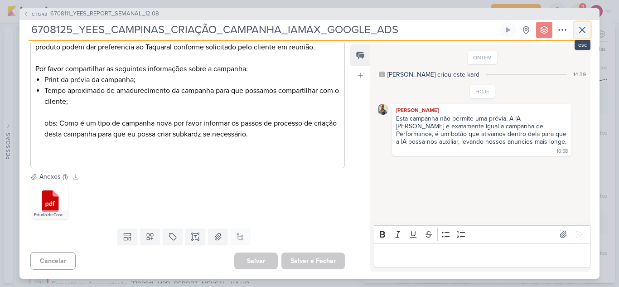
click at [588, 32] on button at bounding box center [582, 30] width 16 height 16
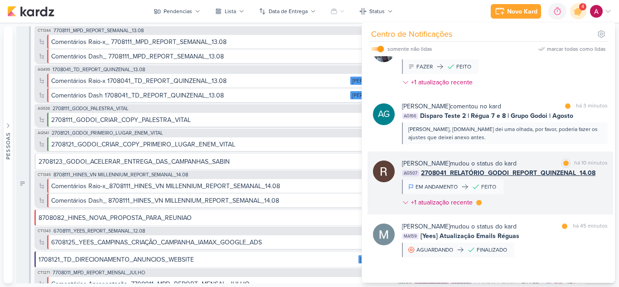
scroll to position [91, 0]
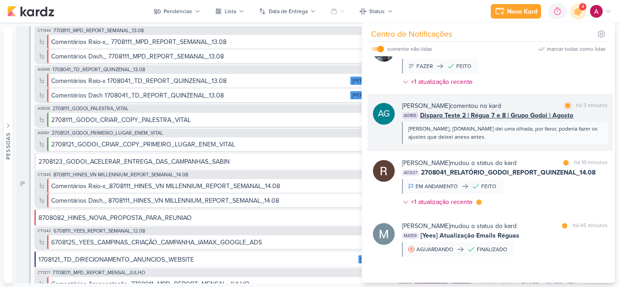
click at [510, 142] on div "[PERSON_NAME], [DOMAIN_NAME] dei uma olhada, por favor, poderia fazer os ajuste…" at bounding box center [505, 133] width 206 height 22
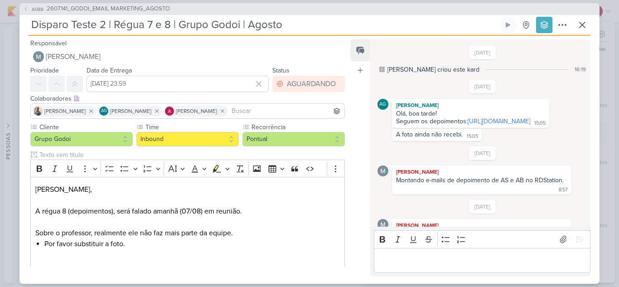
scroll to position [375, 0]
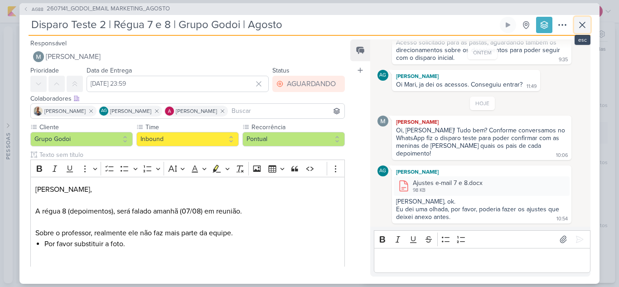
click at [584, 29] on icon at bounding box center [582, 24] width 11 height 11
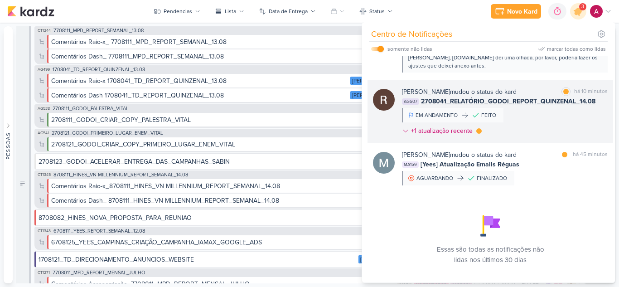
scroll to position [175, 0]
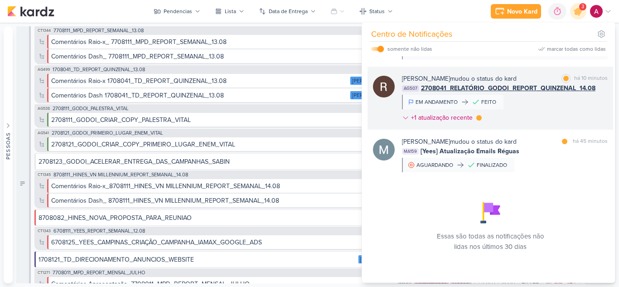
click at [537, 114] on div "[PERSON_NAME] mudou o status do kard marcar como lida há 10 minutos AG507 27080…" at bounding box center [505, 100] width 206 height 52
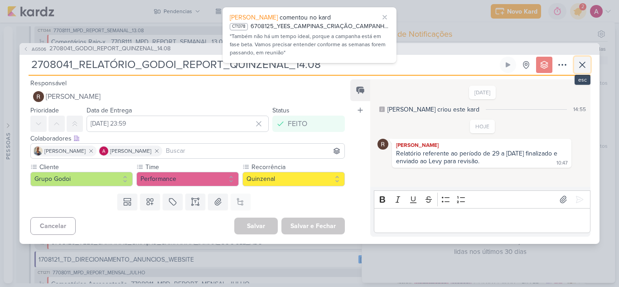
click at [580, 68] on icon at bounding box center [582, 64] width 11 height 11
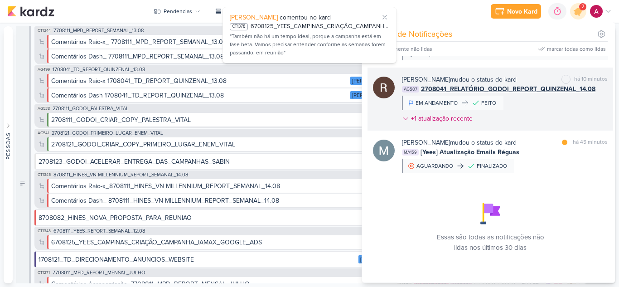
scroll to position [180, 0]
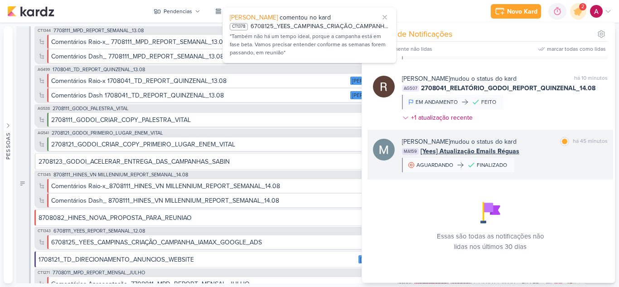
click at [534, 149] on div "MA159 [Yees] Atualização Emails Réguas" at bounding box center [505, 151] width 206 height 10
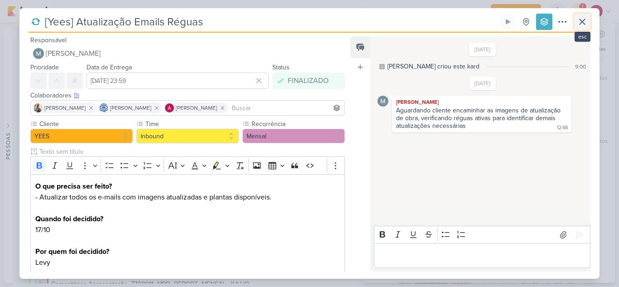
click at [577, 25] on icon at bounding box center [582, 21] width 11 height 11
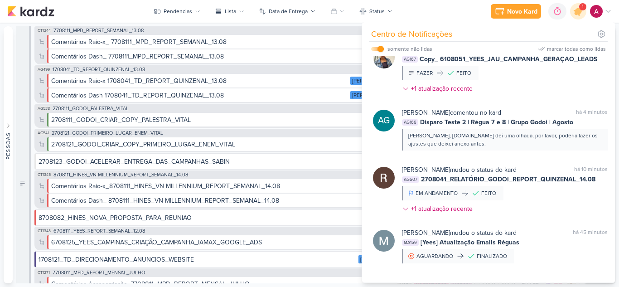
scroll to position [0, 0]
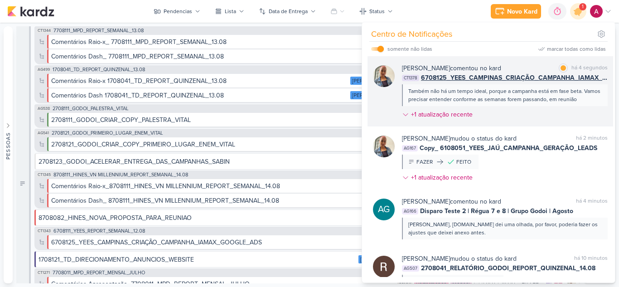
click at [538, 118] on div "[PERSON_NAME] comentou no kard marcar como lida há 4 segundos CT1378 6708125_YE…" at bounding box center [505, 92] width 206 height 59
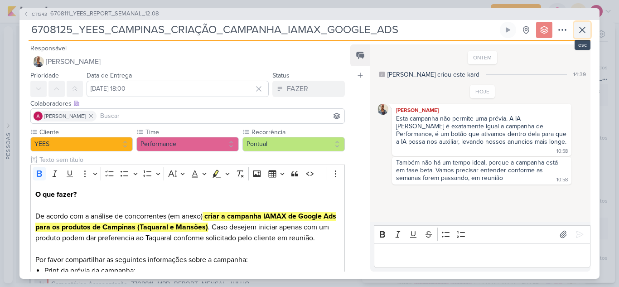
click at [577, 33] on icon at bounding box center [582, 29] width 11 height 11
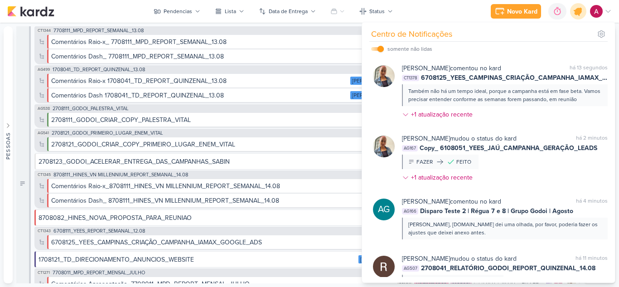
click at [575, 13] on icon at bounding box center [578, 11] width 11 height 11
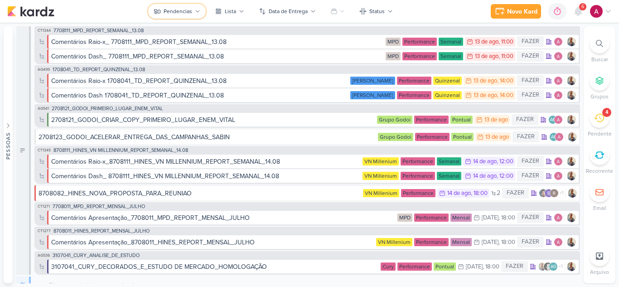
click at [186, 7] on div "Pendencias" at bounding box center [178, 11] width 29 height 8
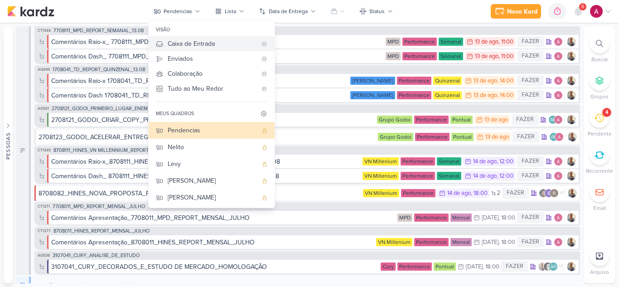
click at [201, 47] on div "Caixa de Entrada" at bounding box center [212, 44] width 89 height 10
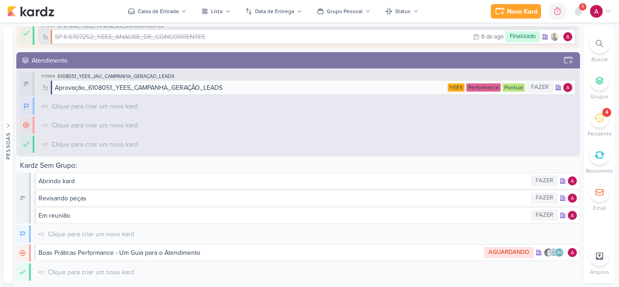
scroll to position [437, 0]
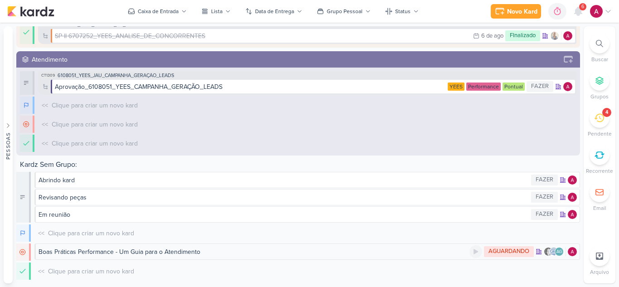
click at [170, 253] on div "Boas Práticas Performance - Um Guia para o Atendimento" at bounding box center [120, 252] width 162 height 10
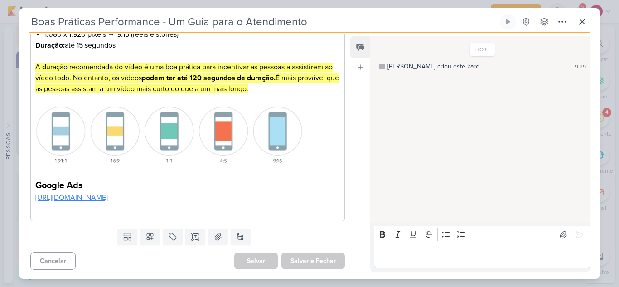
scroll to position [289, 0]
click at [108, 193] on link "[URL][DOMAIN_NAME]" at bounding box center [71, 197] width 72 height 9
